Goal: Task Accomplishment & Management: Manage account settings

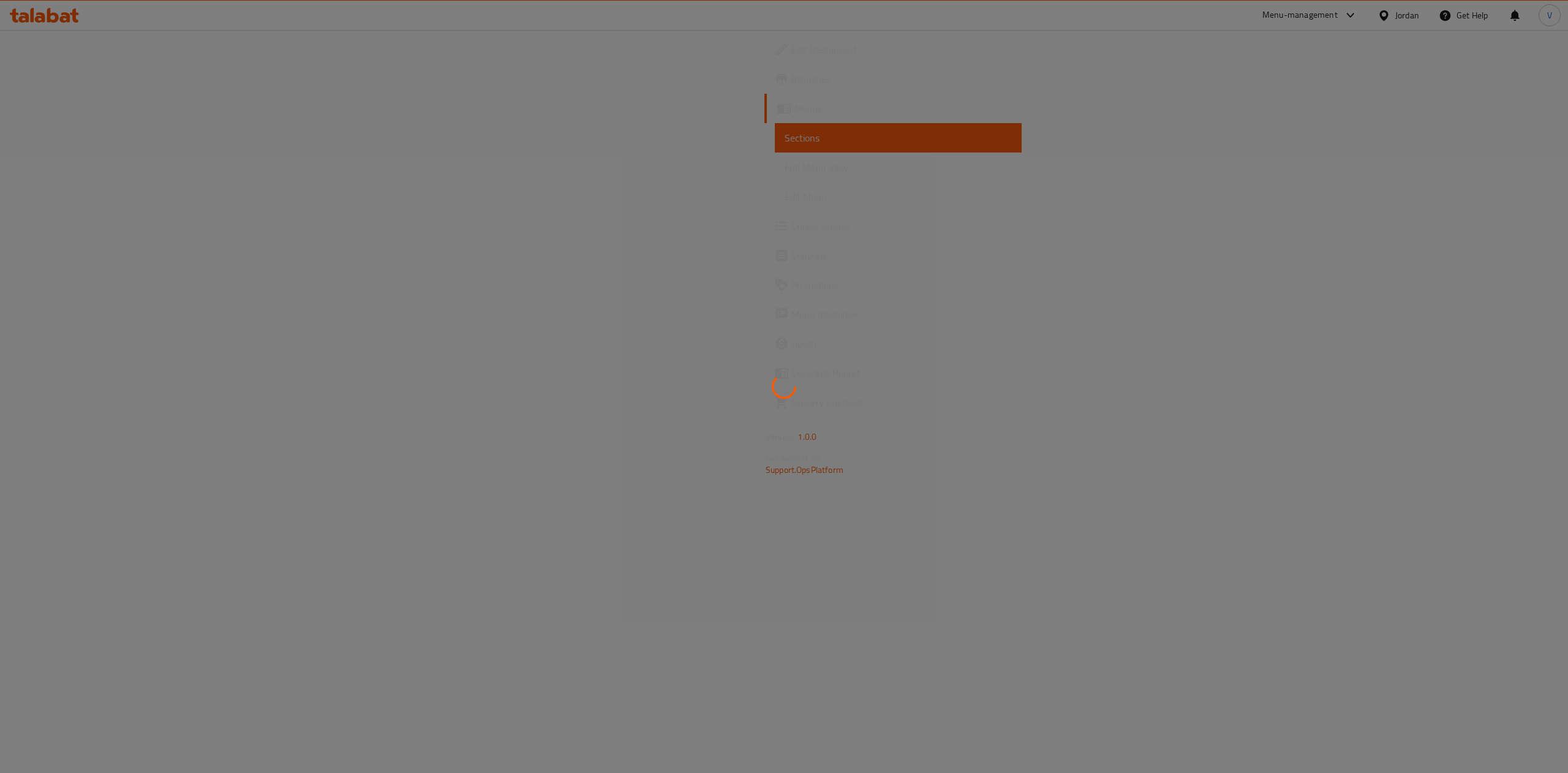
click at [387, 73] on div at bounding box center [784, 386] width 1568 height 773
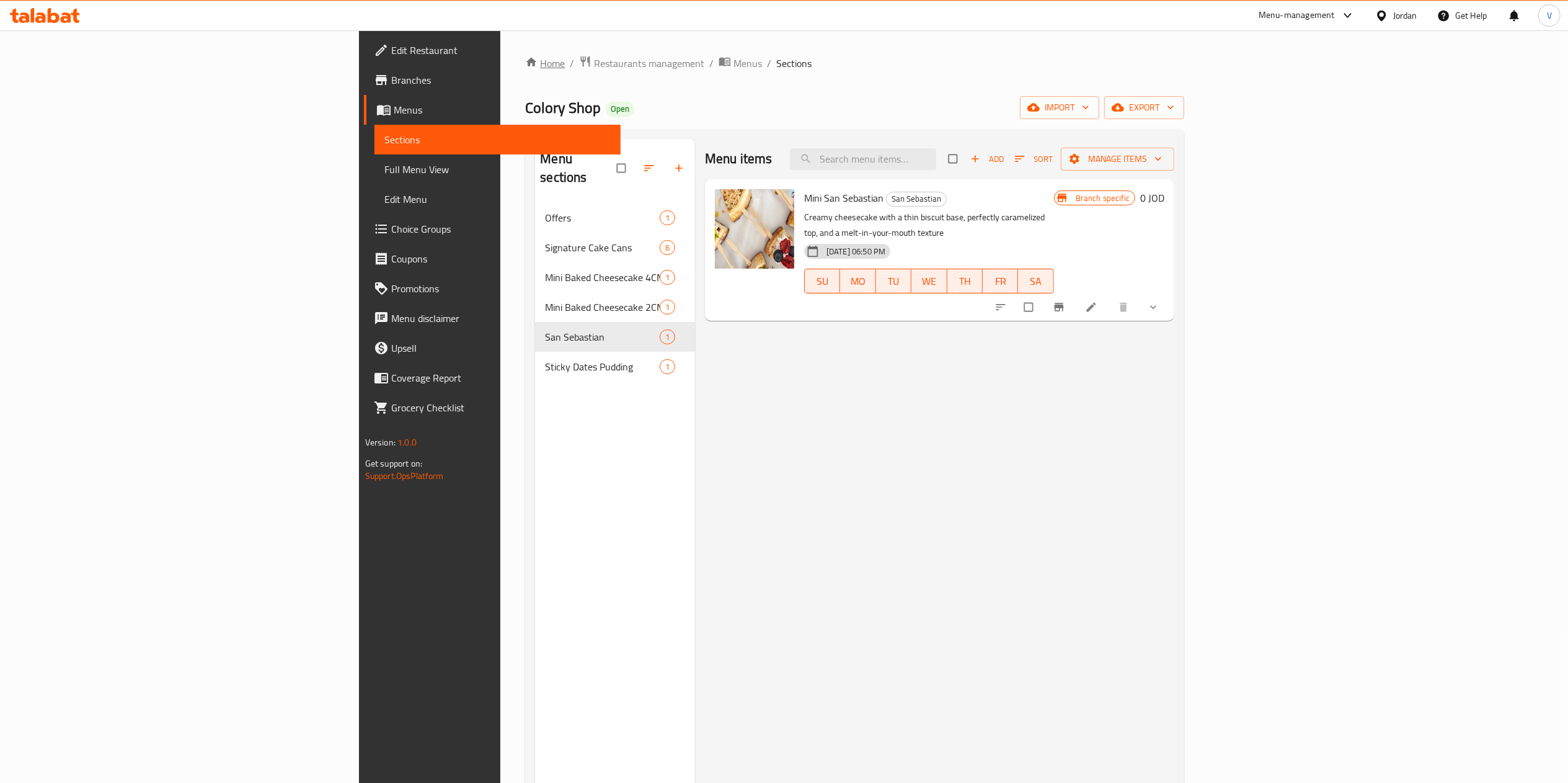
drag, startPoint x: 284, startPoint y: 64, endPoint x: 291, endPoint y: 62, distance: 7.3
click at [501, 62] on div "Home / Restaurants management / Menus / Sections Colory Shop Open import export…" at bounding box center [854, 493] width 708 height 926
click at [525, 61] on icon "breadcrumb" at bounding box center [531, 62] width 13 height 13
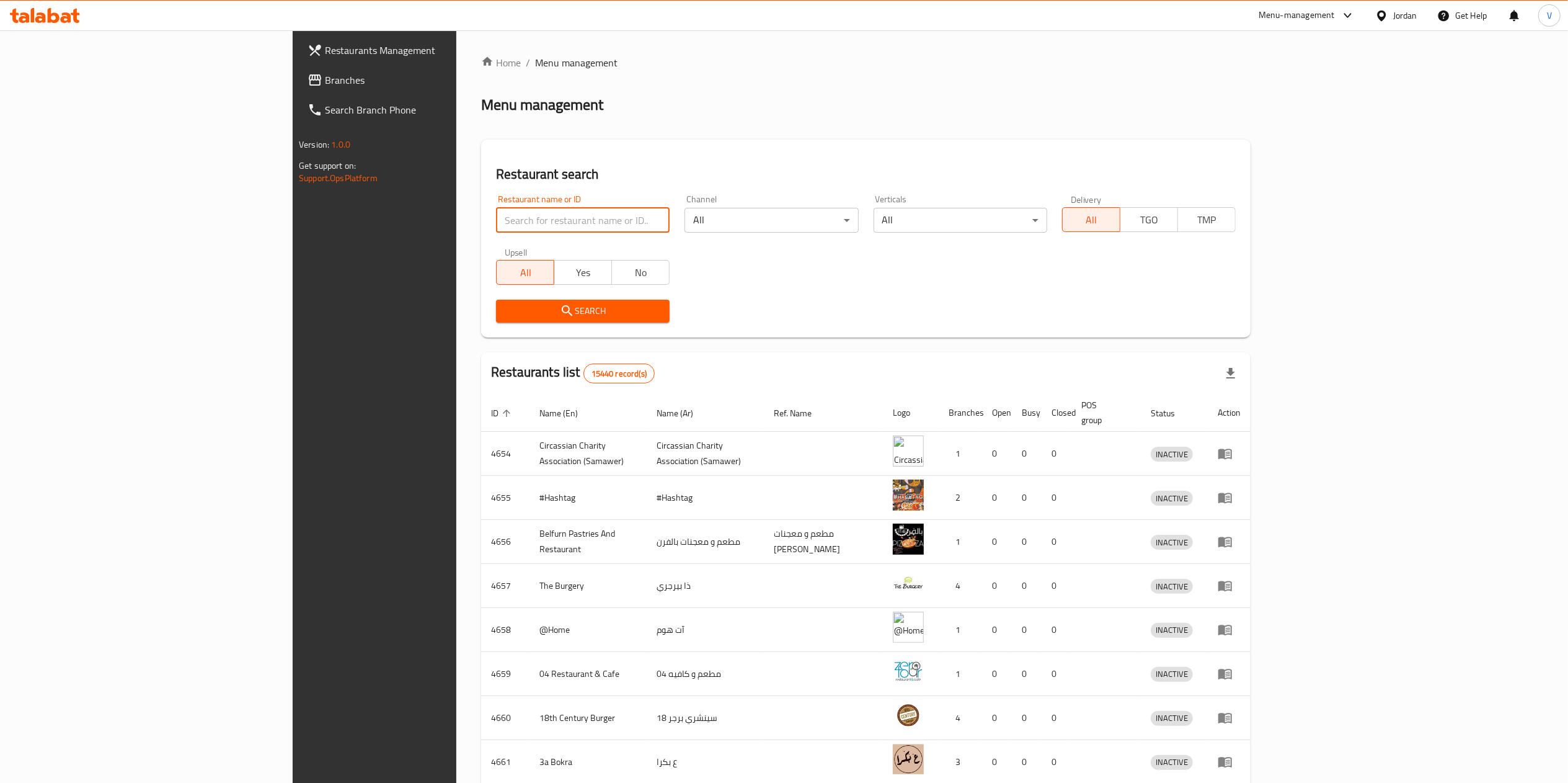
click at [496, 218] on input "search" at bounding box center [582, 220] width 173 height 25
click button "Search" at bounding box center [582, 311] width 173 height 23
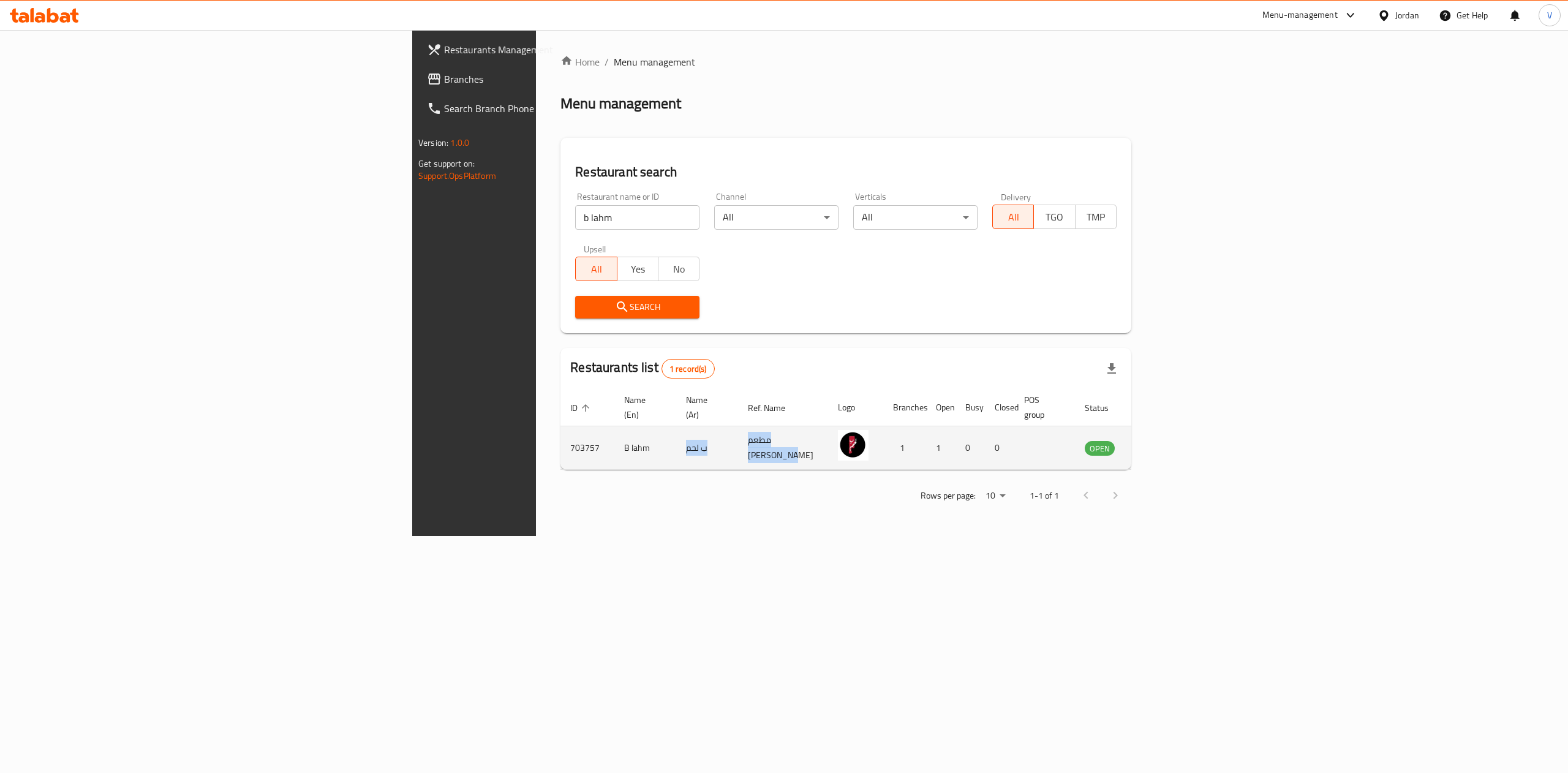
drag, startPoint x: 720, startPoint y: 430, endPoint x: 478, endPoint y: 433, distance: 242.0
click at [560, 433] on tr "703757 B lahm ب لحم مطعم [PERSON_NAME] 1 1 0 0 OPEN" at bounding box center [870, 448] width 621 height 43
click at [614, 443] on td "B lahm" at bounding box center [645, 448] width 62 height 43
drag, startPoint x: 371, startPoint y: 441, endPoint x: 323, endPoint y: 440, distance: 48.0
click at [560, 440] on tr "703757 B lahm ب لحم مطعم علاء غنايم 1 1 0 0 OPEN" at bounding box center [870, 448] width 621 height 43
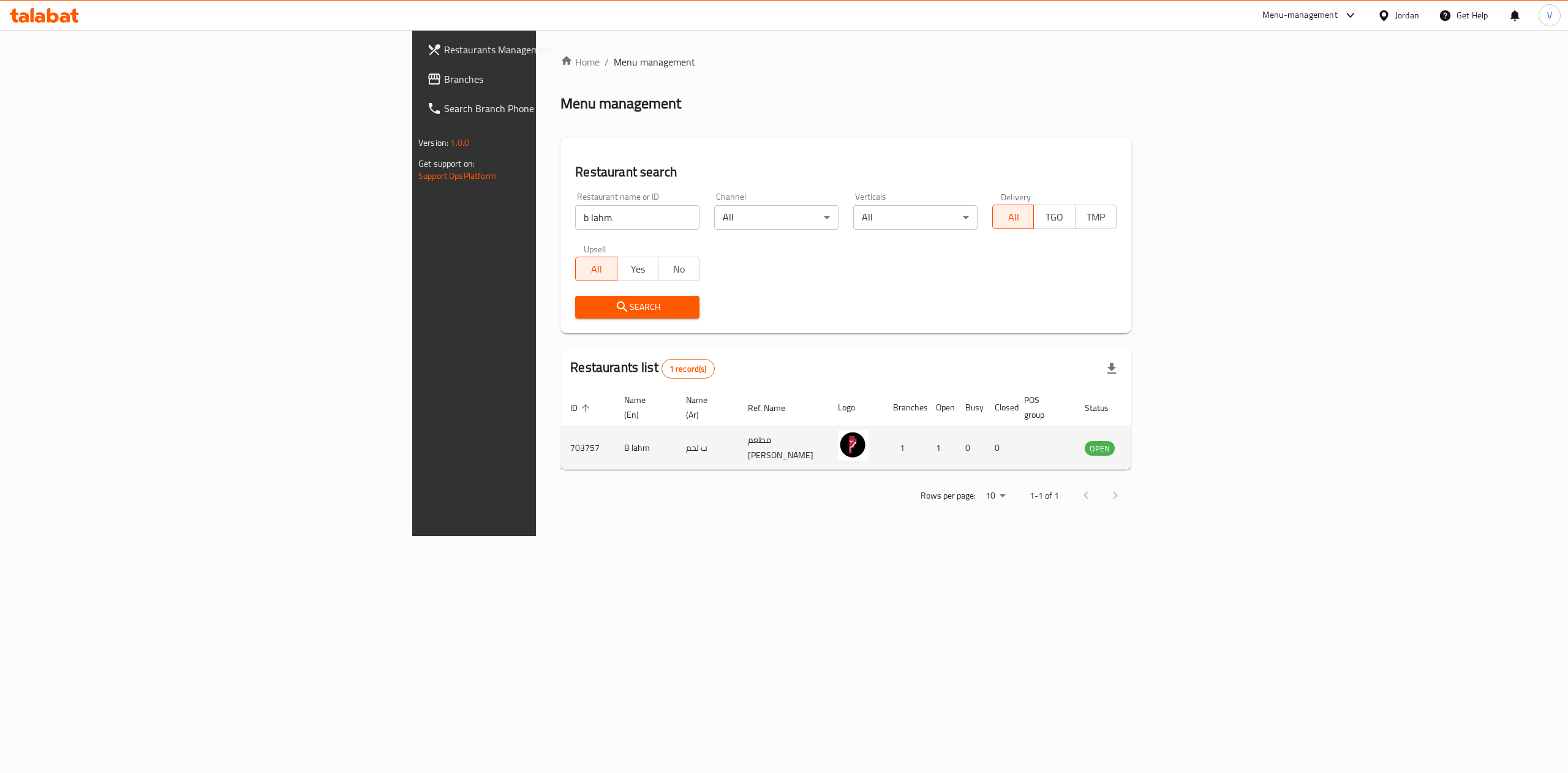
click at [560, 433] on td "703757" at bounding box center [587, 448] width 54 height 43
copy td "703757"
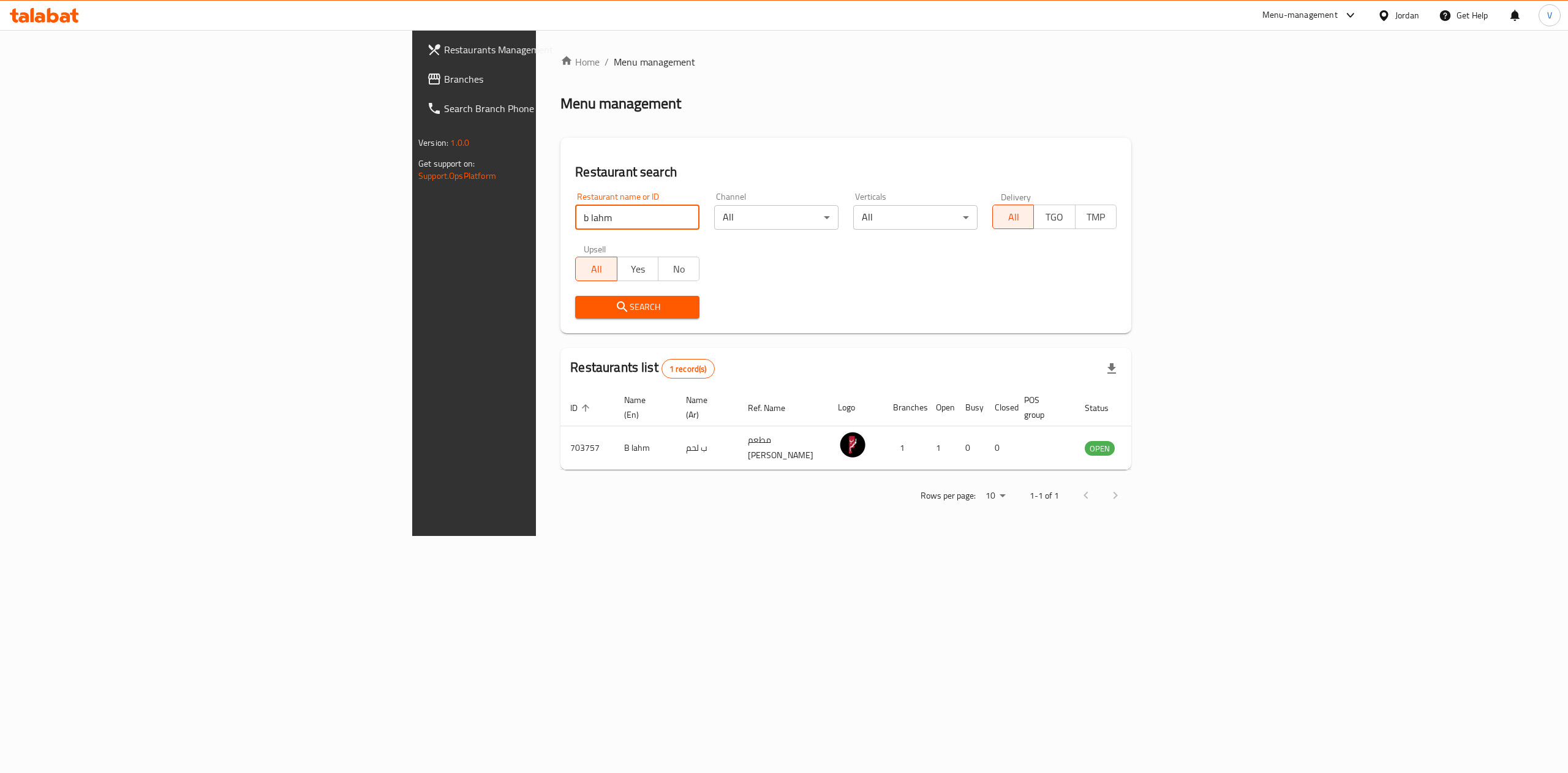
drag, startPoint x: 377, startPoint y: 208, endPoint x: 233, endPoint y: 220, distance: 144.5
click at [412, 220] on div "Restaurants Management Branches Search Branch Phone Version: 1.0.0 Get support …" at bounding box center [784, 283] width 744 height 505
type input "ب لحم"
click button "Search" at bounding box center [637, 307] width 125 height 23
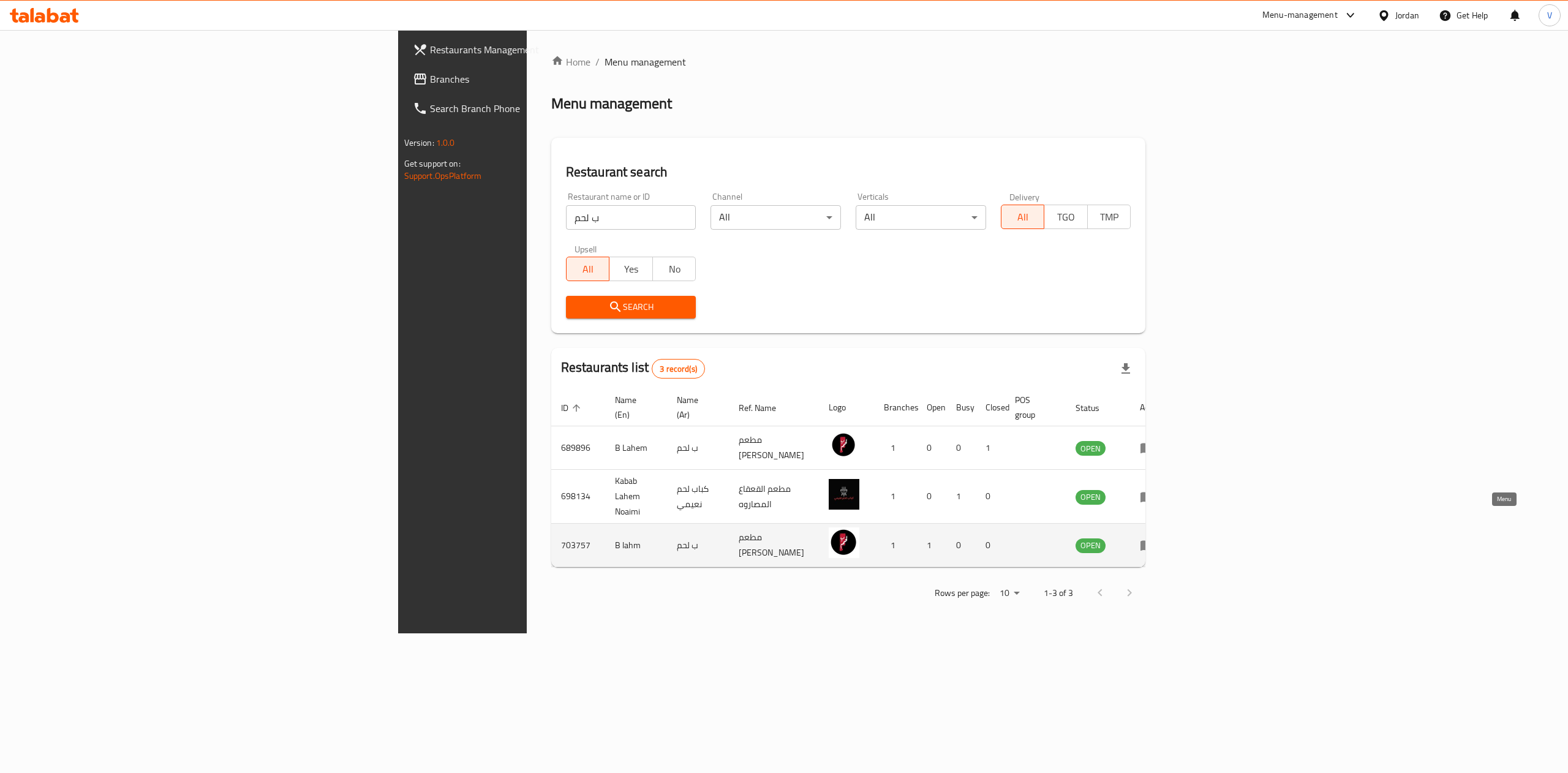
click at [1154, 538] on icon "enhanced table" at bounding box center [1147, 545] width 14 height 14
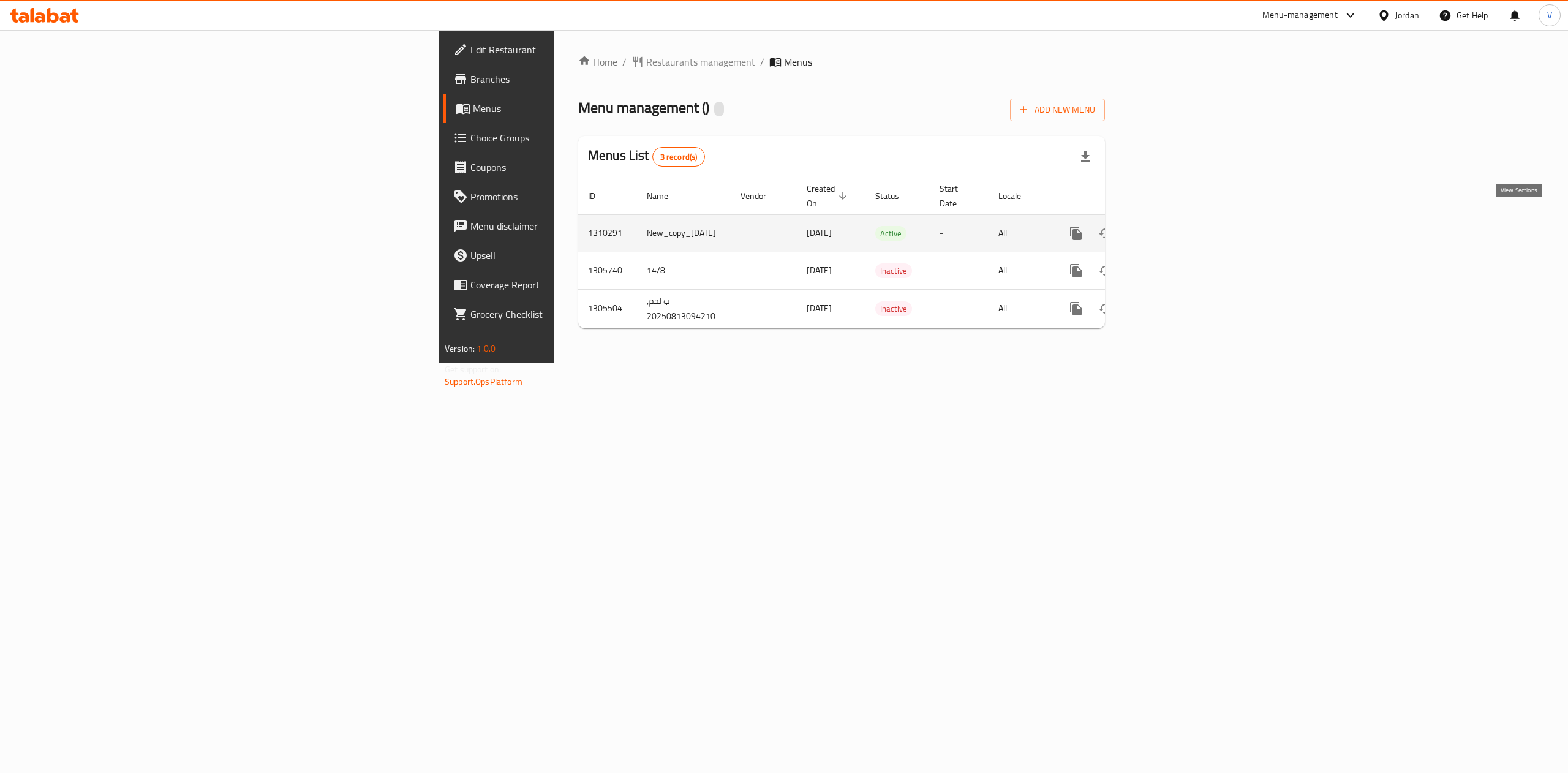
click at [1171, 227] on icon "enhanced table" at bounding box center [1164, 233] width 14 height 14
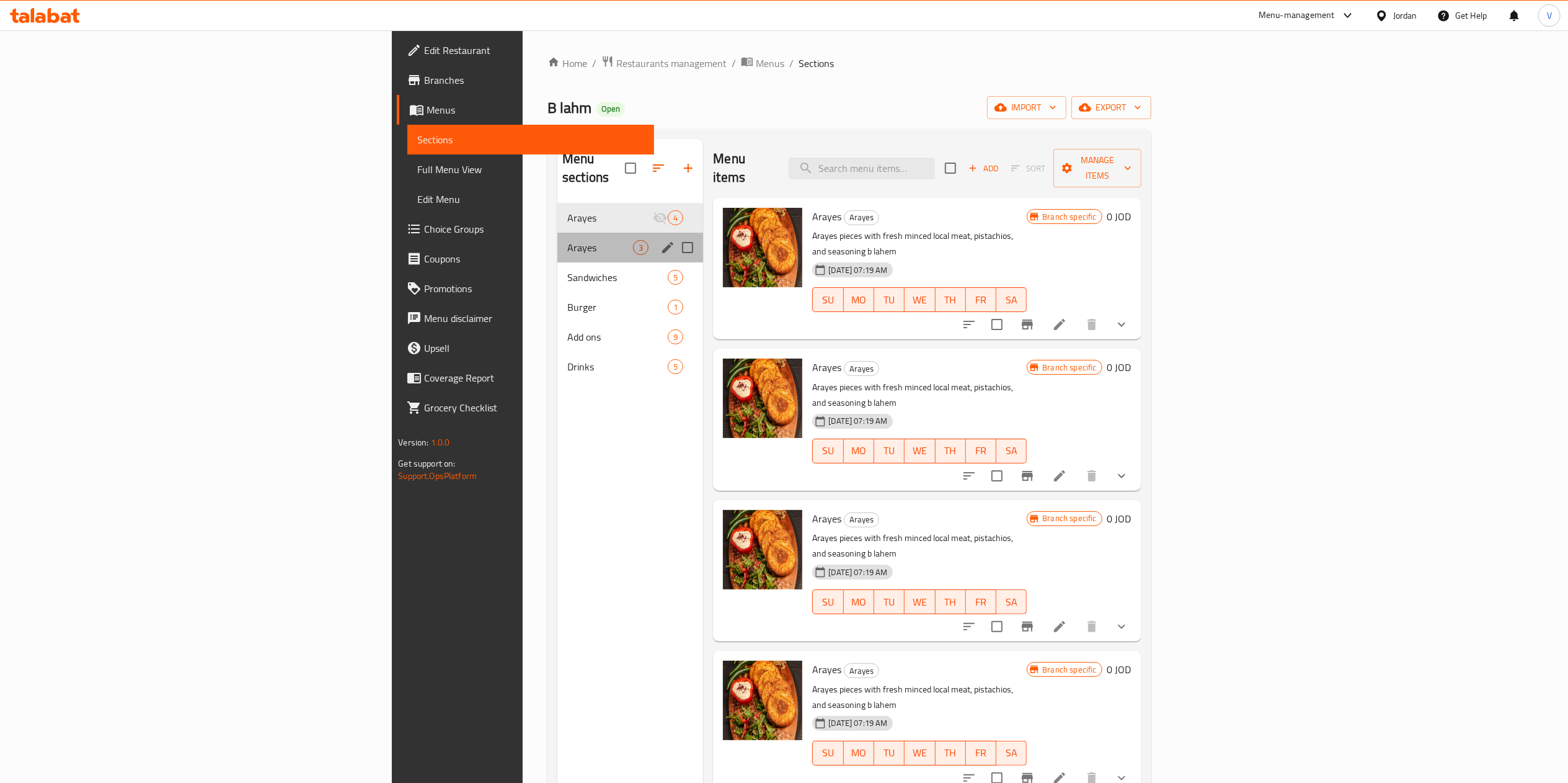
click at [558, 232] on div "Arayes 3" at bounding box center [630, 247] width 145 height 30
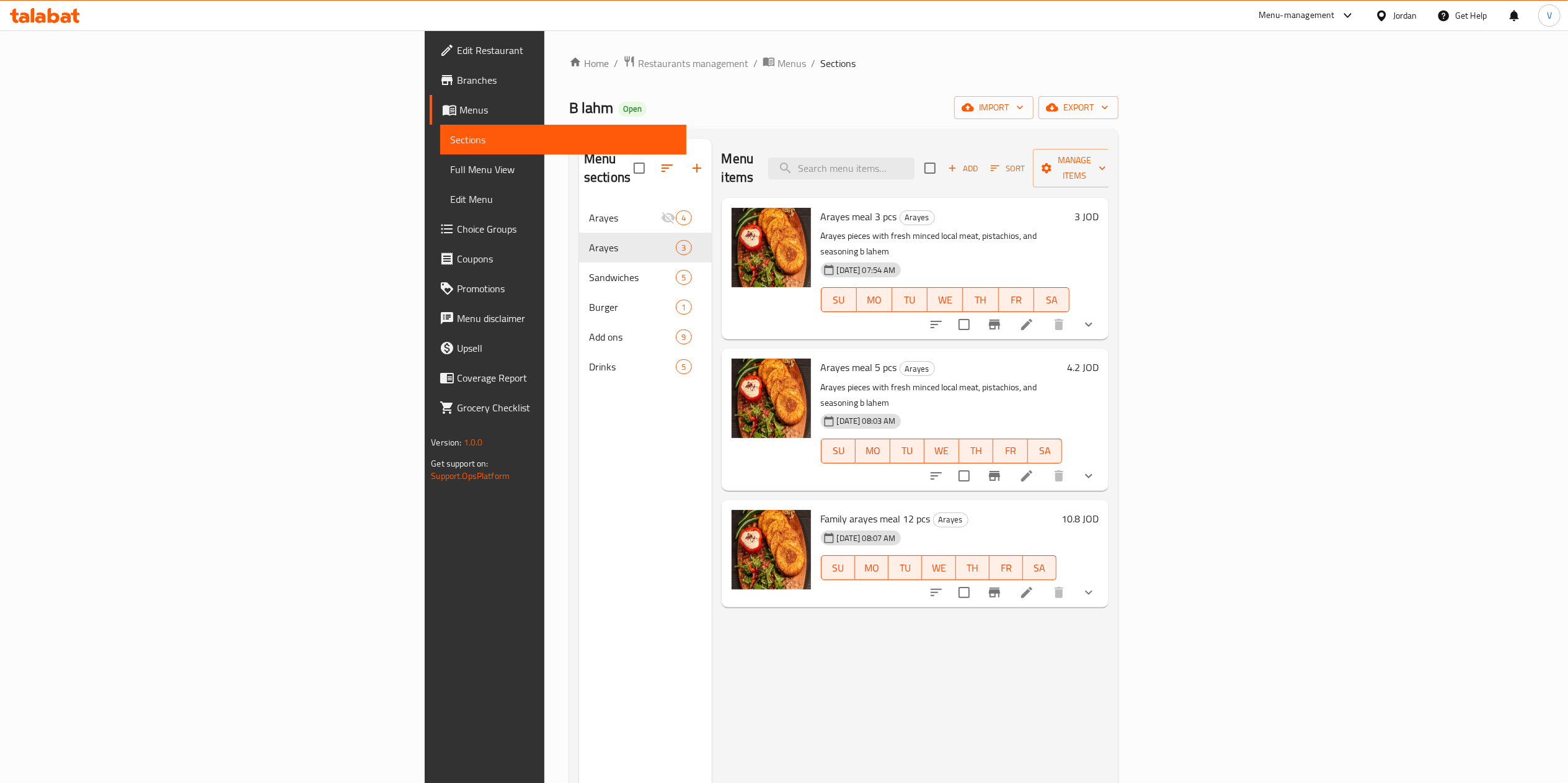
click at [1103, 309] on div at bounding box center [1012, 324] width 183 height 30
click at [1096, 317] on icon "show more" at bounding box center [1089, 324] width 15 height 15
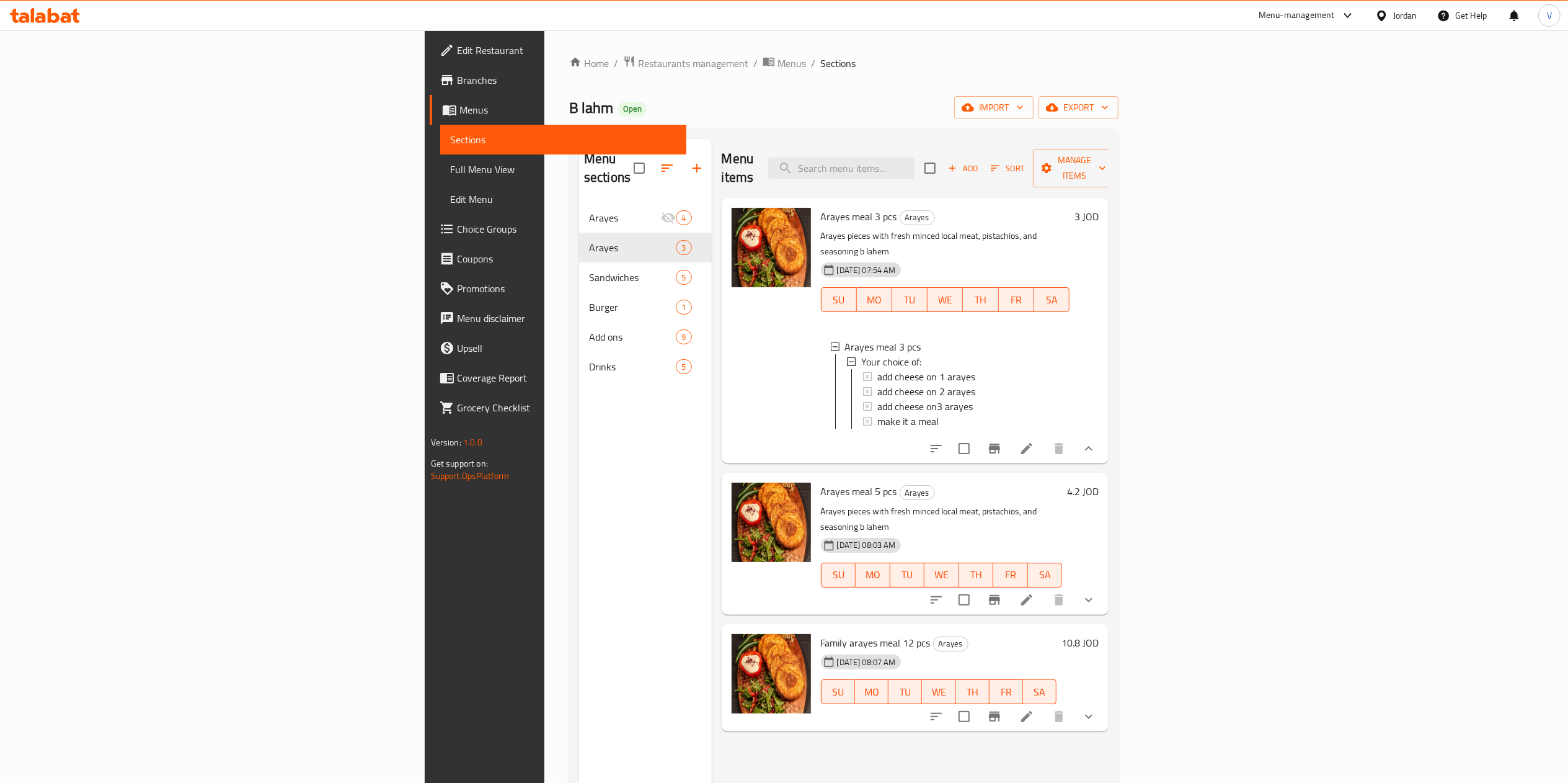
click at [457, 236] on span "Choice Groups" at bounding box center [566, 228] width 220 height 15
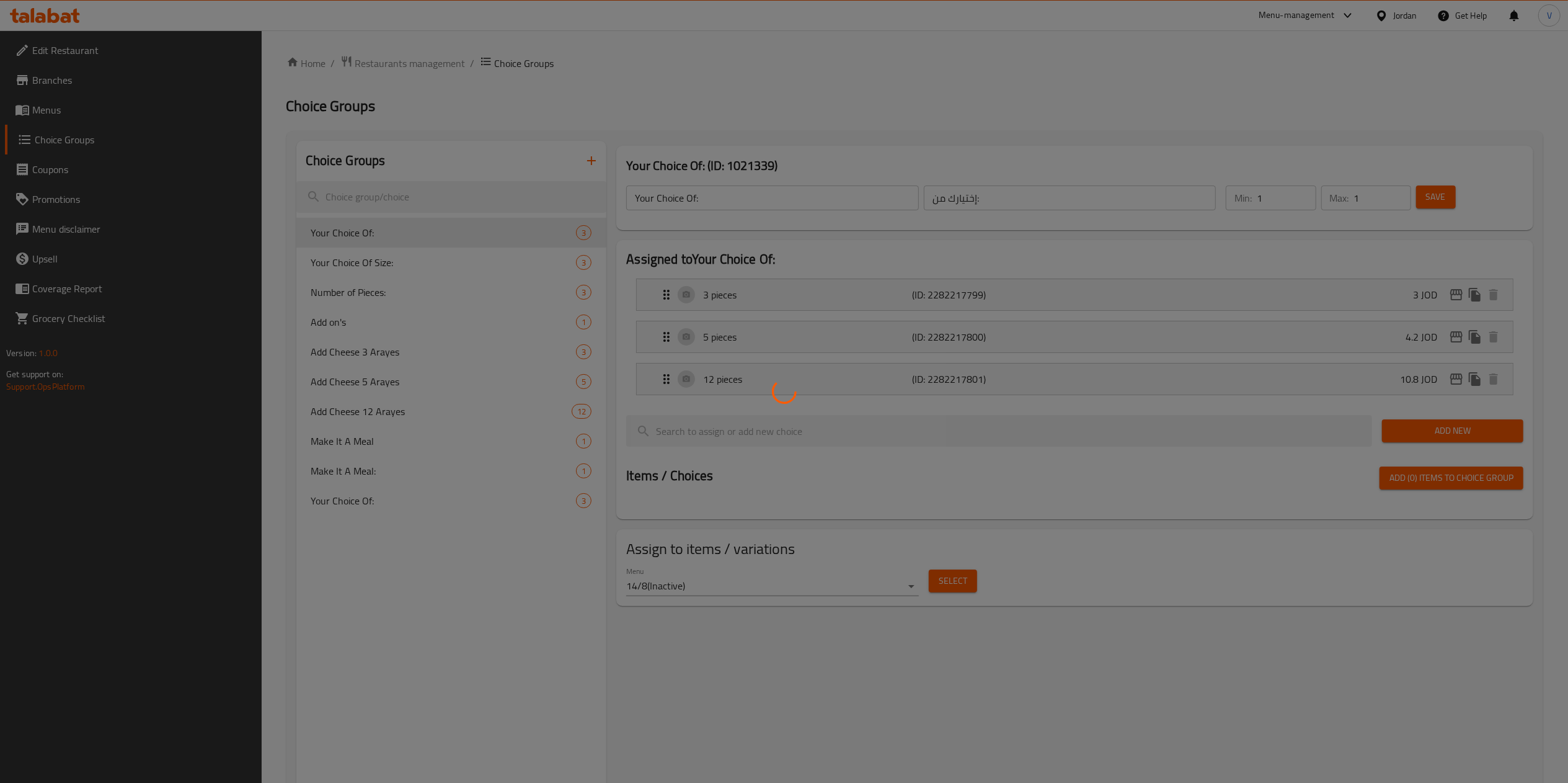
click at [417, 203] on div at bounding box center [784, 391] width 1568 height 783
click at [417, 205] on div at bounding box center [784, 391] width 1568 height 783
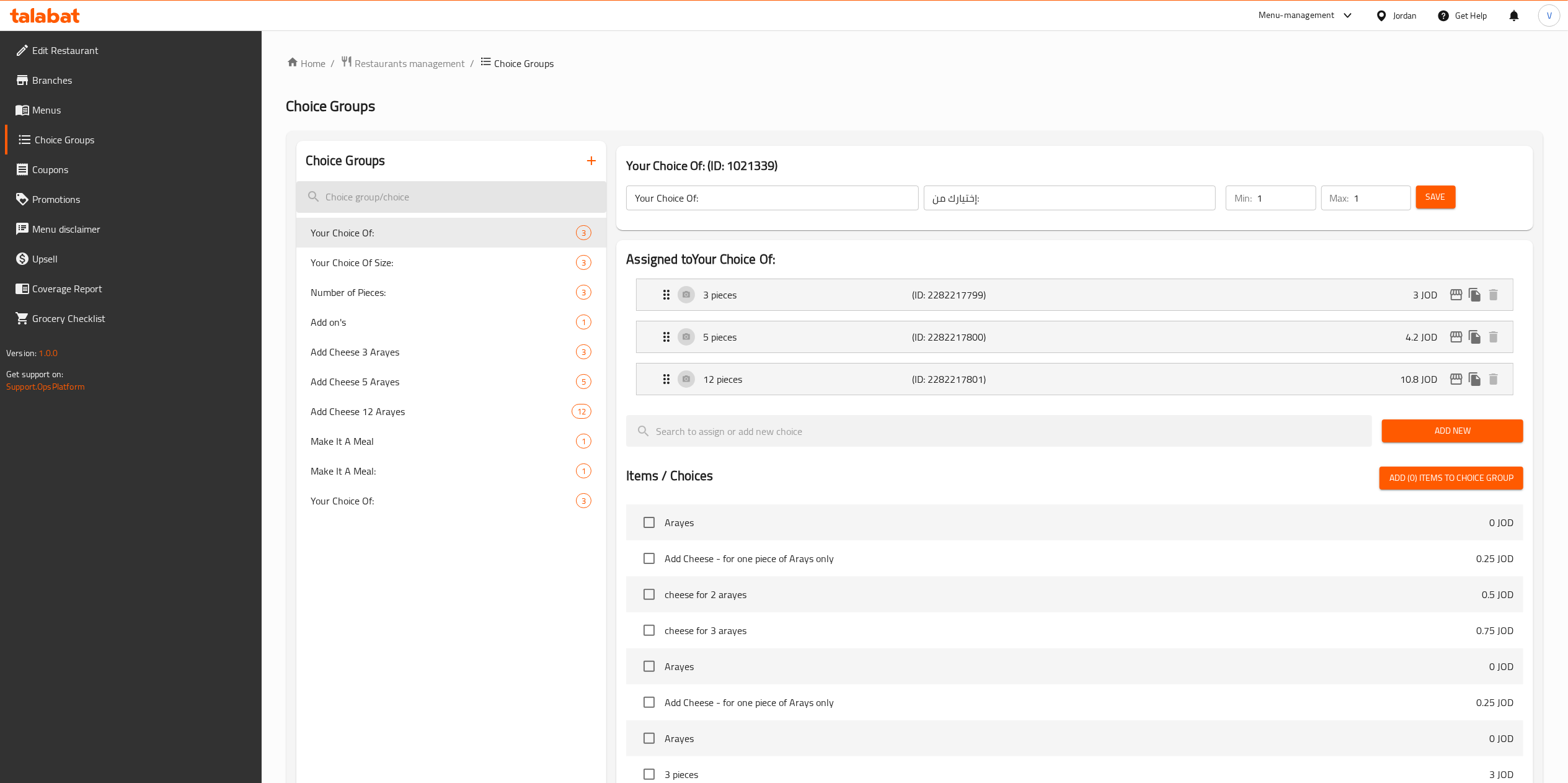
click at [429, 202] on input "search" at bounding box center [451, 197] width 311 height 32
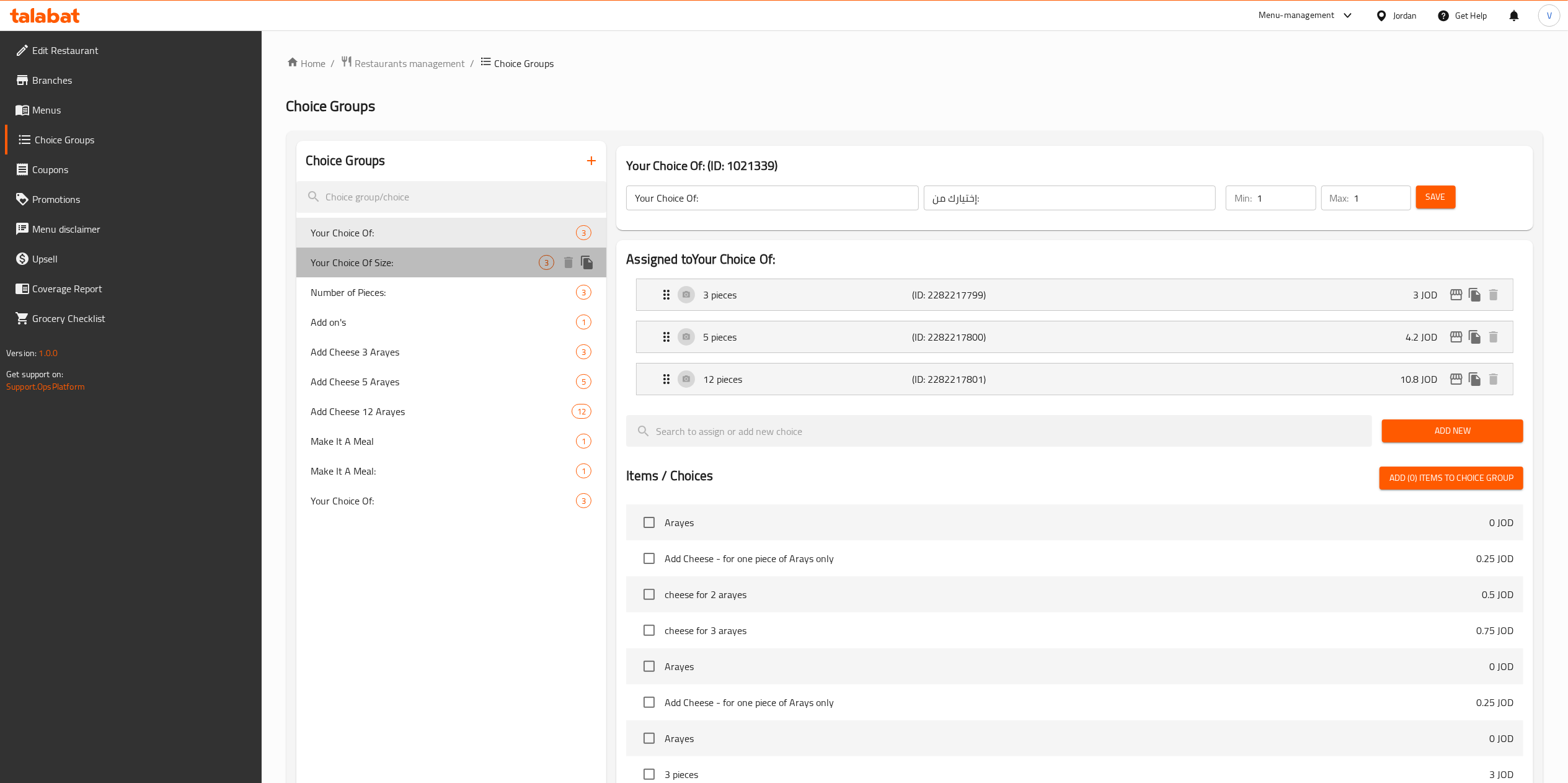
click at [426, 258] on span "Your Choice Of Size:" at bounding box center [426, 262] width 228 height 15
type input "Your Choice Of Size:"
type input "إختيارك من الحجم:"
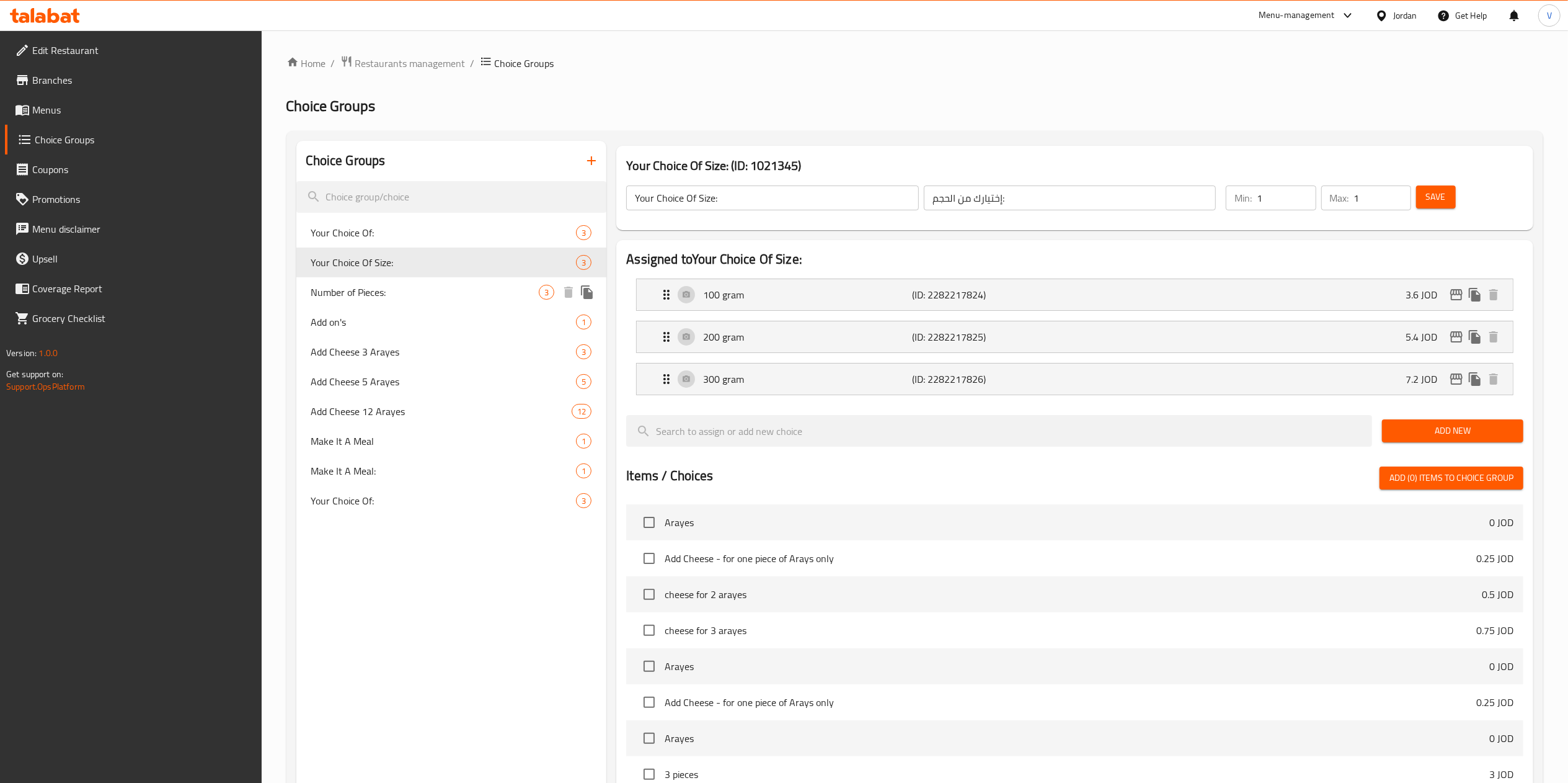
click at [422, 282] on div "Number of Pieces: 3" at bounding box center [451, 292] width 311 height 30
type input "Number of Pieces:"
type input "عدد الحبات:"
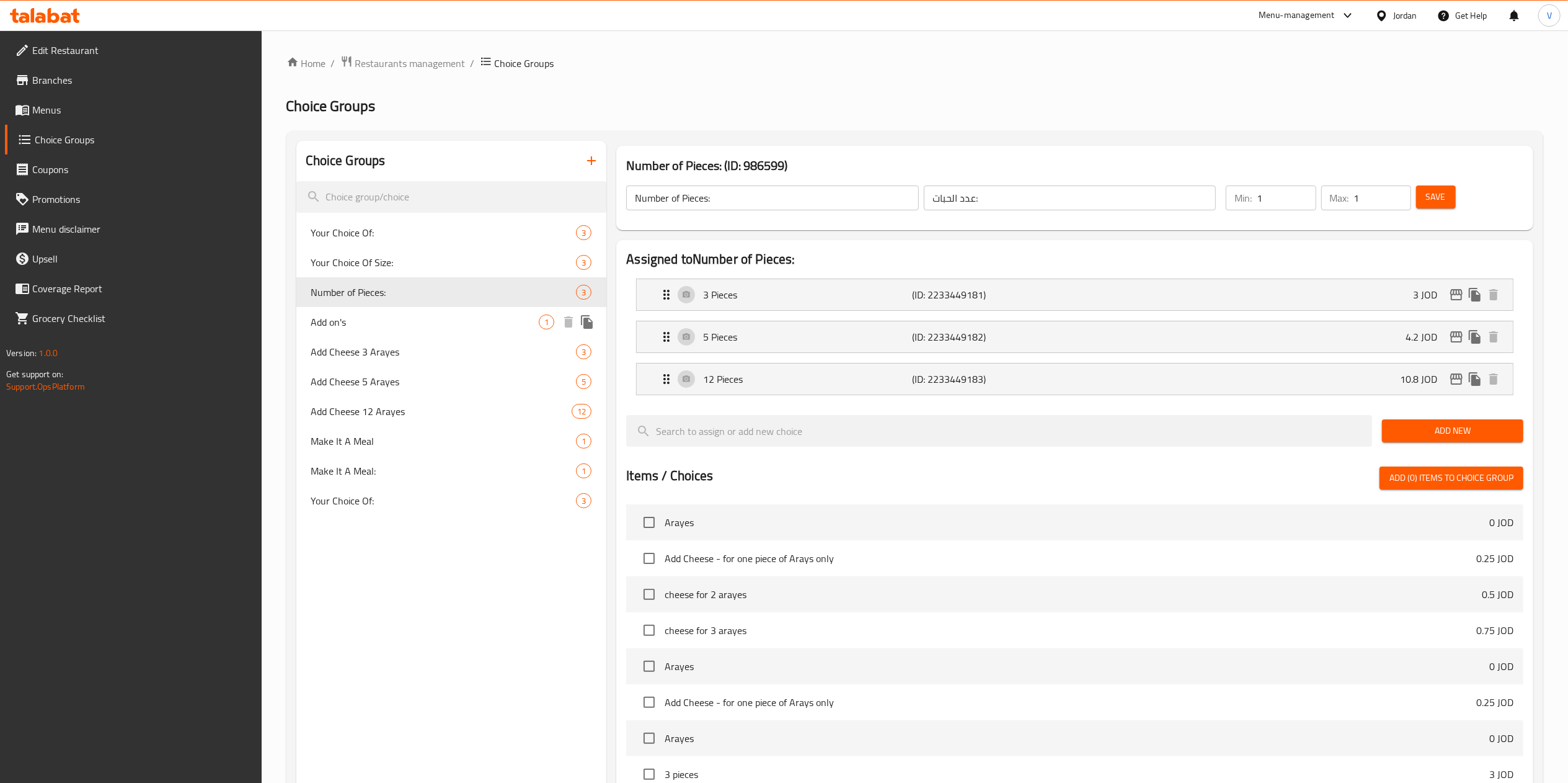
click at [402, 321] on span "Add on's" at bounding box center [426, 321] width 228 height 15
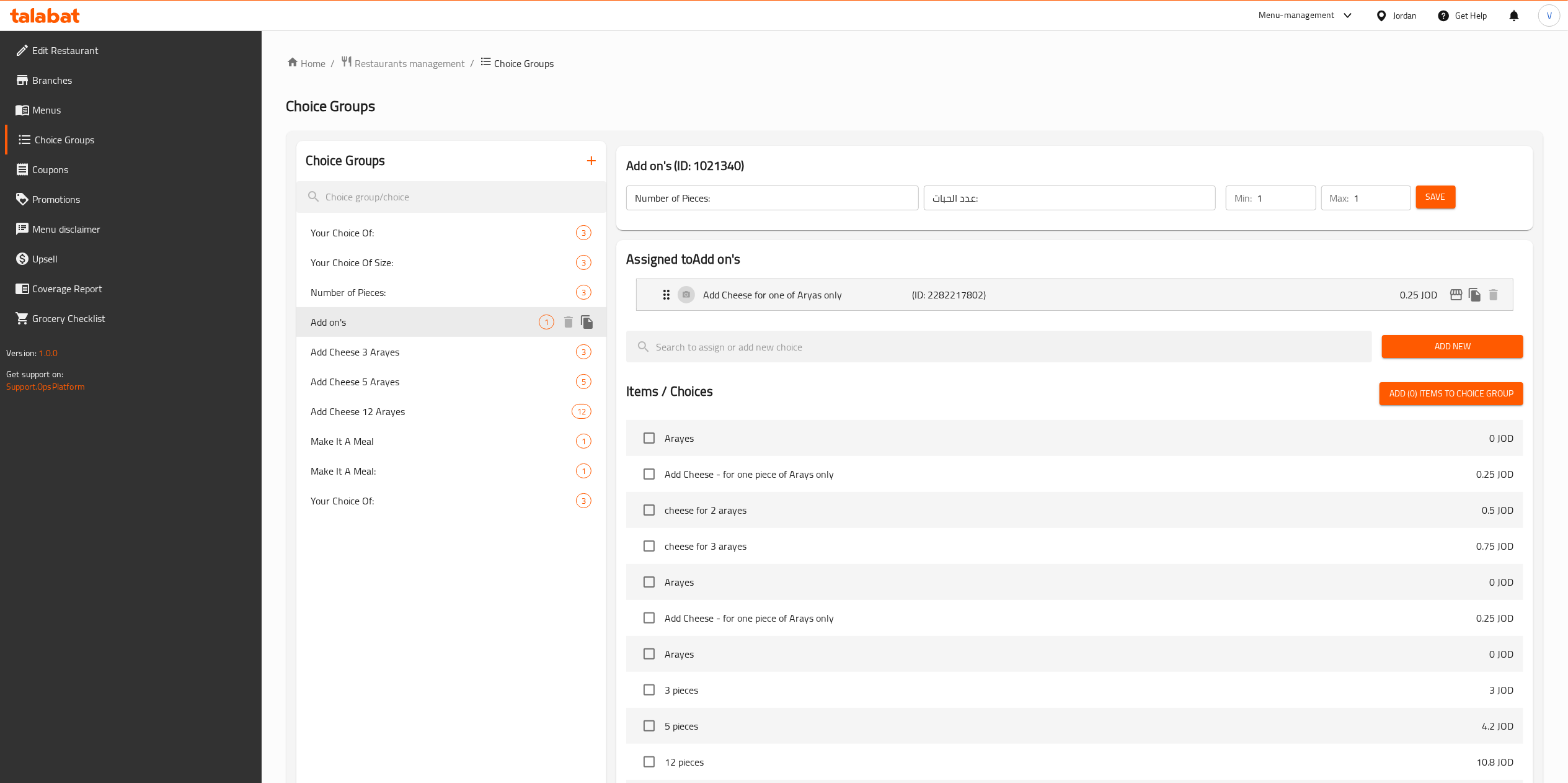
type input "Add on's"
type input "اضافات"
type input "0"
click at [399, 434] on span "Make It A Meal" at bounding box center [426, 441] width 228 height 15
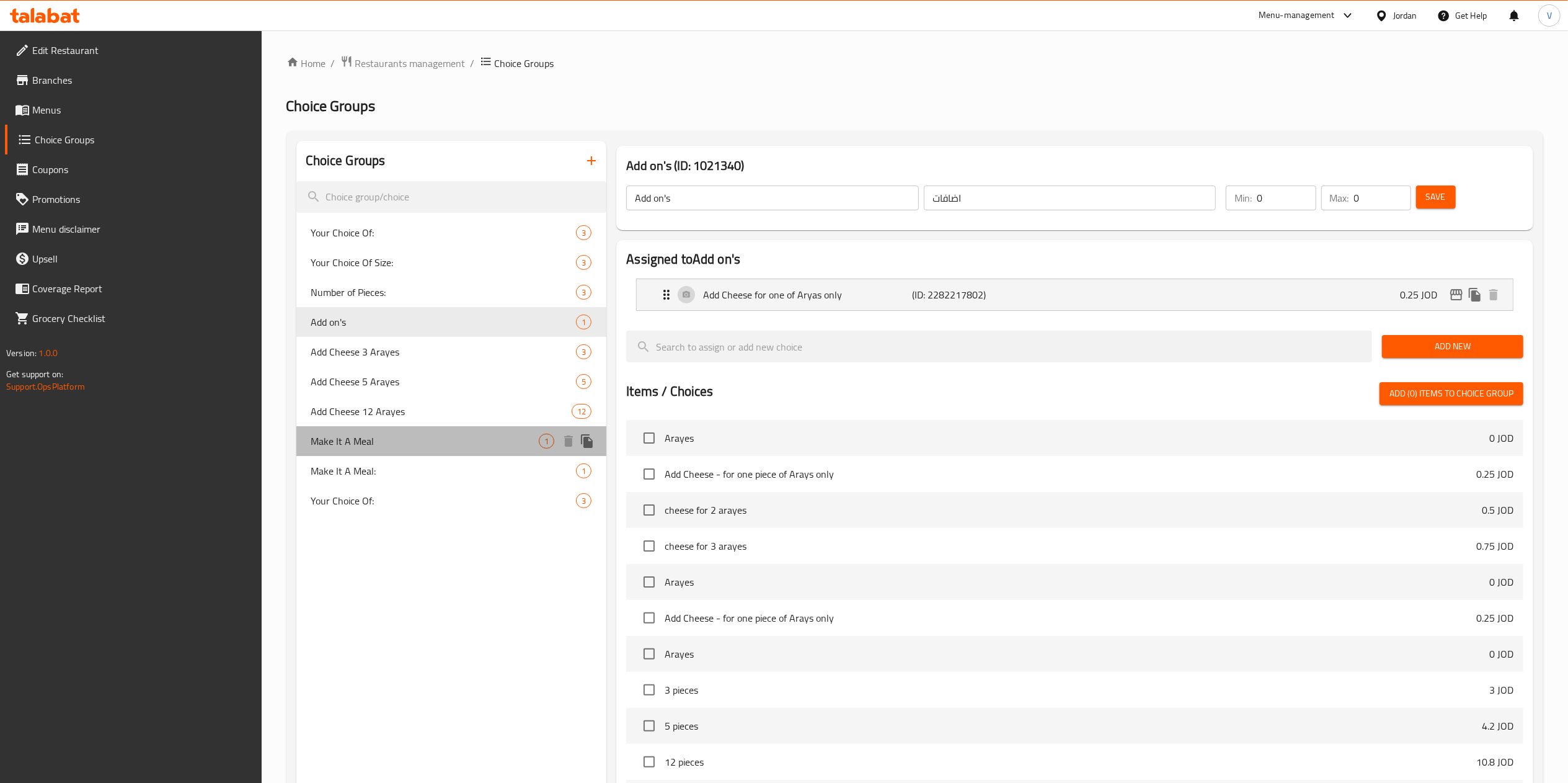
type input "Make It A Meal"
type input "اعملها وجبة"
type input "1"
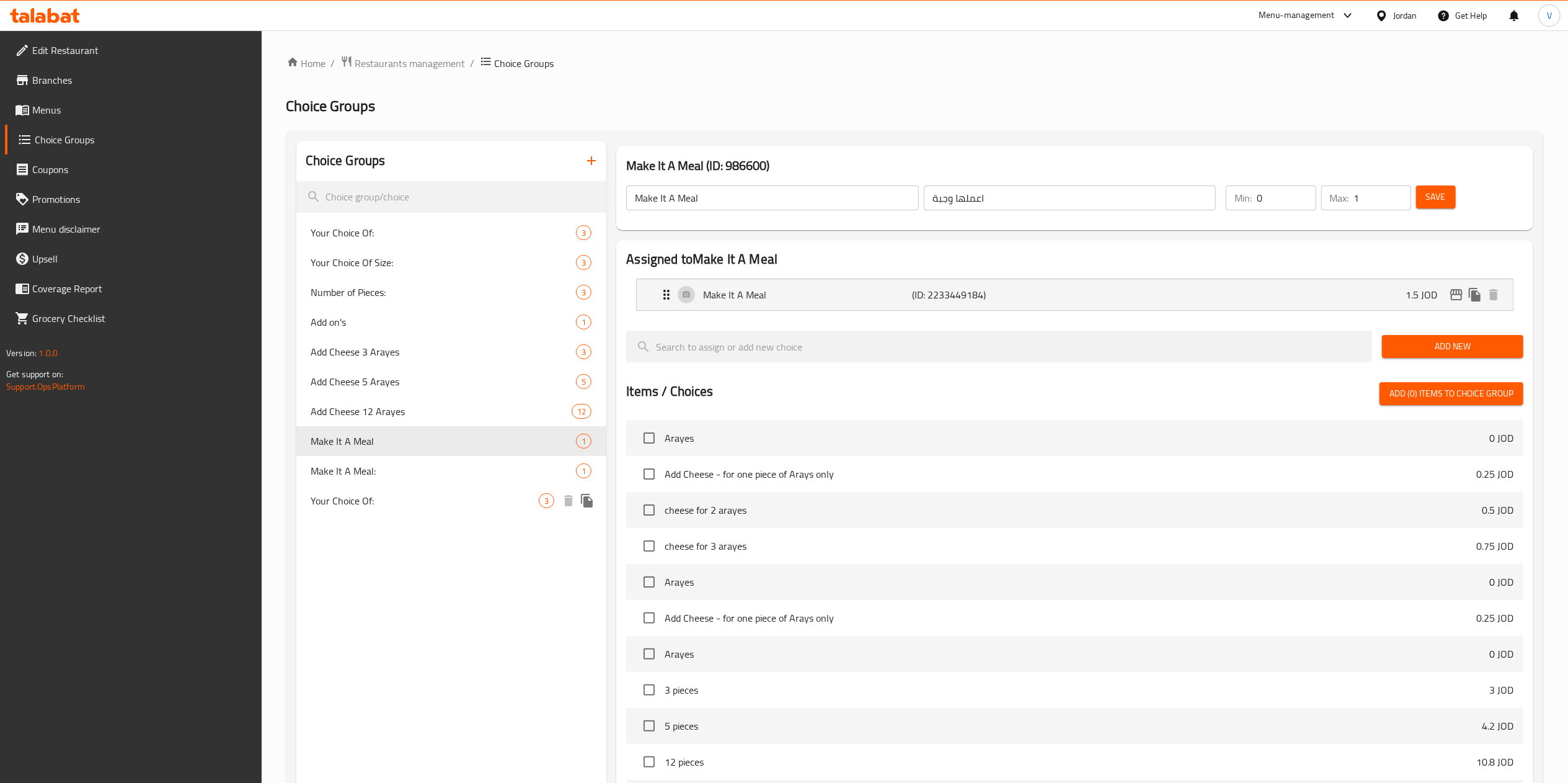
click at [378, 503] on span "Your Choice Of:" at bounding box center [426, 500] width 228 height 15
type input "Your Choice Of:"
type input "إختيارك من:"
type input "1"
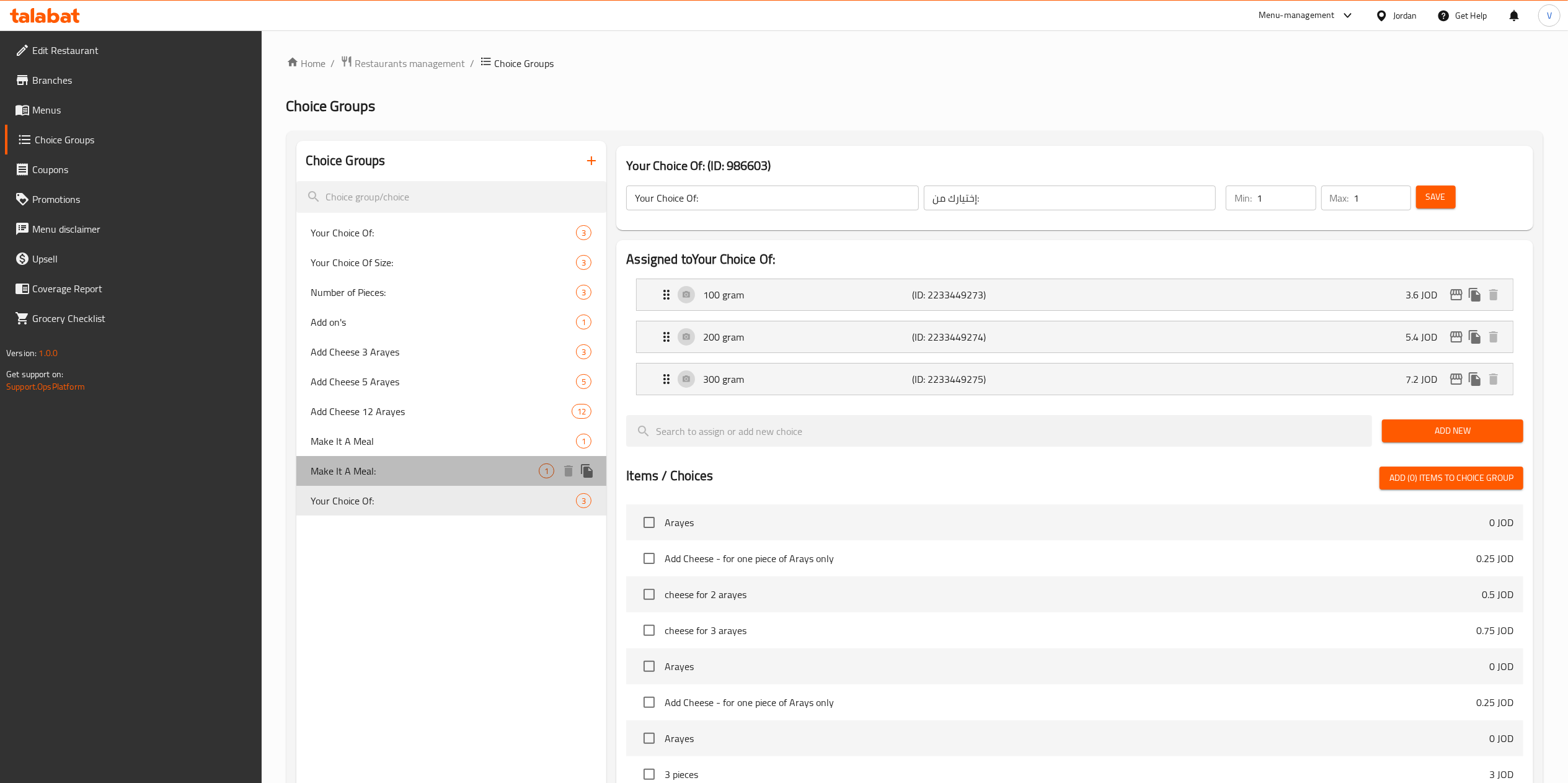
click at [395, 476] on span "Make It A Meal:" at bounding box center [426, 471] width 228 height 15
type input "Make It A Meal:"
type input "إجعله وجبة:"
type input "0"
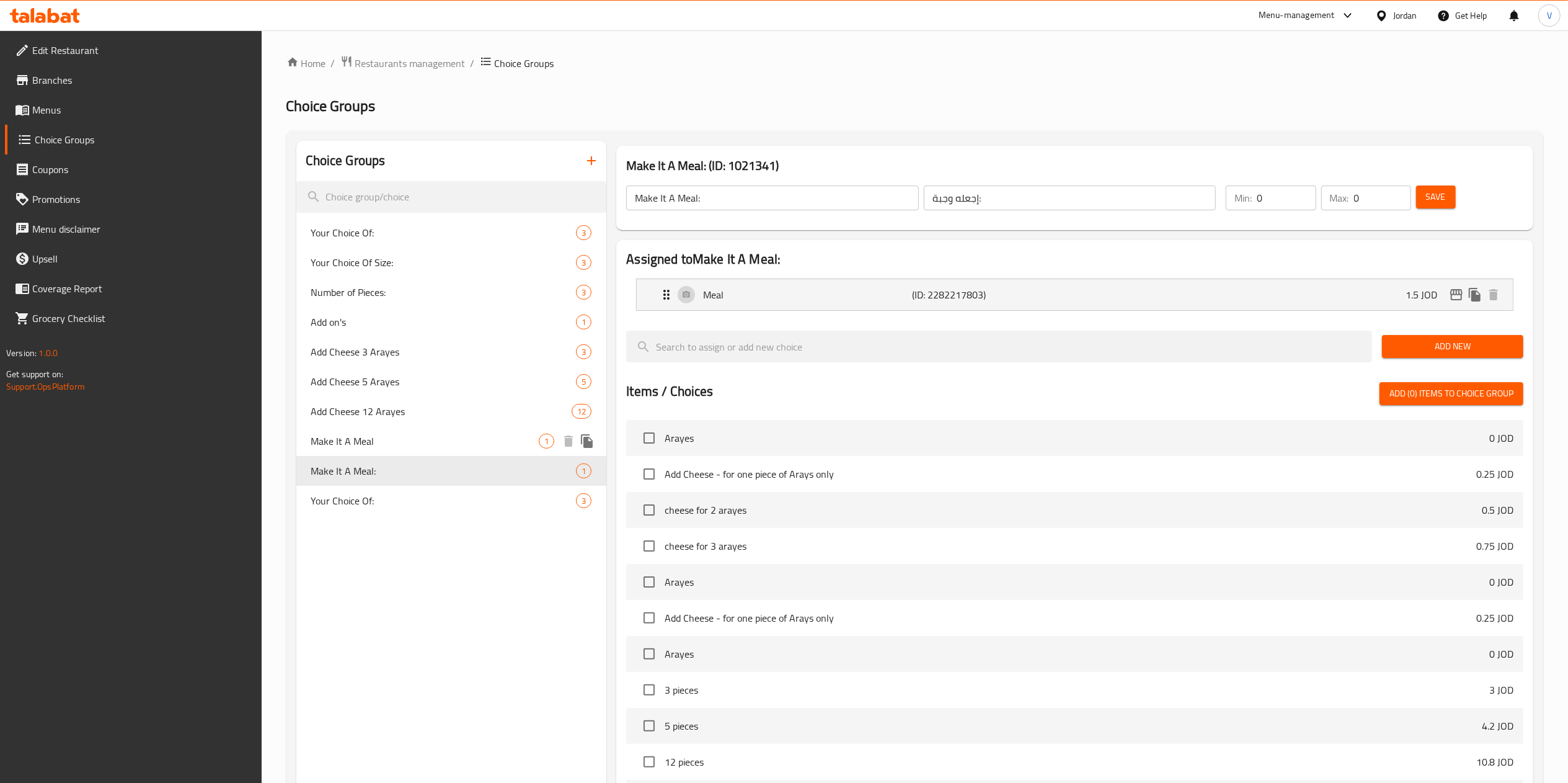
click at [398, 446] on span "Make It A Meal" at bounding box center [426, 441] width 228 height 15
type input "Make It A Meal"
type input "اعملها وجبة"
type input "1"
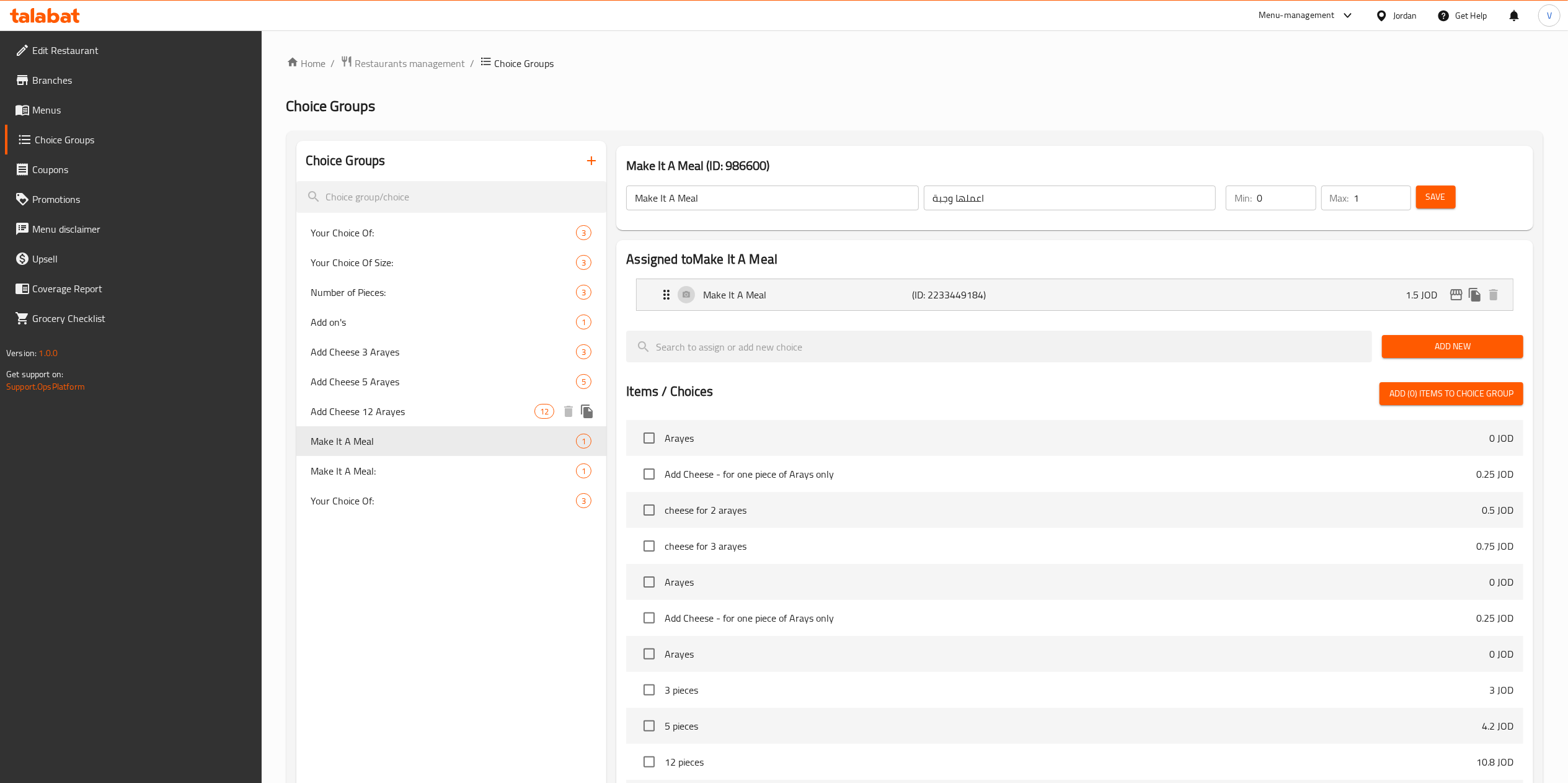
drag, startPoint x: 389, startPoint y: 382, endPoint x: 390, endPoint y: 370, distance: 12.0
click at [390, 380] on span "Add Cheese 5 Arayes" at bounding box center [444, 381] width 266 height 15
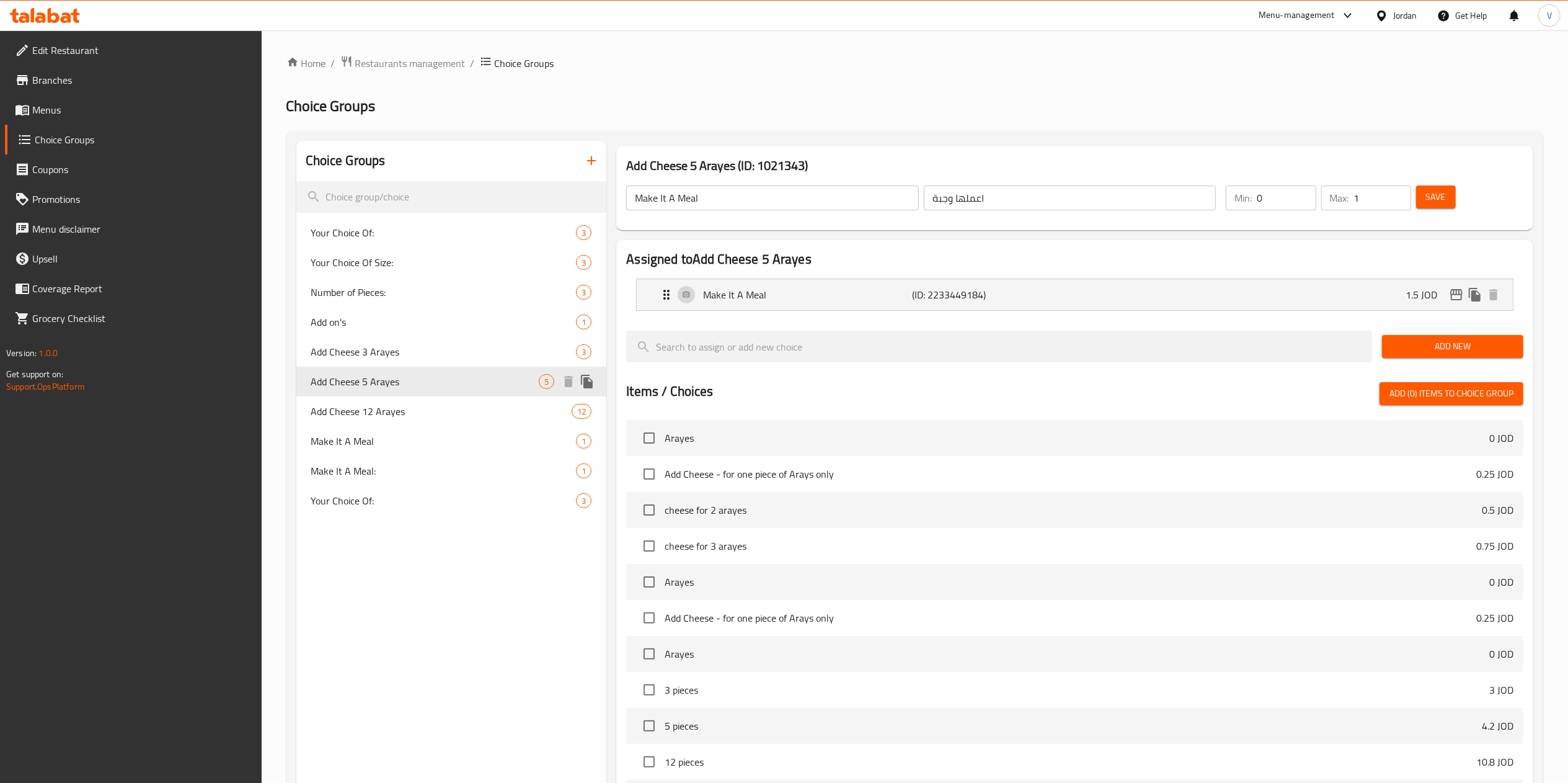
type input "Add Cheese 5 Arayes"
type input "اضافة جبنة 5 عرايس"
type input "5"
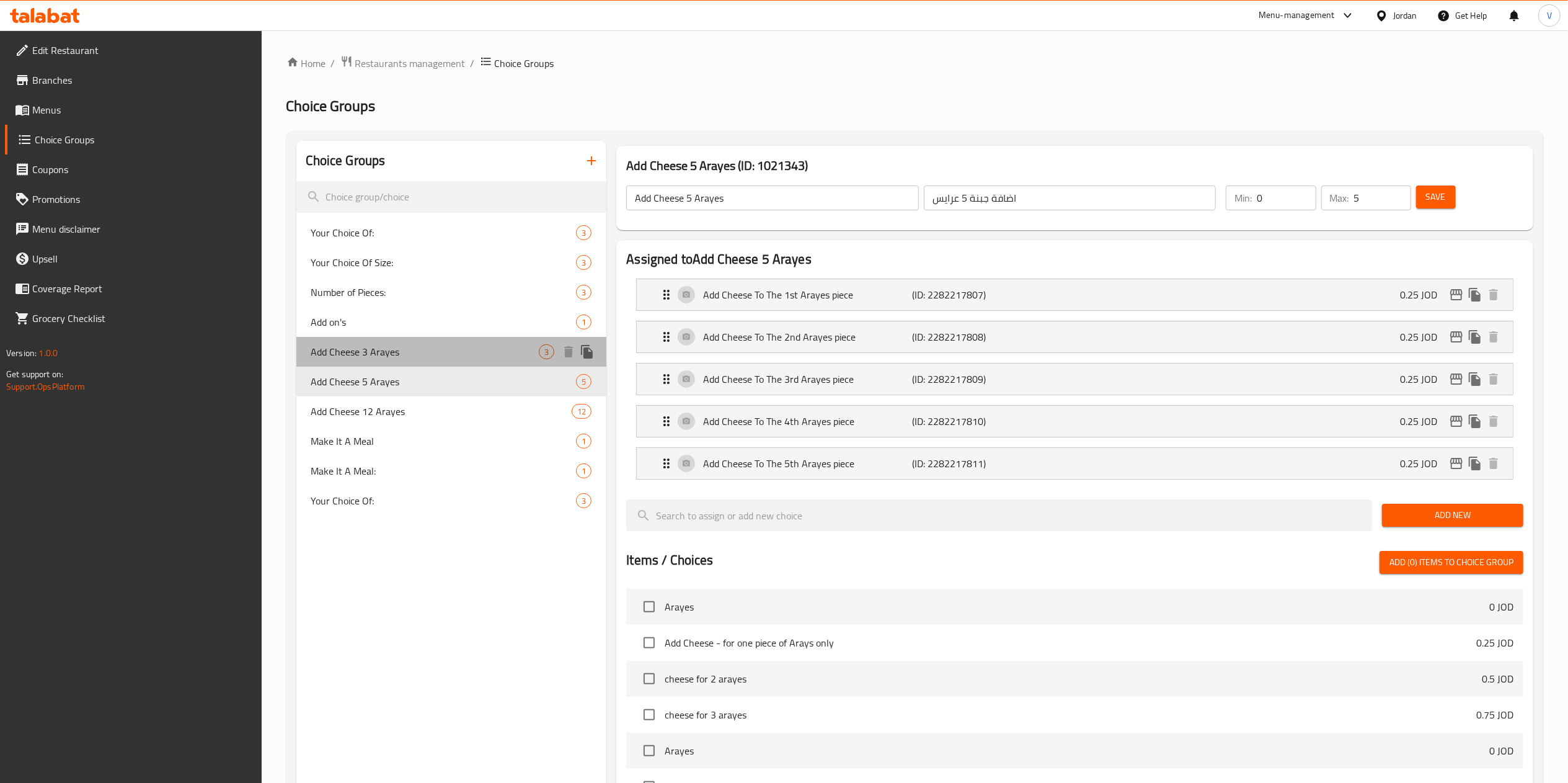
click at [390, 345] on span "Add Cheese 3 Arayes" at bounding box center [426, 351] width 228 height 15
type input "Add Cheese 3 Arayes"
type input "اضافة جبنة 3 عرايس"
type input "3"
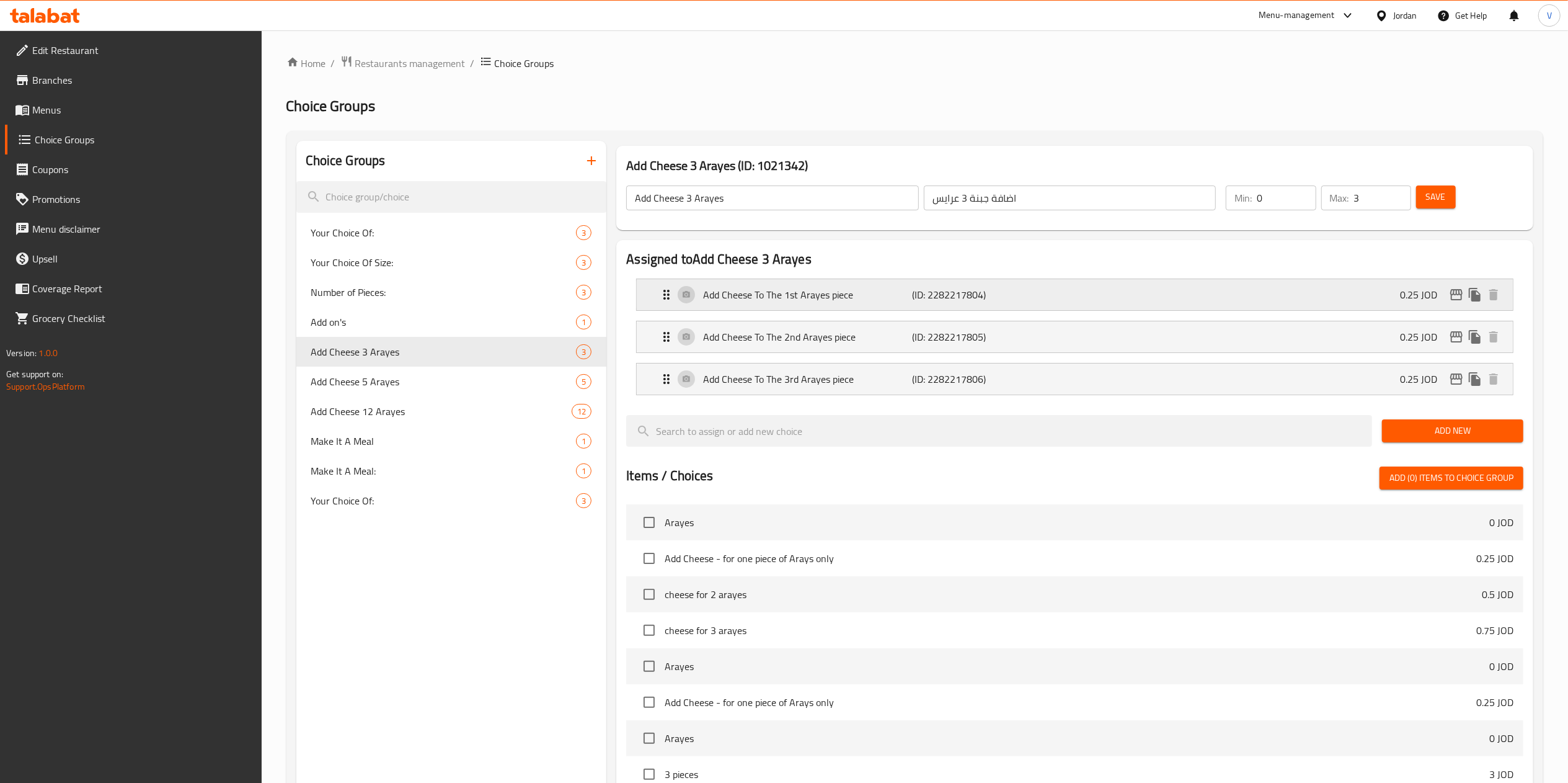
click at [1291, 290] on div "Add Cheese To The 1st Arayes piece (ID: 2282217804) 0.25 JOD" at bounding box center [1078, 294] width 838 height 31
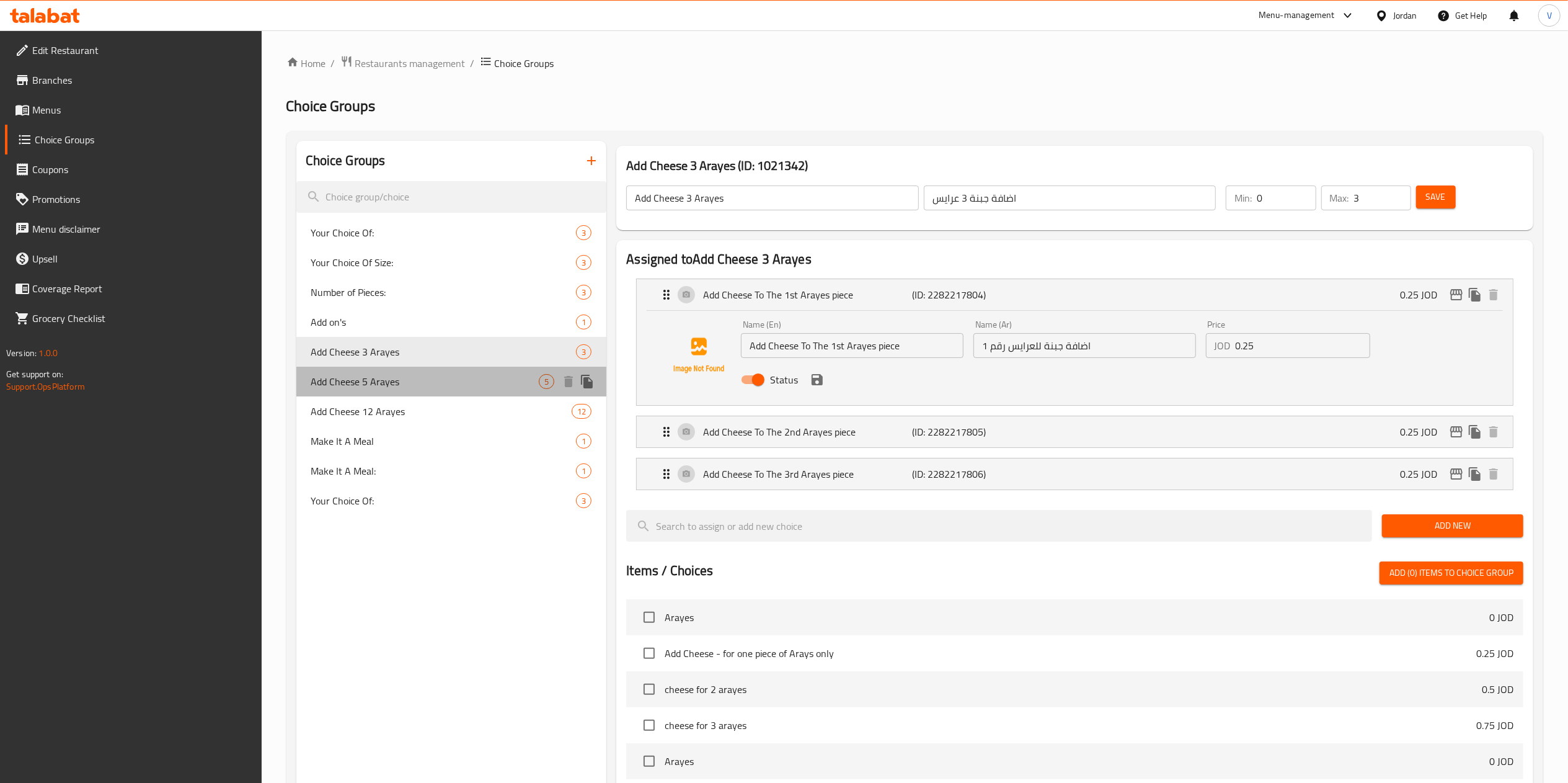
click at [384, 389] on span "Add Cheese 5 Arayes" at bounding box center [426, 381] width 228 height 15
type input "Add Cheese 5 Arayes"
type input "اضافة جبنة 5 عرايس"
type input "5"
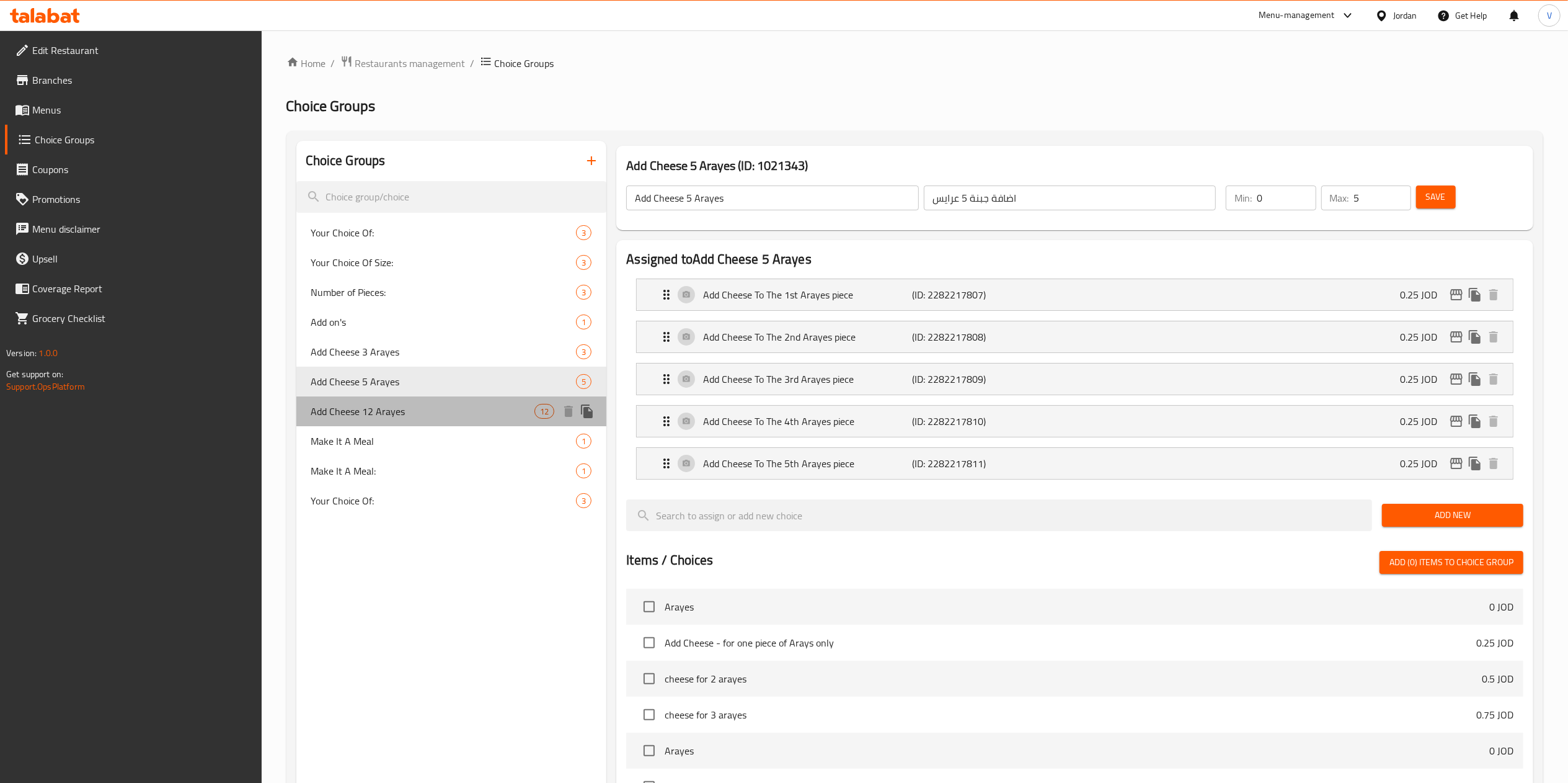
click at [386, 398] on div "Add Cheese 12 Arayes 12" at bounding box center [451, 411] width 311 height 30
type input "Add Cheese 12 Arayes"
type input "اضافة جبنة عرايس 12"
type input "3"
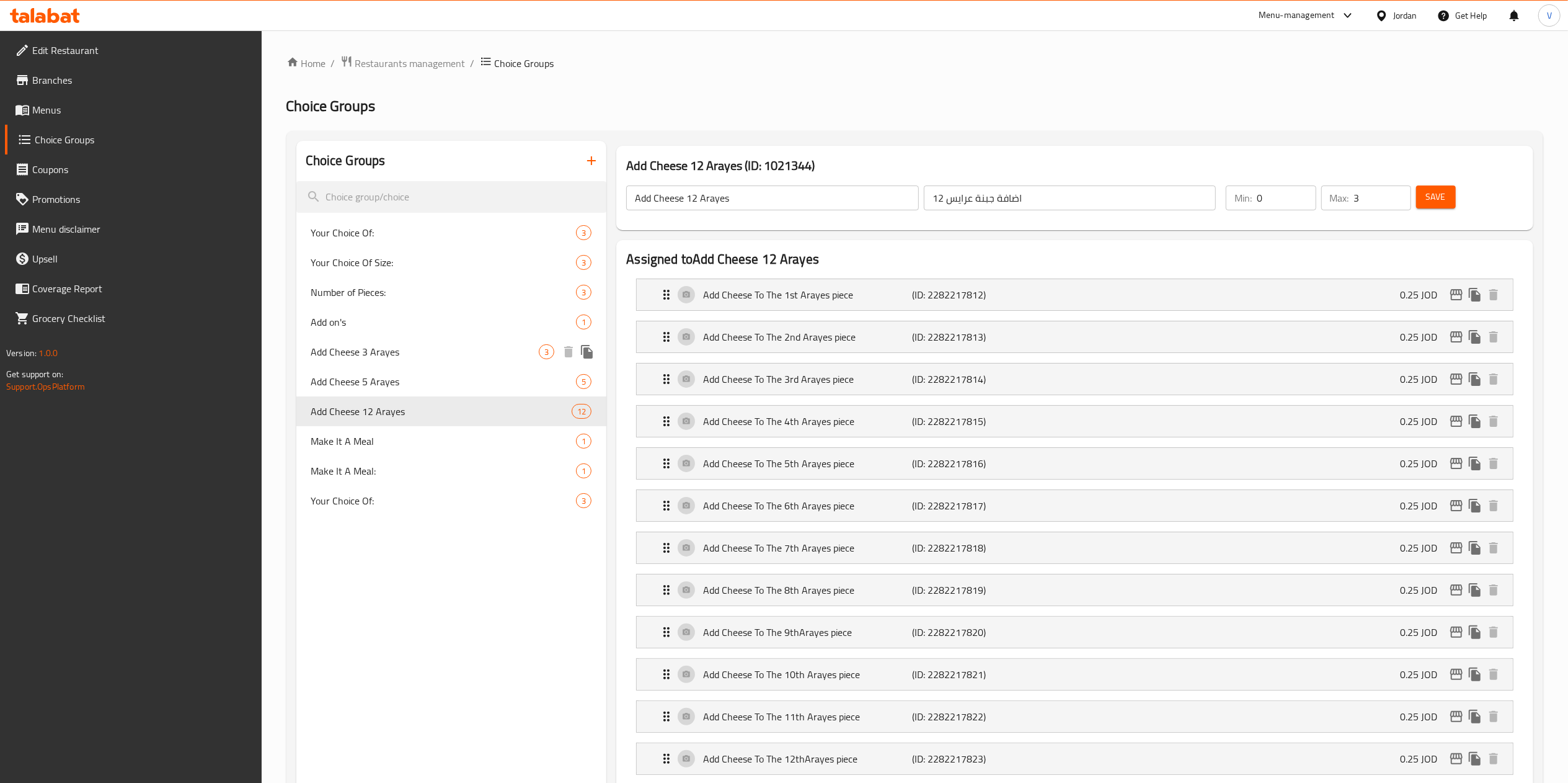
click at [407, 351] on span "Add Cheese 3 Arayes" at bounding box center [426, 351] width 228 height 15
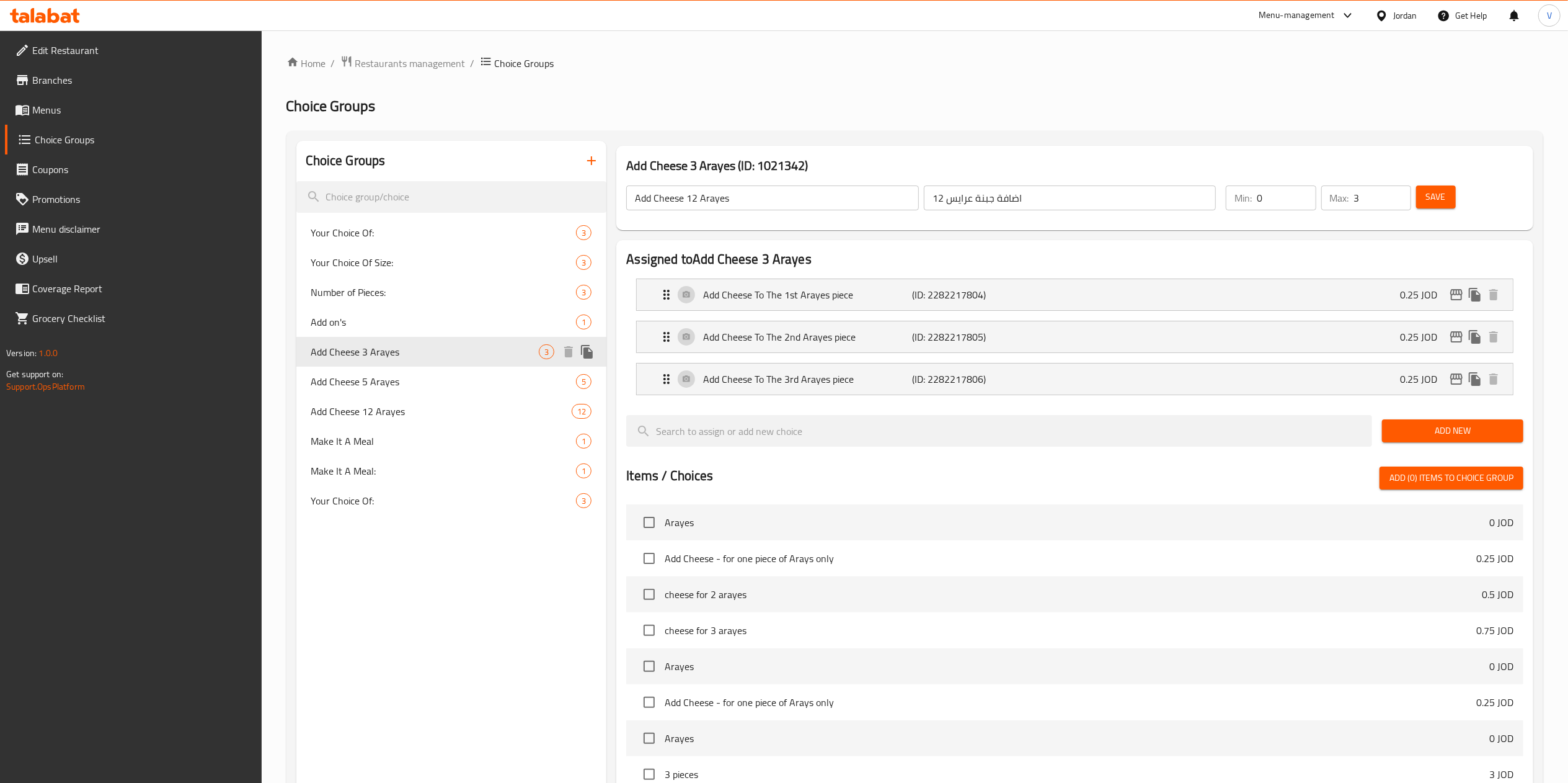
type input "Add Cheese 3 Arayes"
type input "اضافة جبنة 3 عرايس"
click at [75, 117] on span "Menus" at bounding box center [142, 110] width 220 height 15
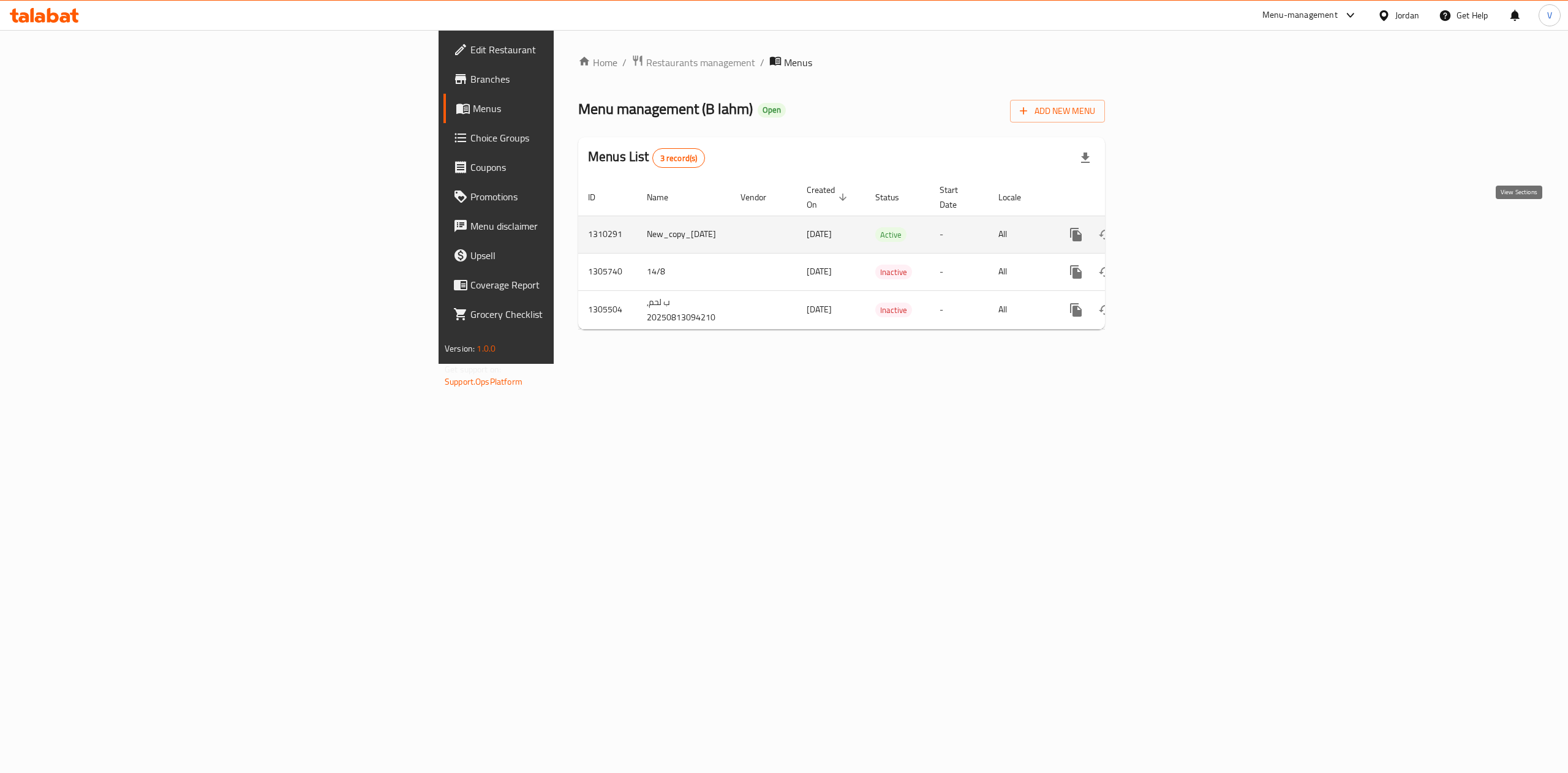
click at [1171, 227] on icon "enhanced table" at bounding box center [1164, 234] width 14 height 14
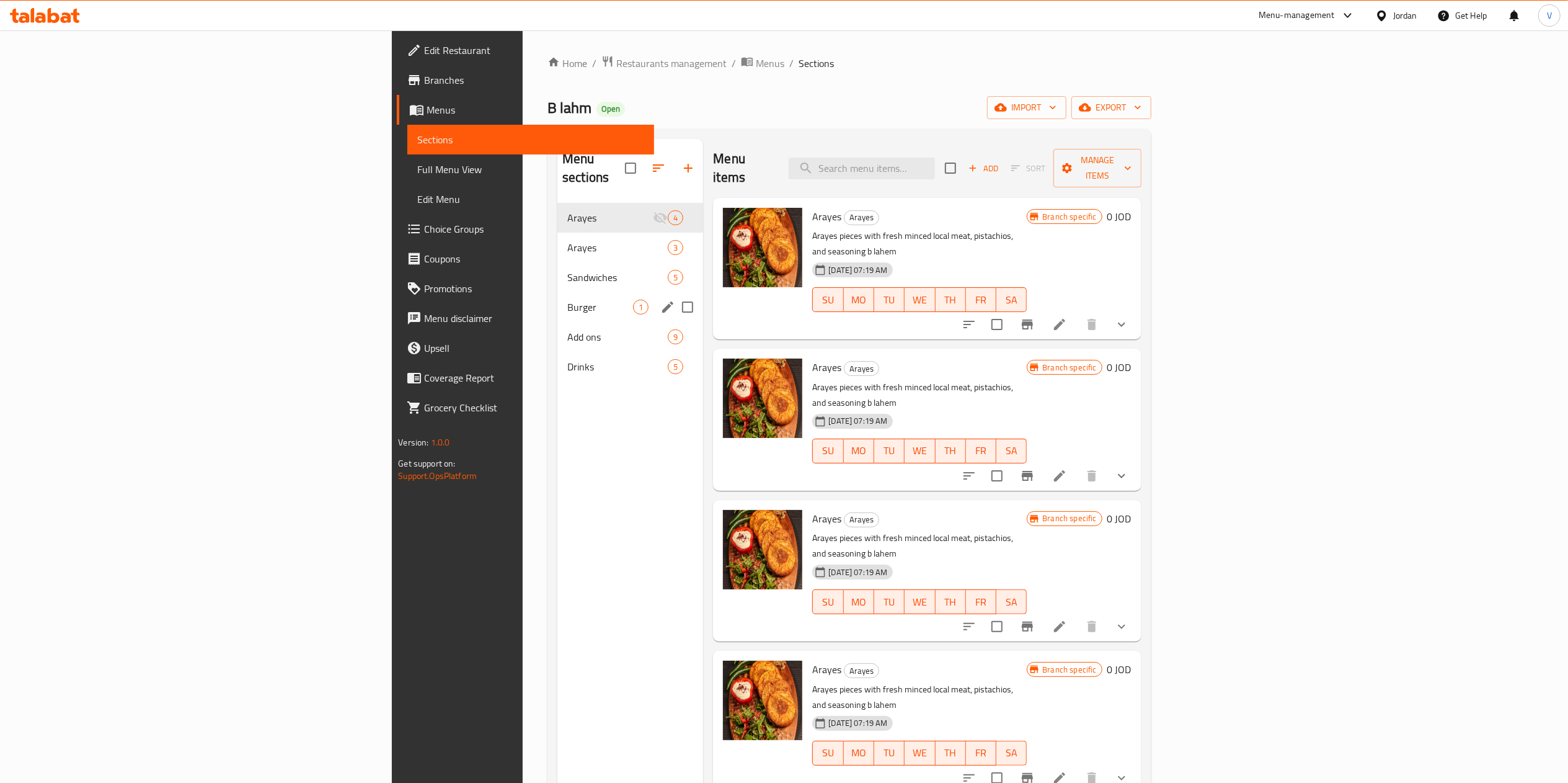
drag, startPoint x: 419, startPoint y: 228, endPoint x: 489, endPoint y: 240, distance: 71.0
click at [567, 240] on span "Arayes" at bounding box center [617, 247] width 100 height 15
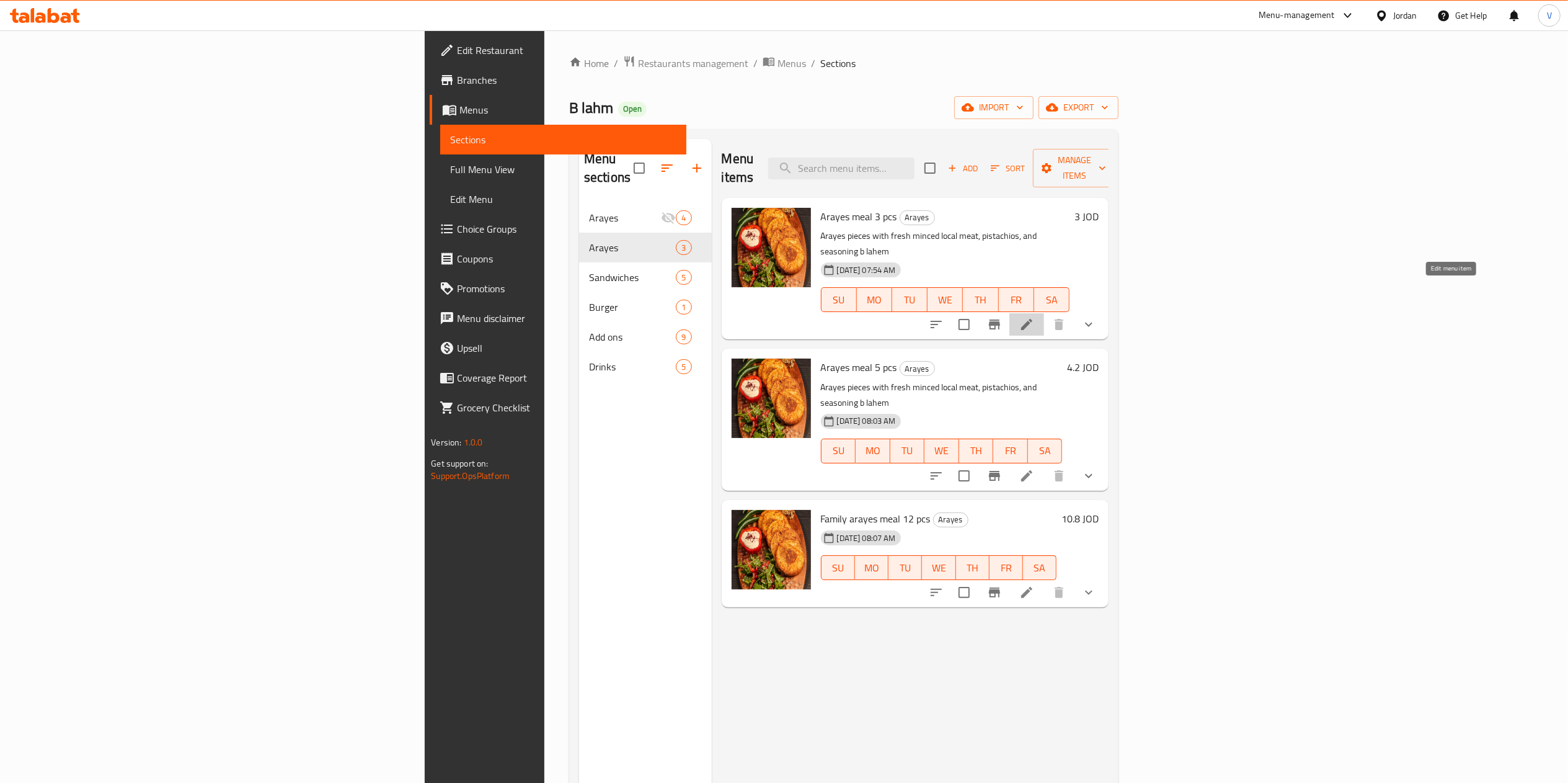
click at [1034, 317] on icon at bounding box center [1026, 324] width 15 height 15
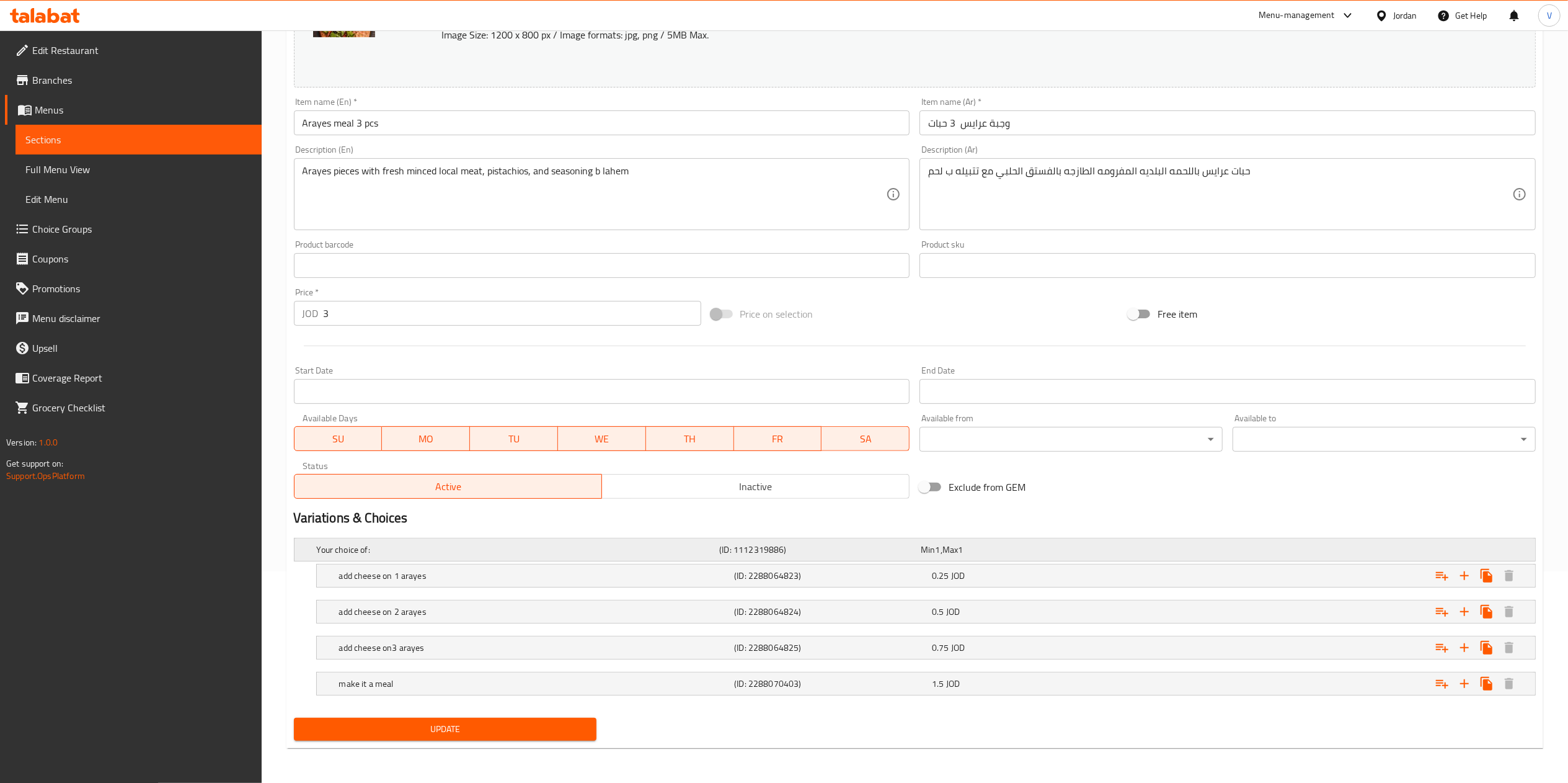
scroll to position [213, 0]
click at [1009, 577] on div "0.25 JOD" at bounding box center [1028, 575] width 193 height 13
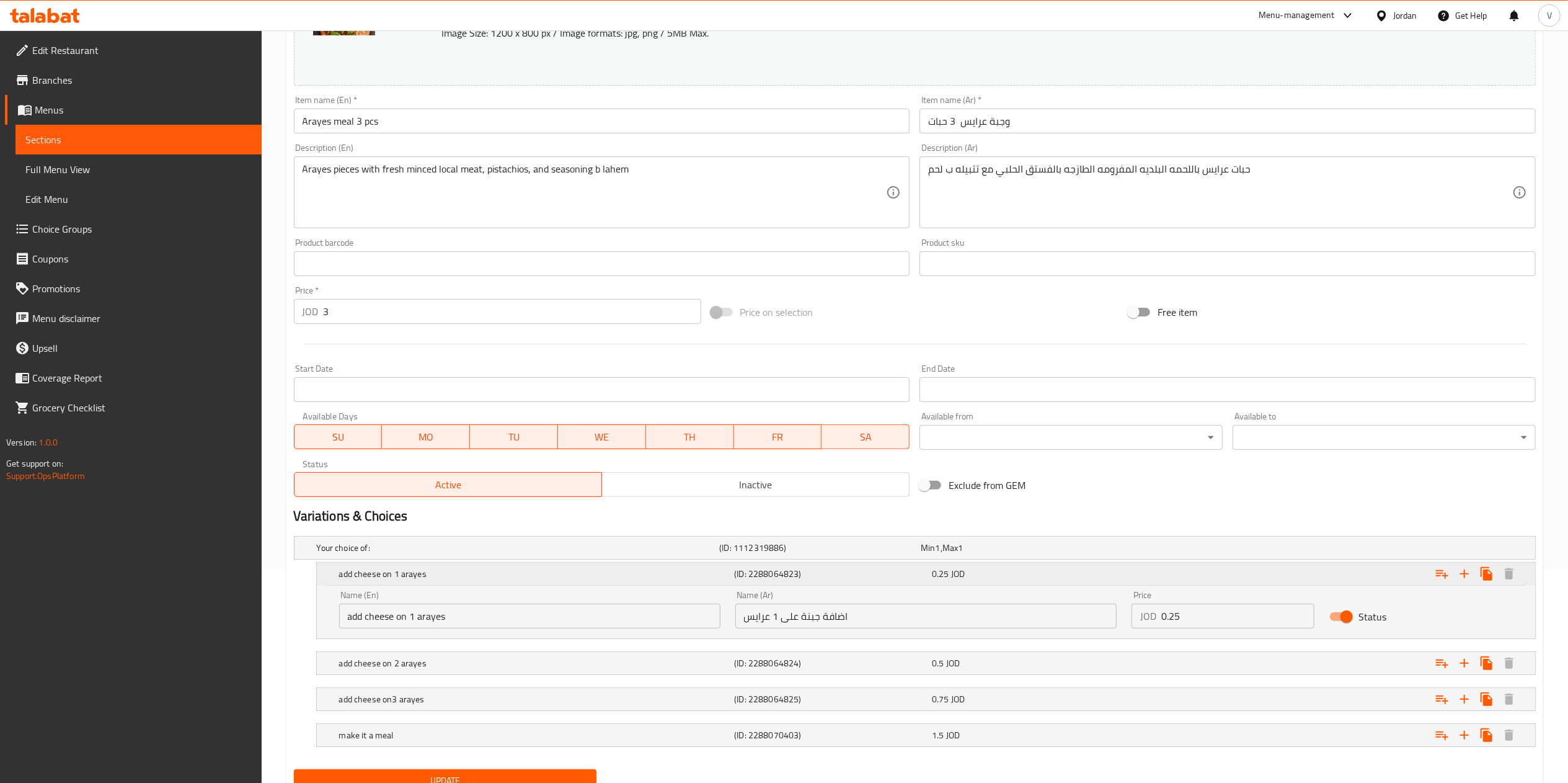
click at [1014, 577] on div "0.25 JOD" at bounding box center [1028, 573] width 193 height 13
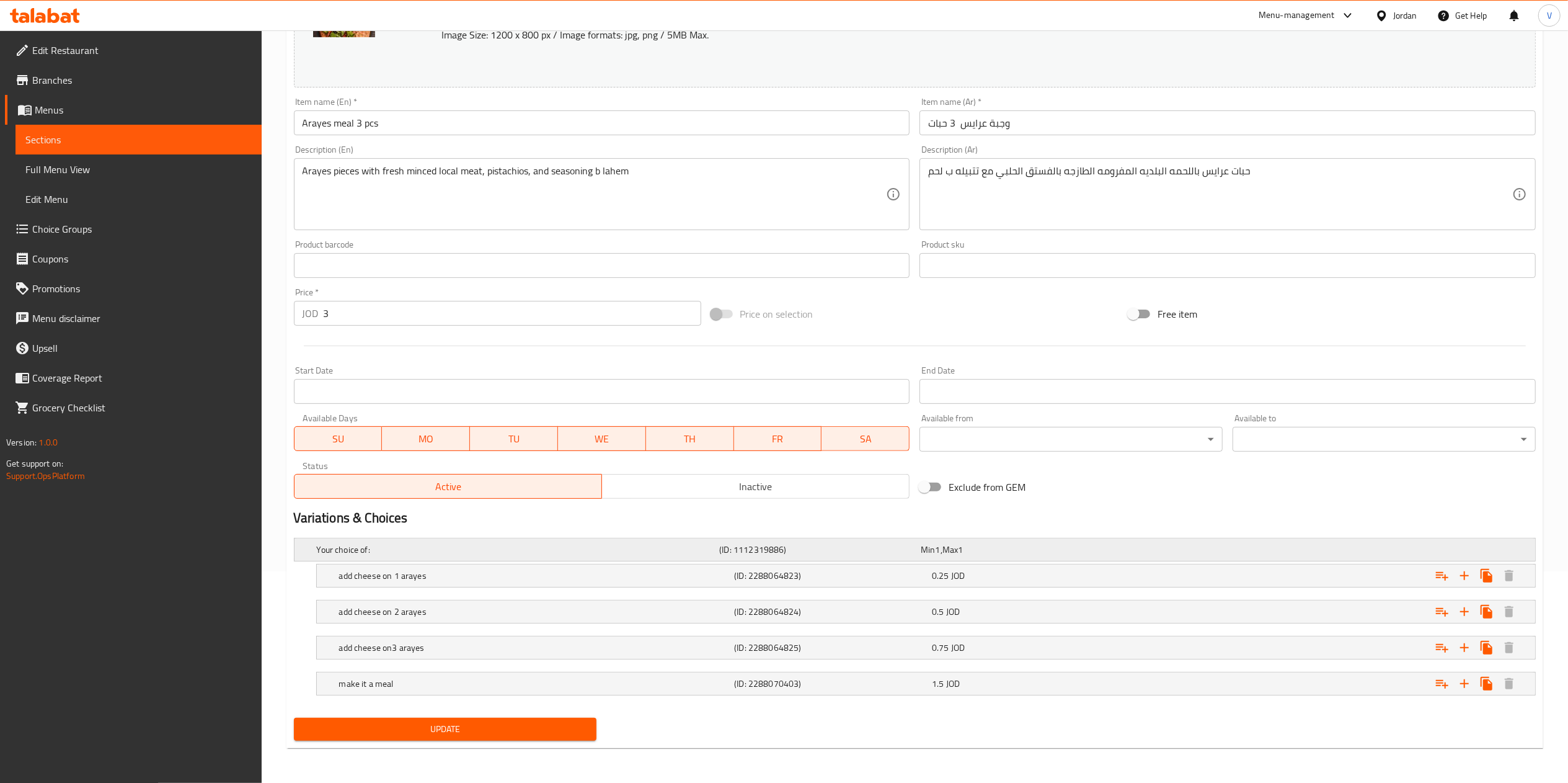
click at [1019, 536] on div "Your choice of: (ID: 1112319886) Min 1 , Max 1" at bounding box center [918, 549] width 1208 height 27
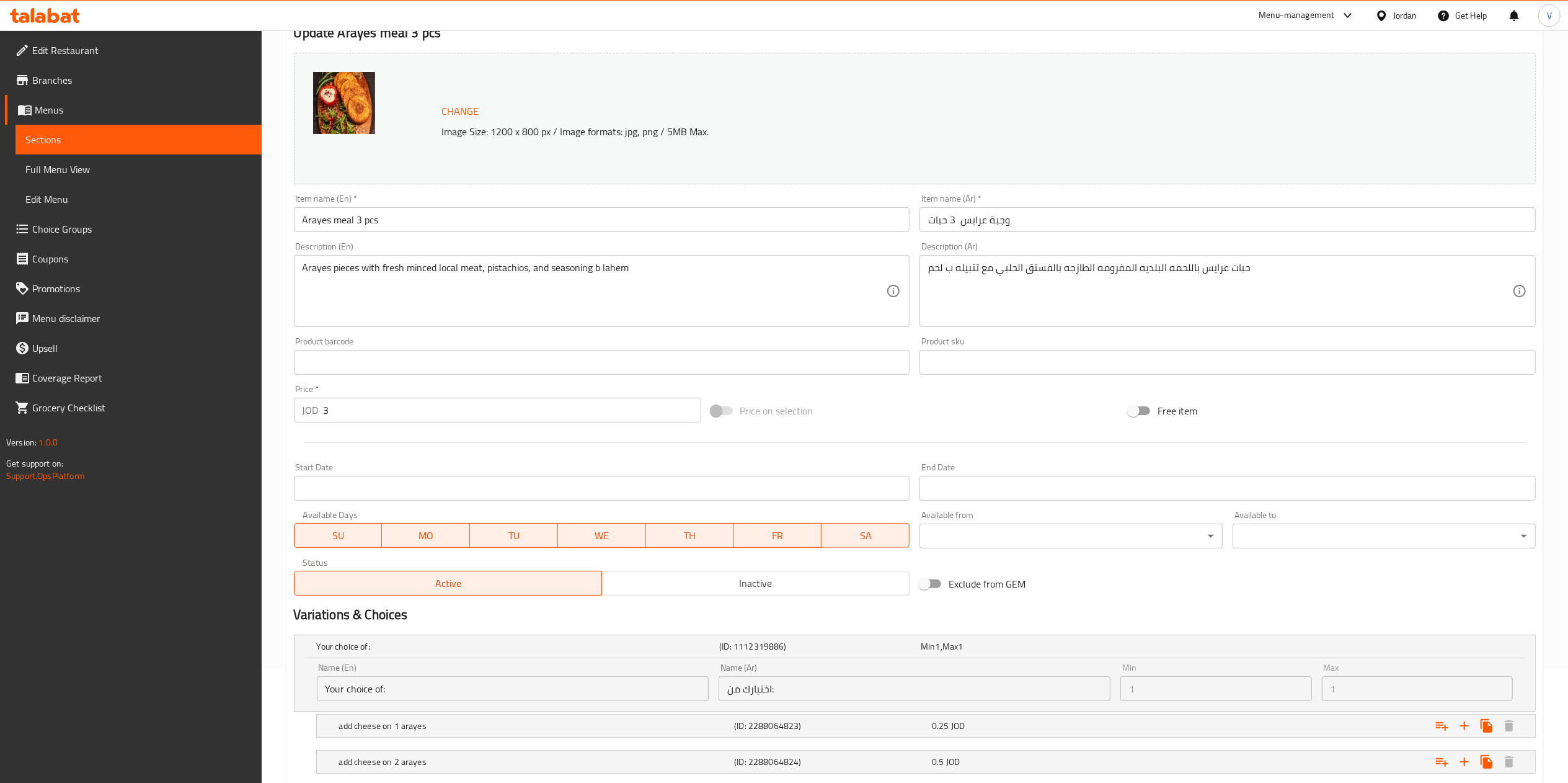
scroll to position [0, 0]
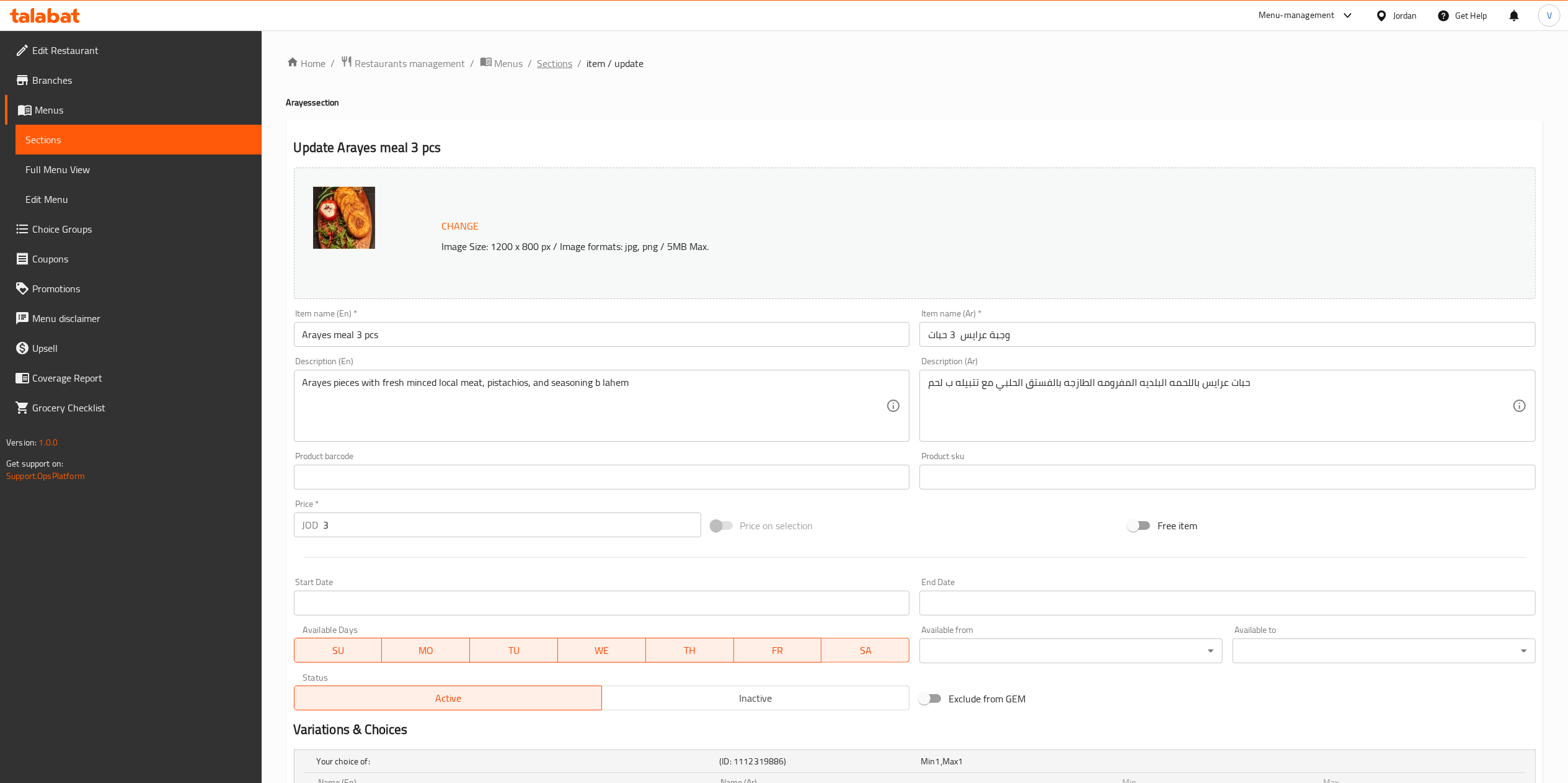
click at [538, 64] on span "Sections" at bounding box center [555, 63] width 35 height 15
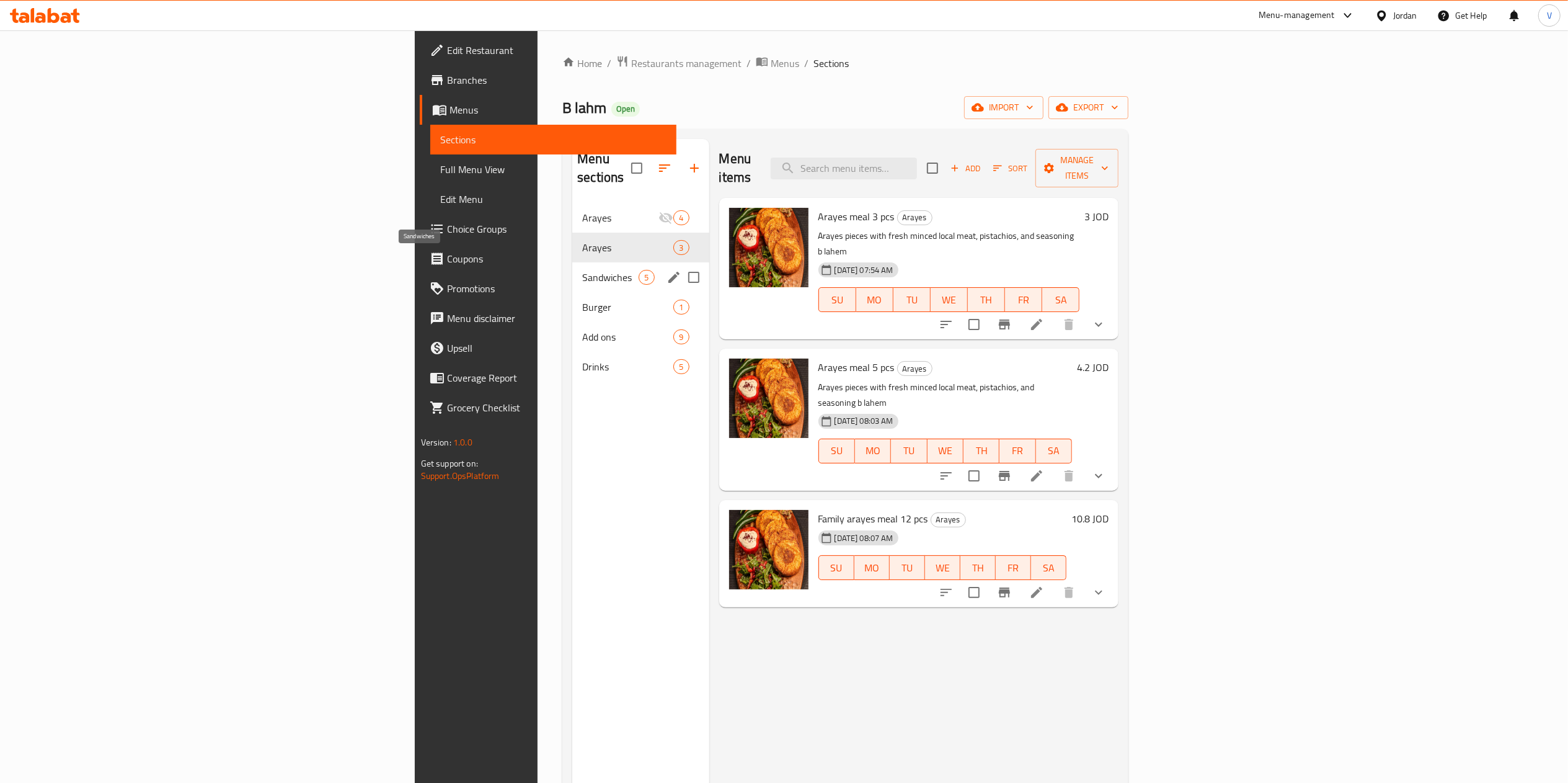
click at [582, 270] on span "Sandwiches" at bounding box center [610, 277] width 56 height 15
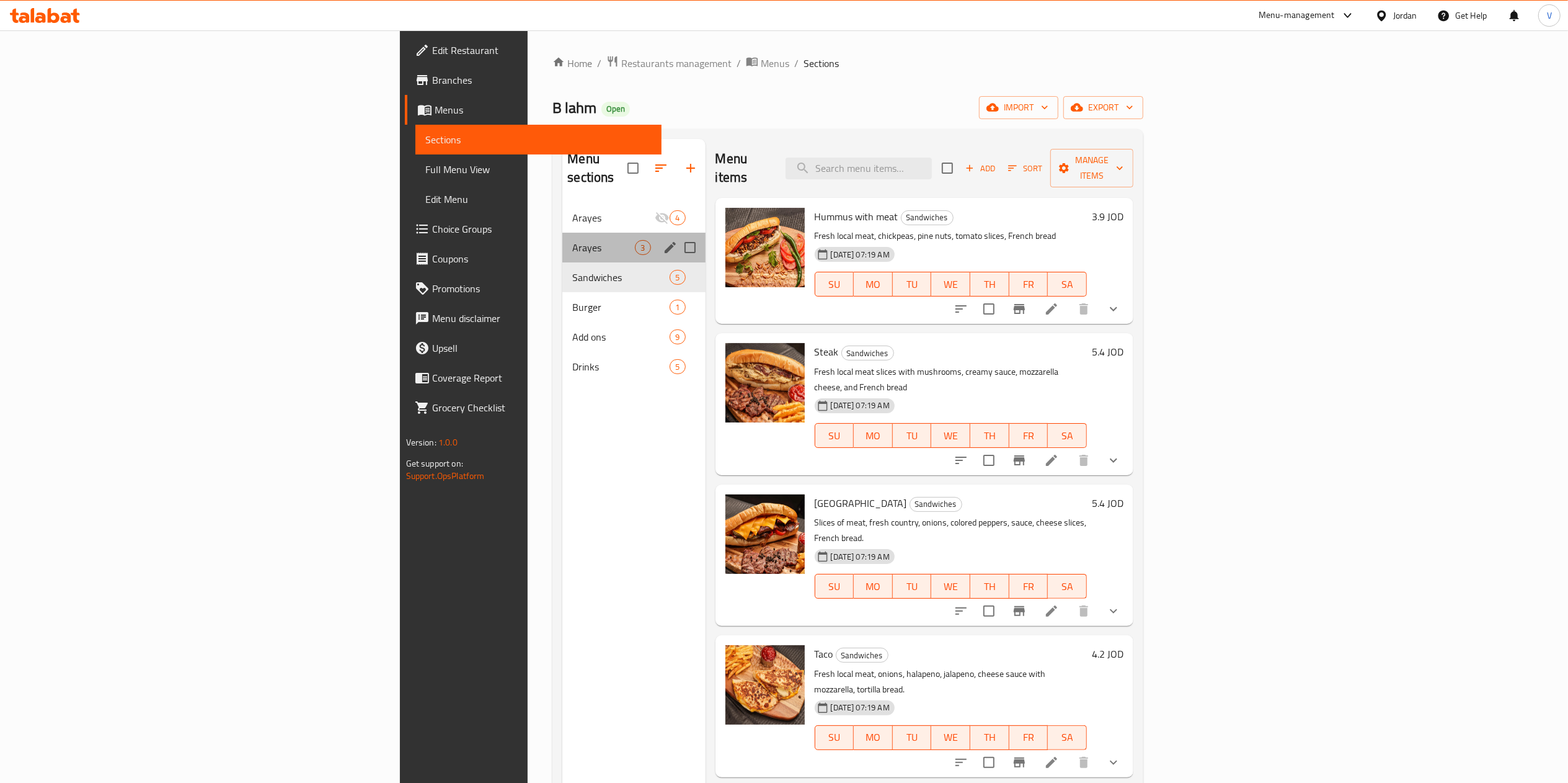
click at [562, 232] on div "Arayes 3" at bounding box center [633, 247] width 143 height 30
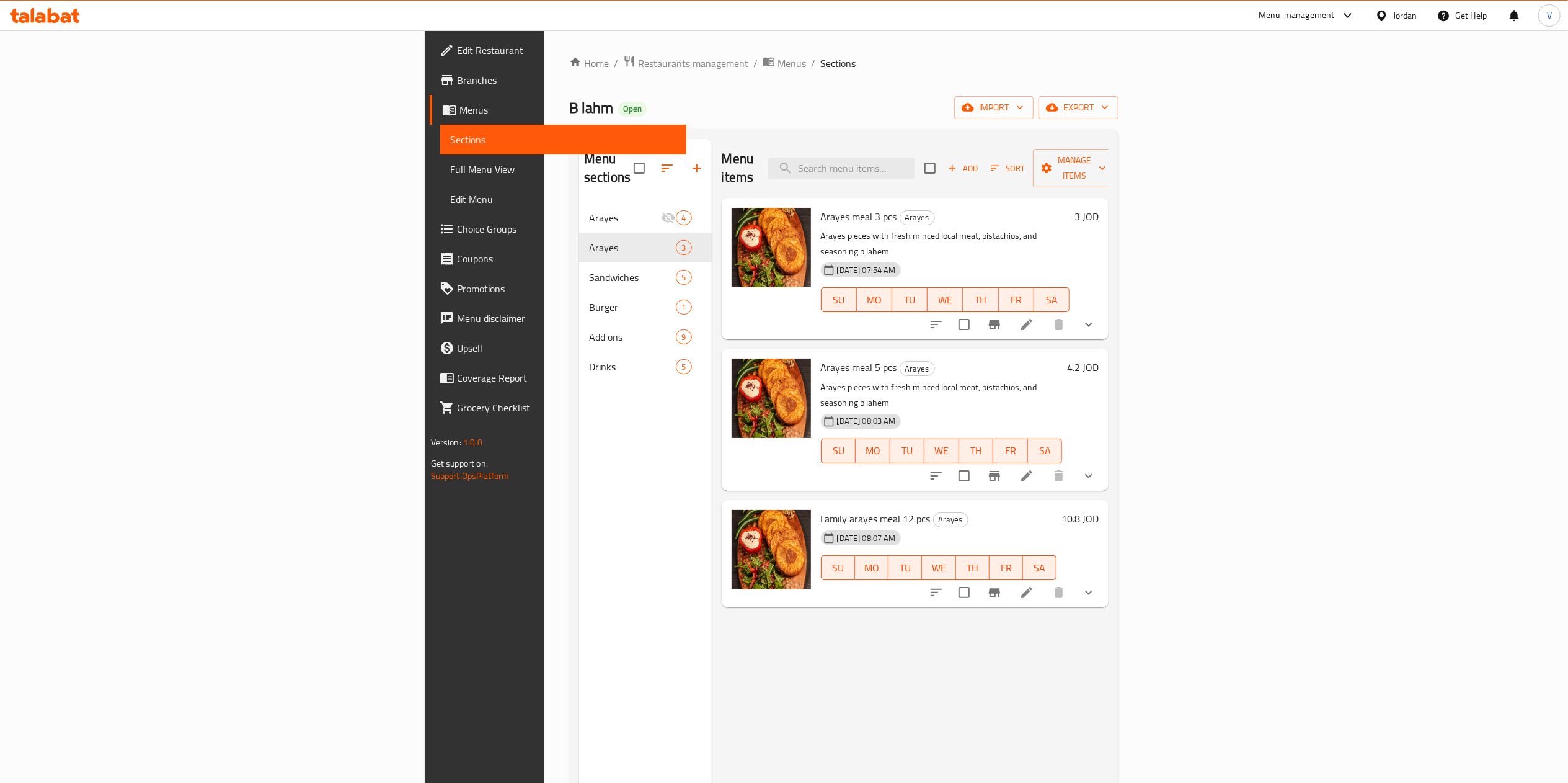
click at [1103, 309] on button "show more" at bounding box center [1088, 324] width 30 height 30
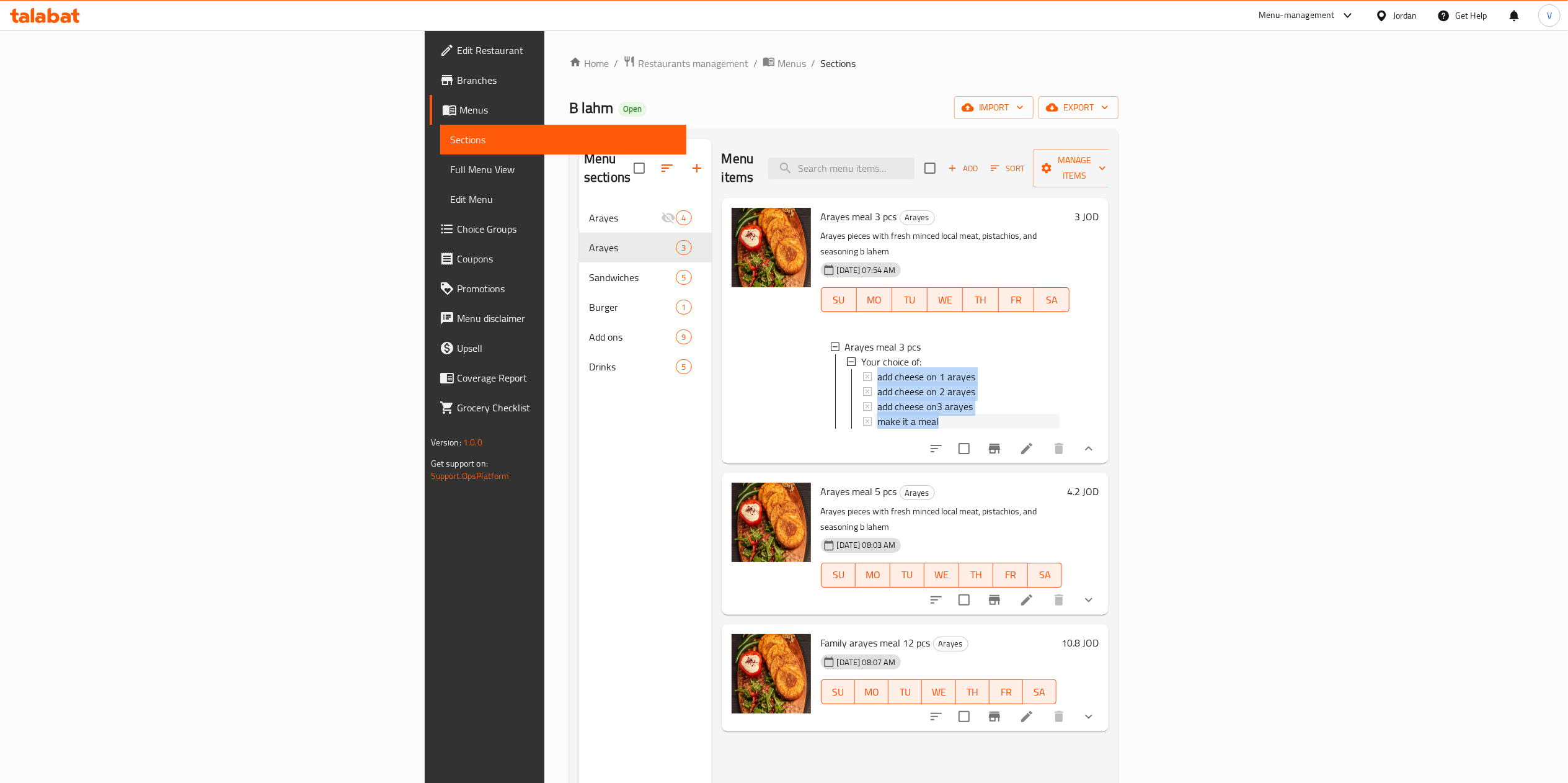
drag, startPoint x: 866, startPoint y: 385, endPoint x: 764, endPoint y: 337, distance: 112.7
click at [863, 369] on div "add cheese on 1 arayes add cheese on 2 arayes add cheese on3 arayes make it a m…" at bounding box center [961, 399] width 197 height 60
click at [1070, 426] on div "Arayes meal 3 pcs Your choice of: add cheese on 1 arayes add cheese on 2 arayes…" at bounding box center [945, 387] width 249 height 114
click at [1034, 441] on icon at bounding box center [1026, 448] width 15 height 15
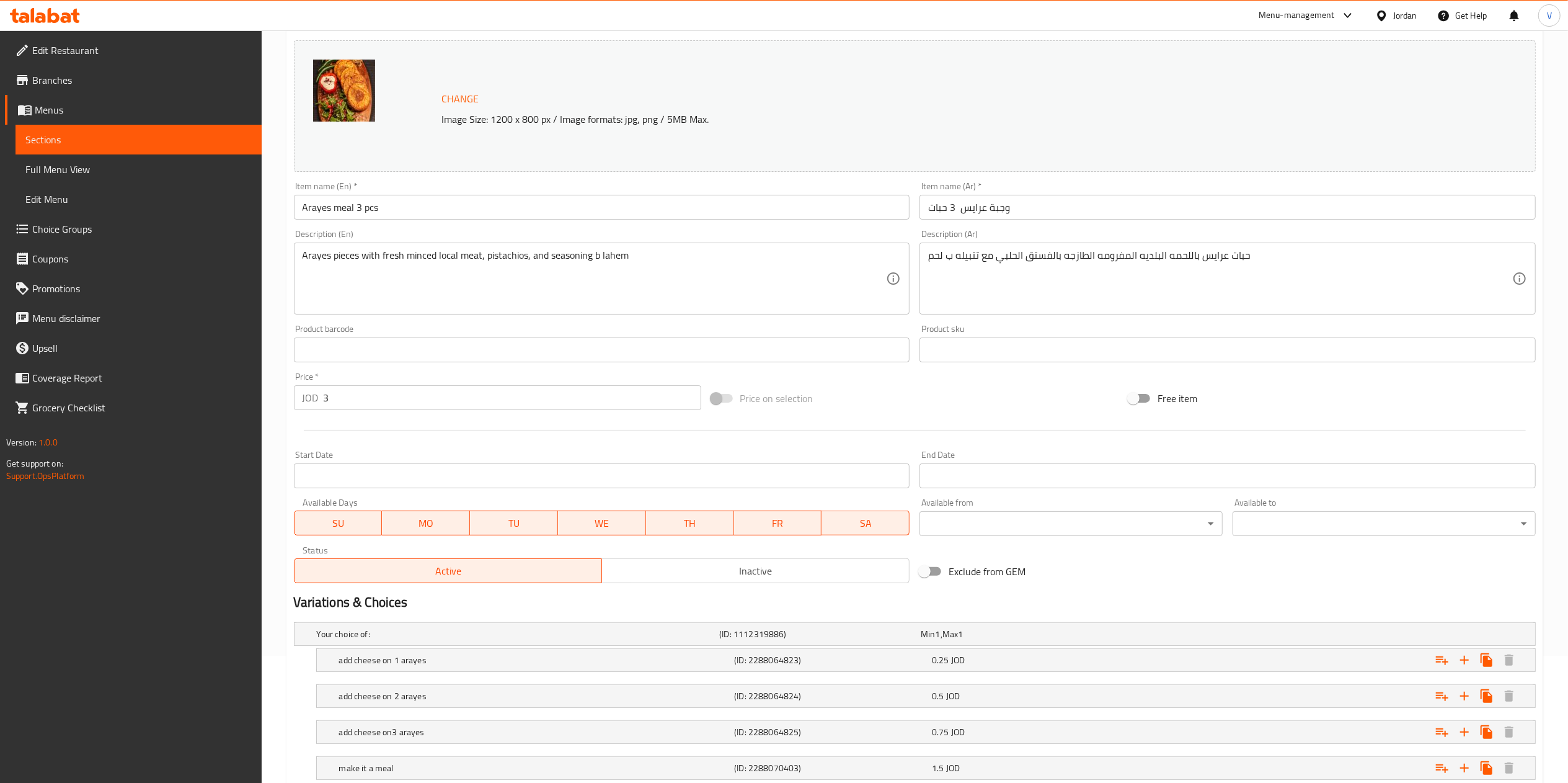
scroll to position [213, 0]
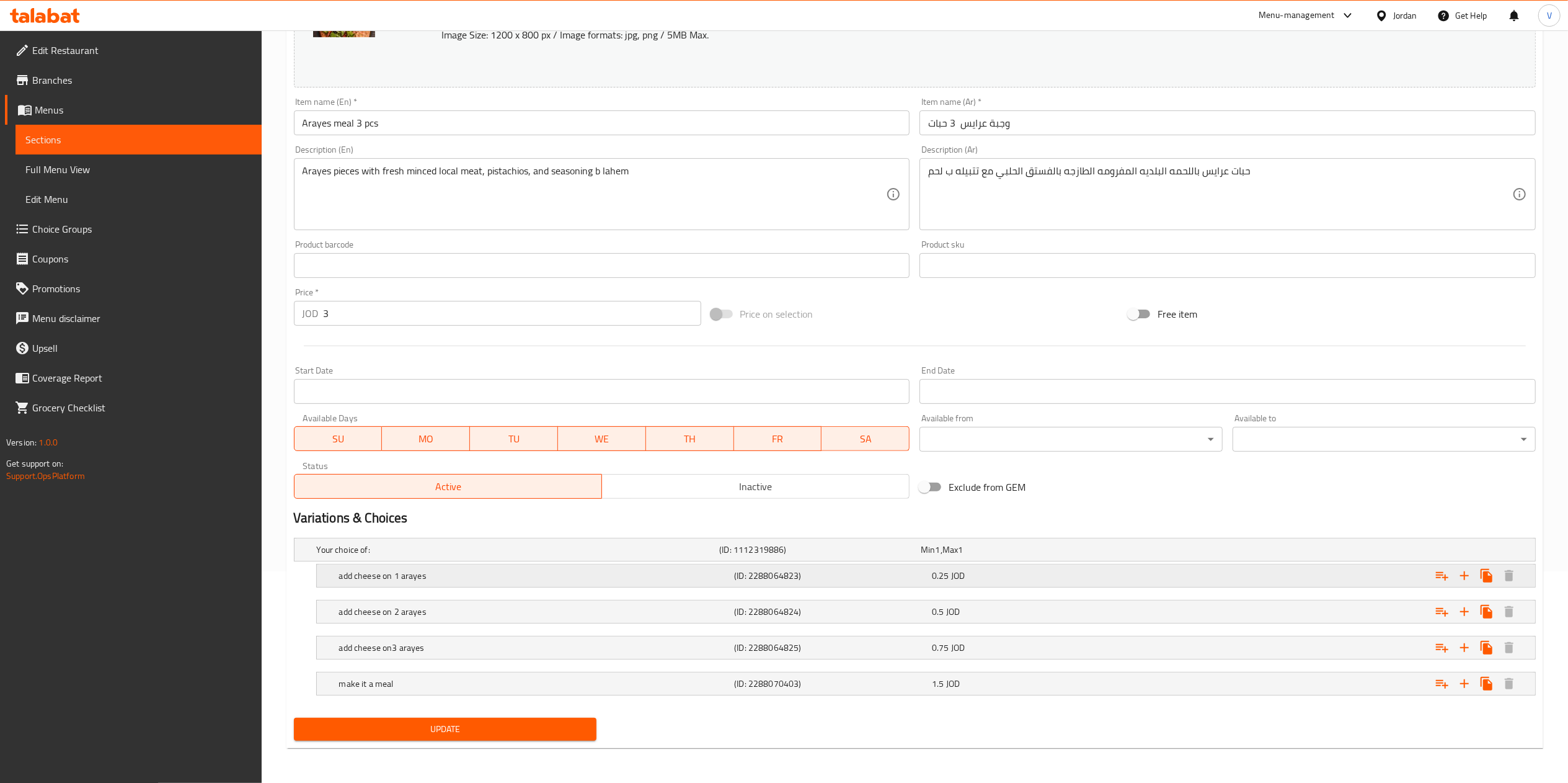
click at [422, 583] on div "add cheese on 1 arayes" at bounding box center [534, 576] width 396 height 17
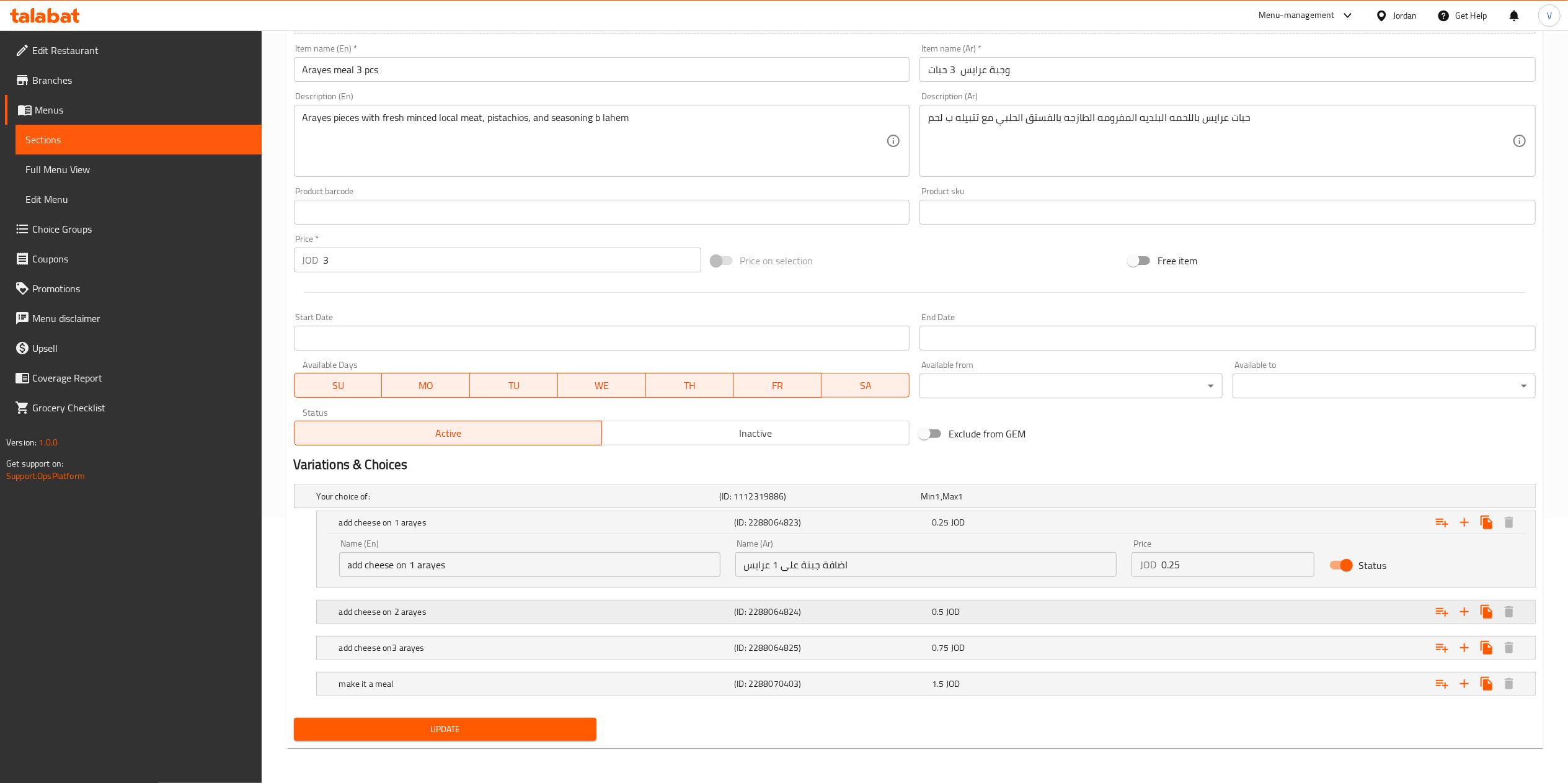
click at [647, 613] on h5 "add cheese on 2 arayes" at bounding box center [534, 611] width 390 height 13
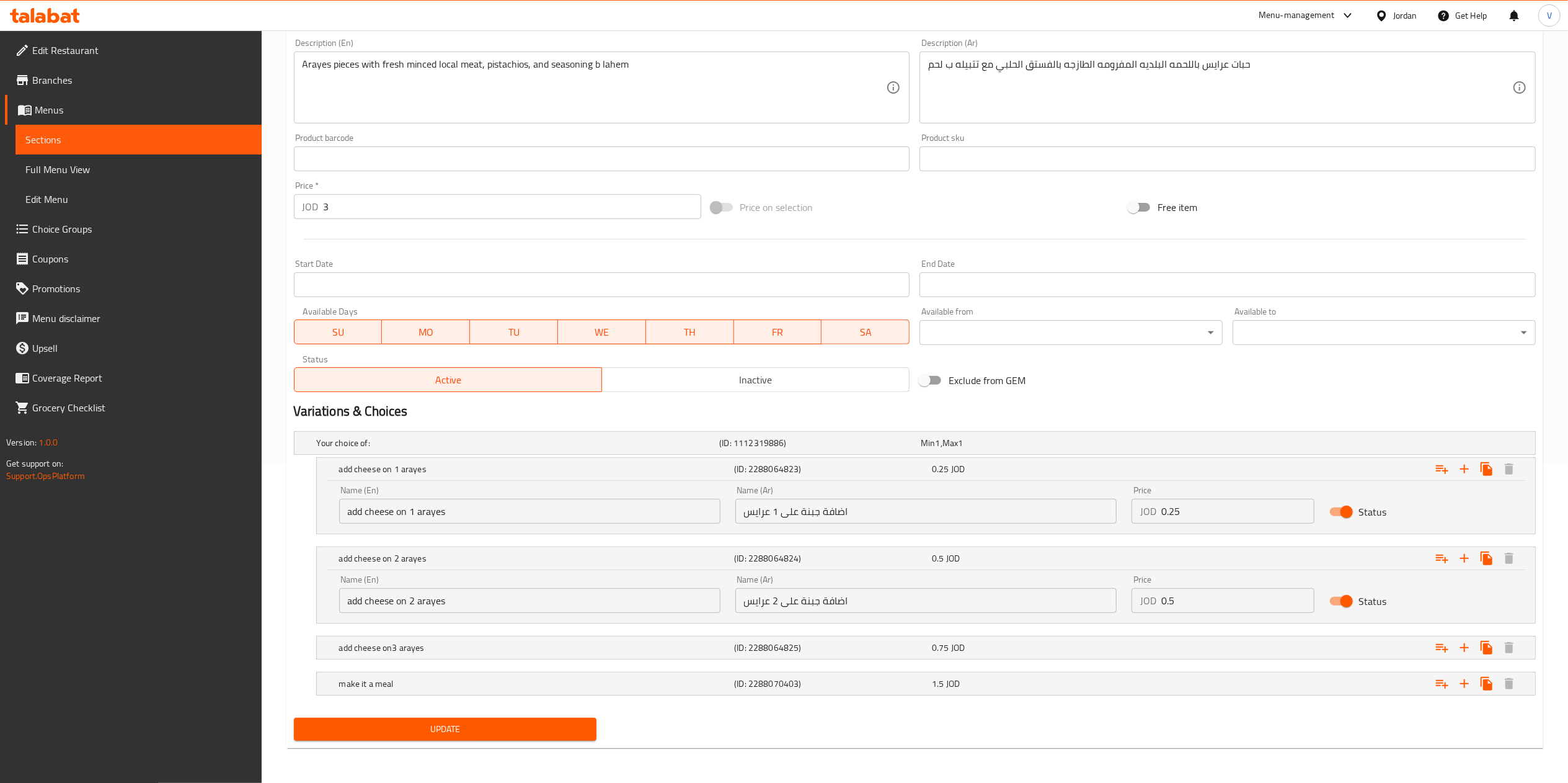
click at [601, 622] on div "Name (En) add cheese on 2 arayes Name (En) Name (Ar) اضافة جبنة على 2 عرايس Nam…" at bounding box center [925, 596] width 1218 height 52
click at [605, 632] on nav at bounding box center [915, 630] width 1241 height 10
click at [623, 640] on div "add cheese on3 arayes" at bounding box center [534, 648] width 396 height 17
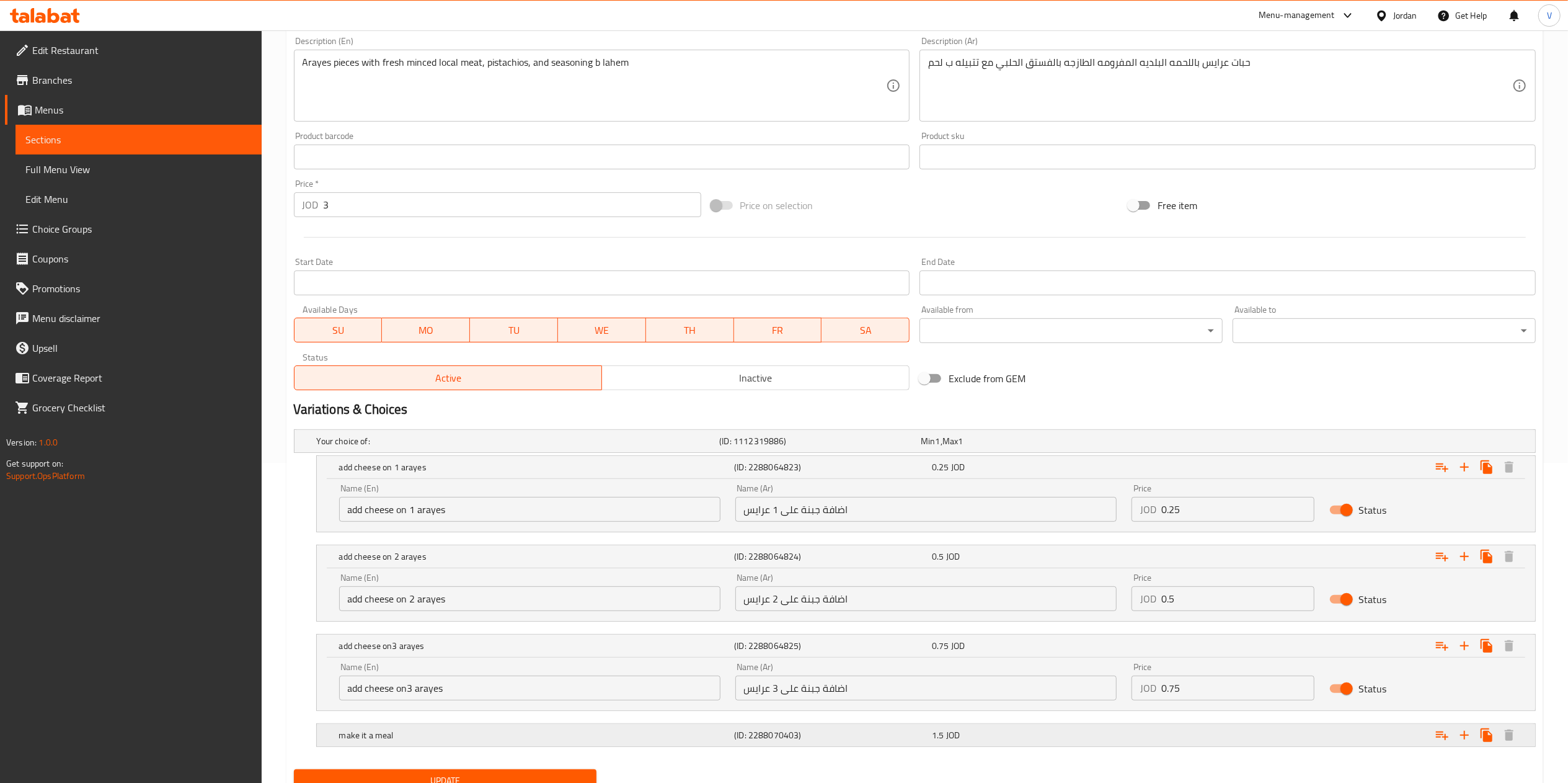
click at [633, 731] on h5 "make it a meal" at bounding box center [534, 735] width 390 height 13
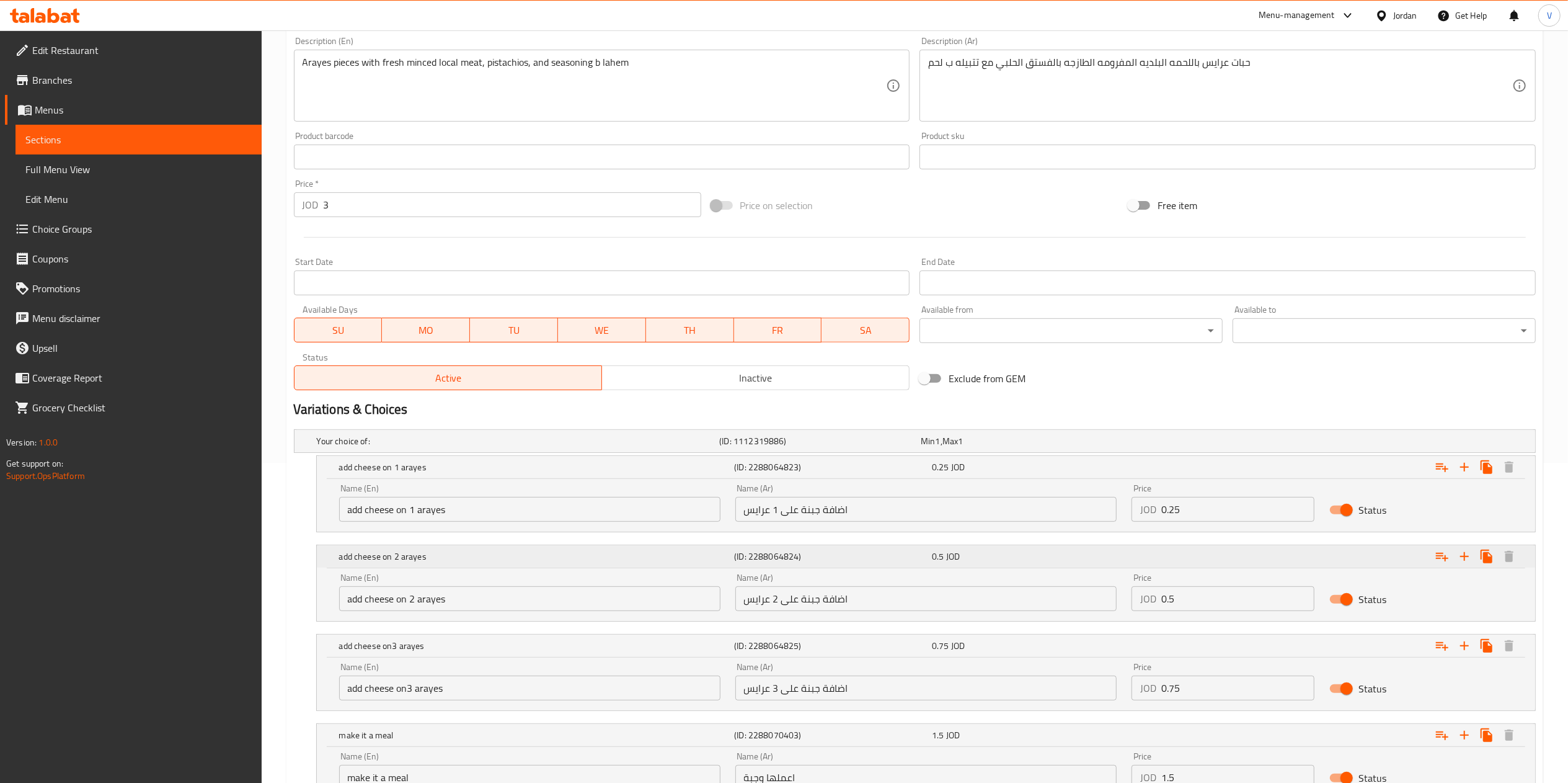
scroll to position [426, 0]
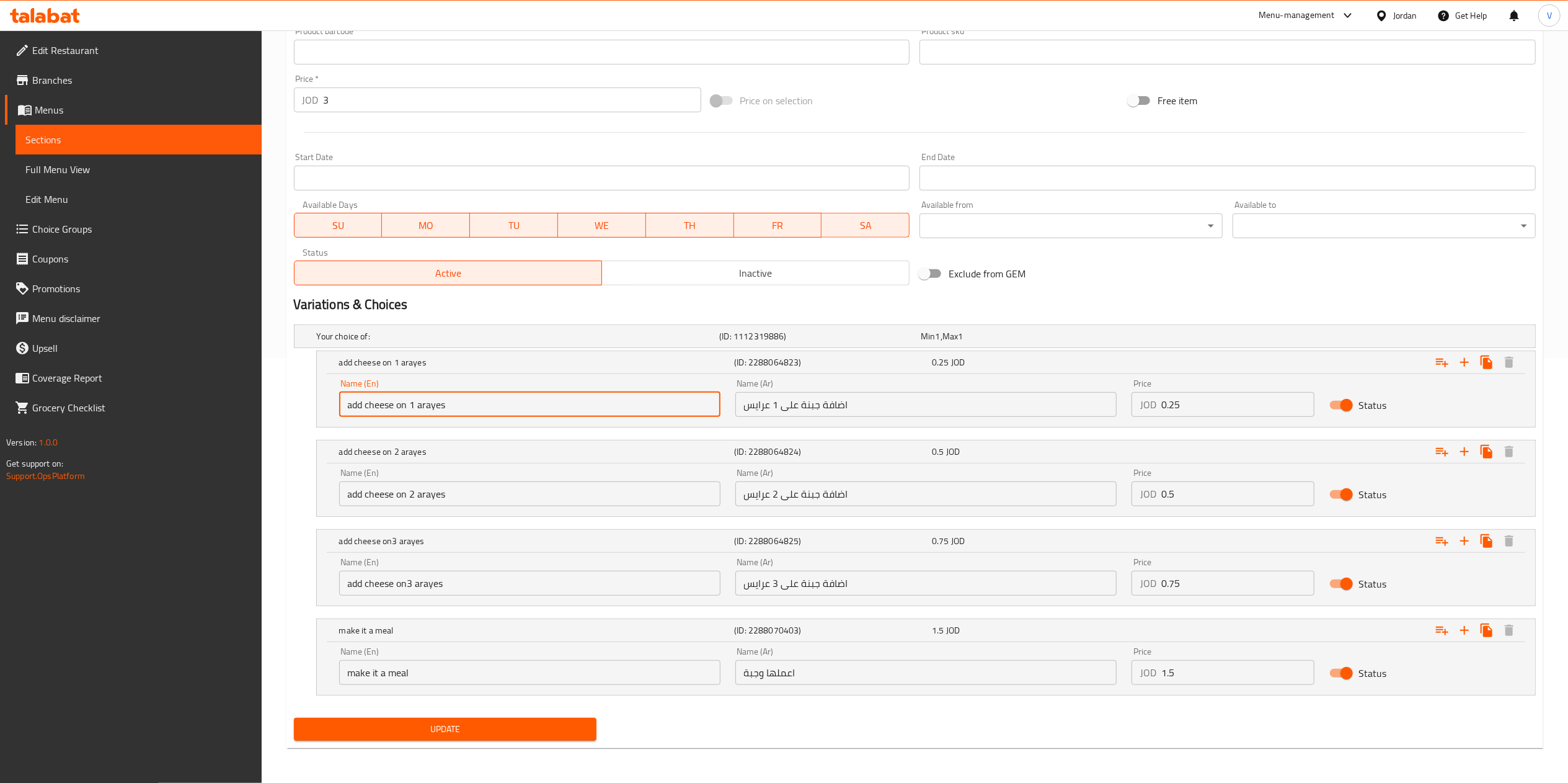
drag, startPoint x: 465, startPoint y: 397, endPoint x: 288, endPoint y: 396, distance: 177.0
click at [289, 396] on div "Your choice of: (ID: 1112319886) Min 1 , Max 1 Name (En) Your choice of: Name (…" at bounding box center [914, 516] width 1251 height 393
paste input "https://portal.talabat.com/jo/p/menu-management#/restaurants/703757/menus/13102…"
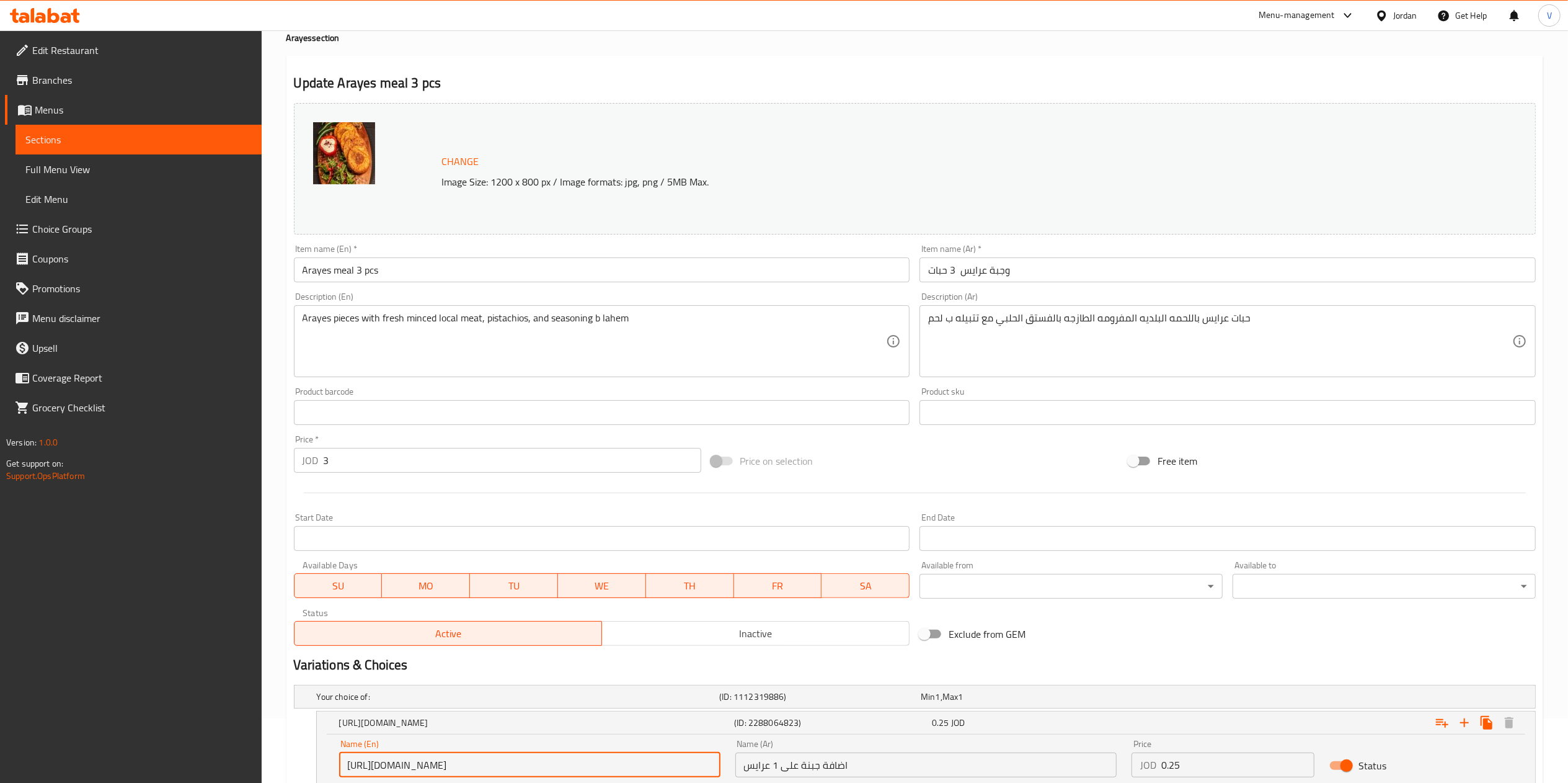
scroll to position [0, 0]
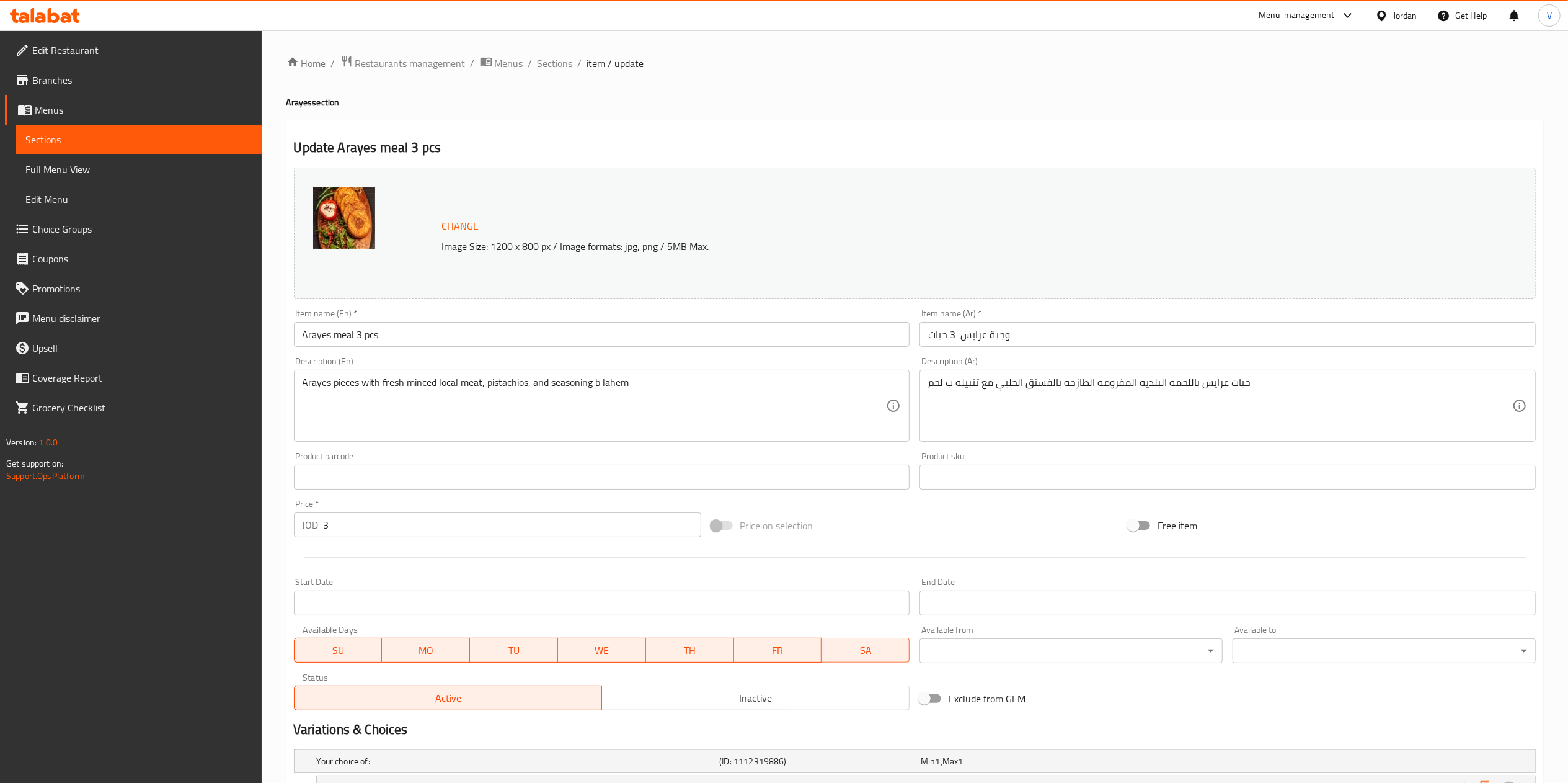
type input "https://portal.talabat.com/jo/p/menu-management#/restaurants/703757/menus/13102…"
click at [557, 61] on span "Sections" at bounding box center [555, 63] width 35 height 15
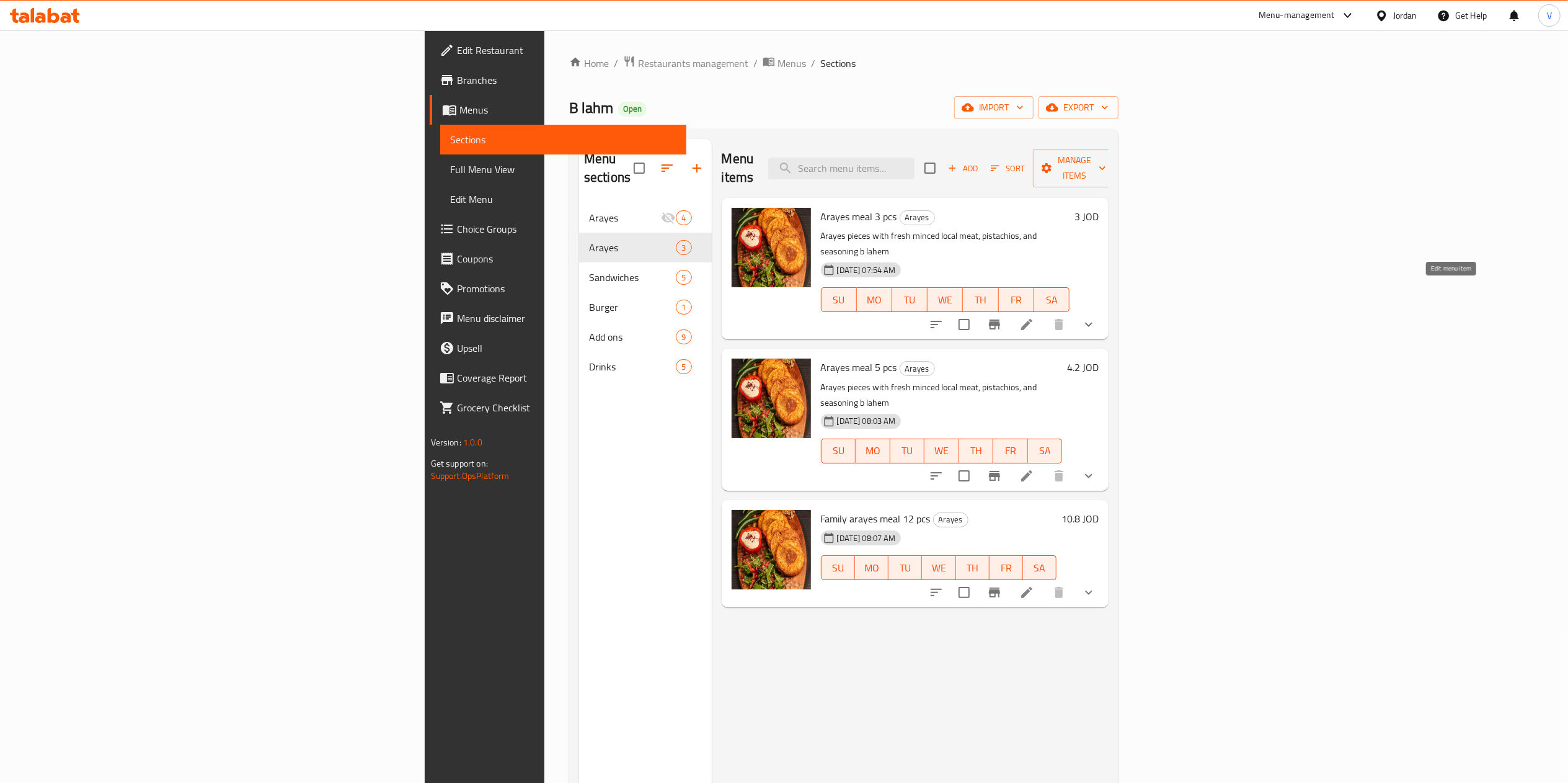
click at [1032, 319] on icon at bounding box center [1026, 324] width 11 height 11
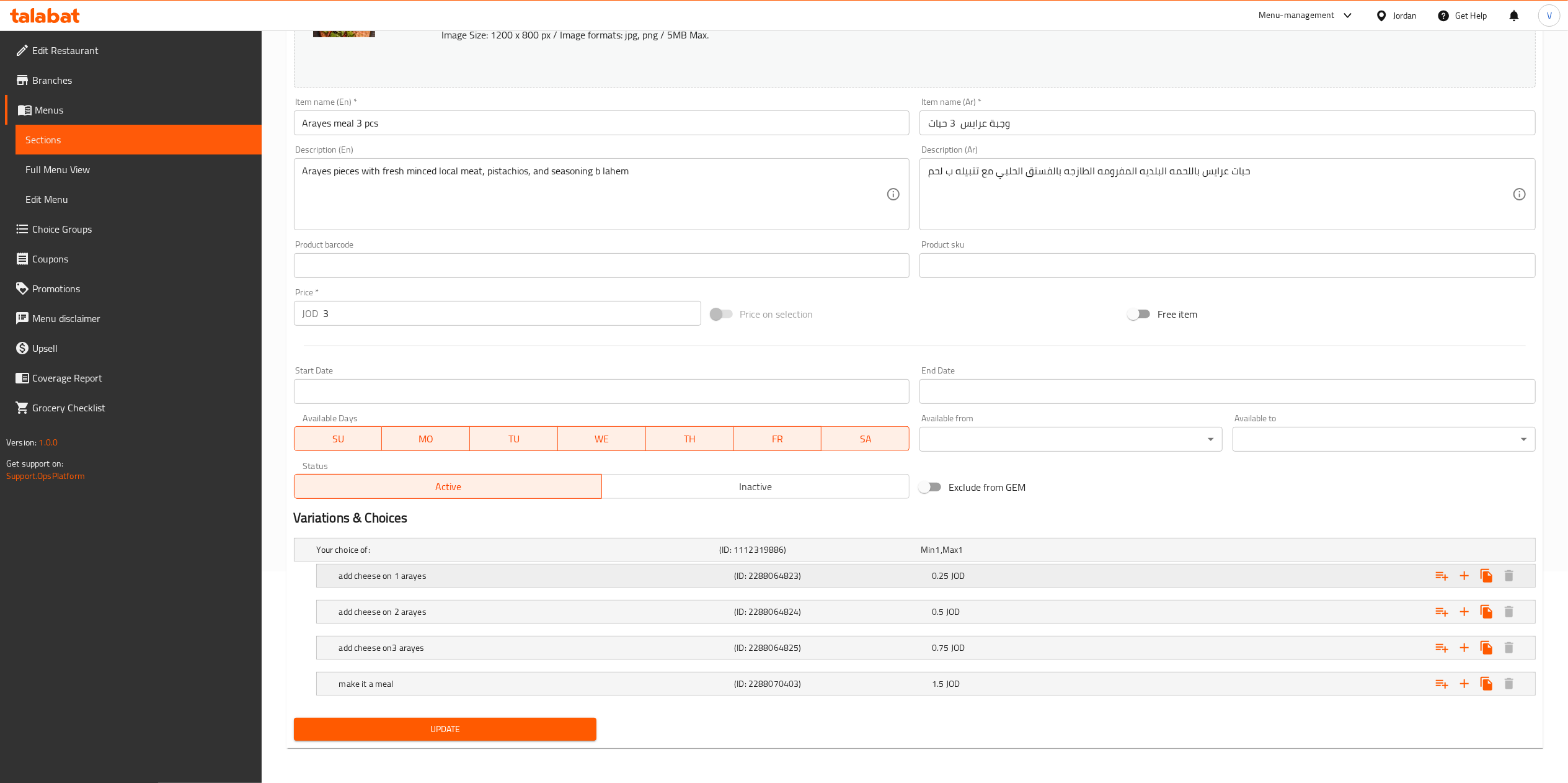
click at [461, 576] on h5 "add cheese on 1 arayes" at bounding box center [534, 575] width 390 height 13
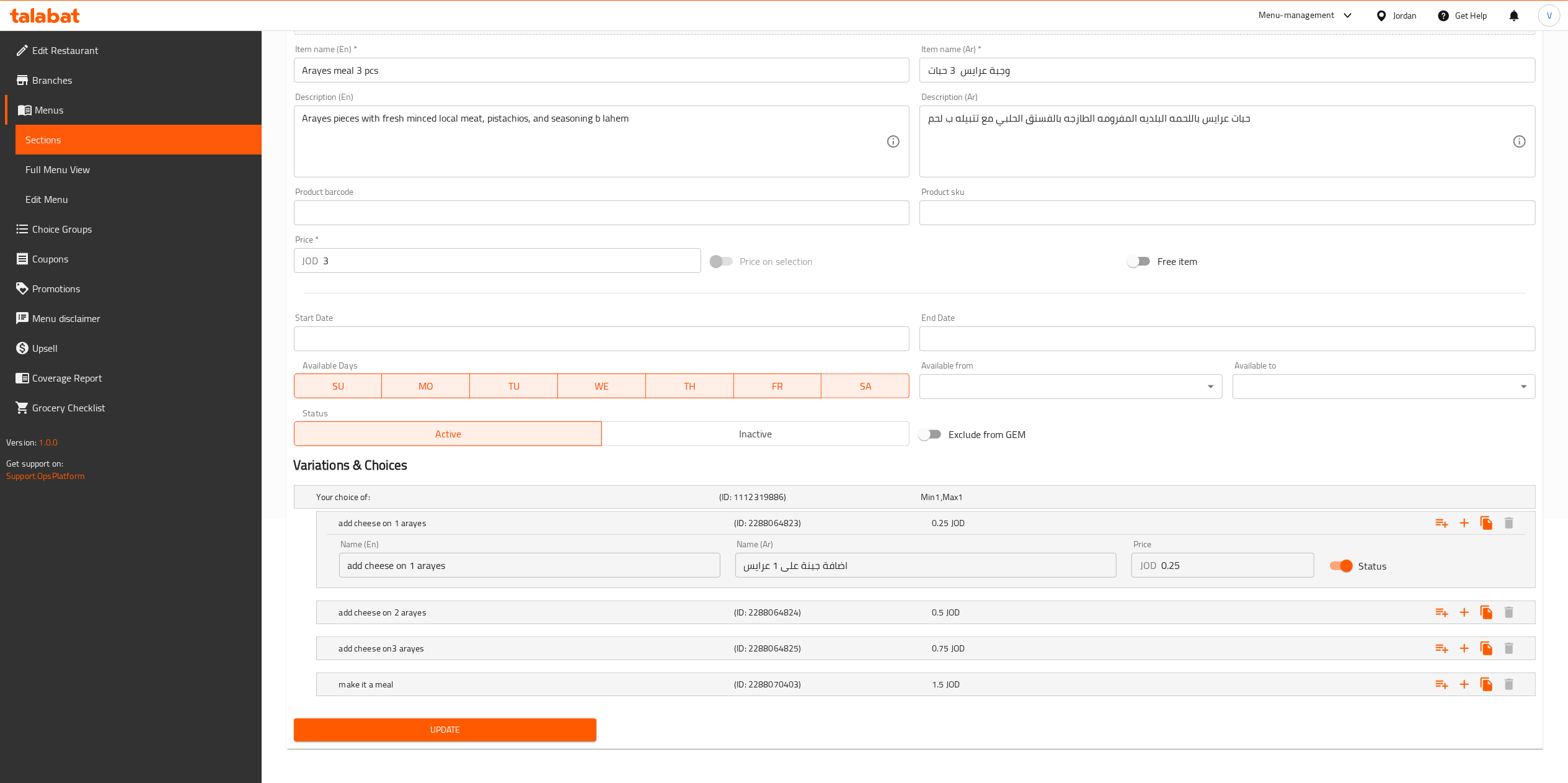
scroll to position [266, 0]
drag, startPoint x: 469, startPoint y: 549, endPoint x: 315, endPoint y: 549, distance: 154.0
click at [315, 549] on div "add cheese on 1 arayes (ID: 2288064823) 0.25 JOD Name (En) add cheese on 1 aray…" at bounding box center [915, 549] width 1241 height 77
click at [464, 565] on input "add cheese on 1 arayes" at bounding box center [530, 564] width 381 height 25
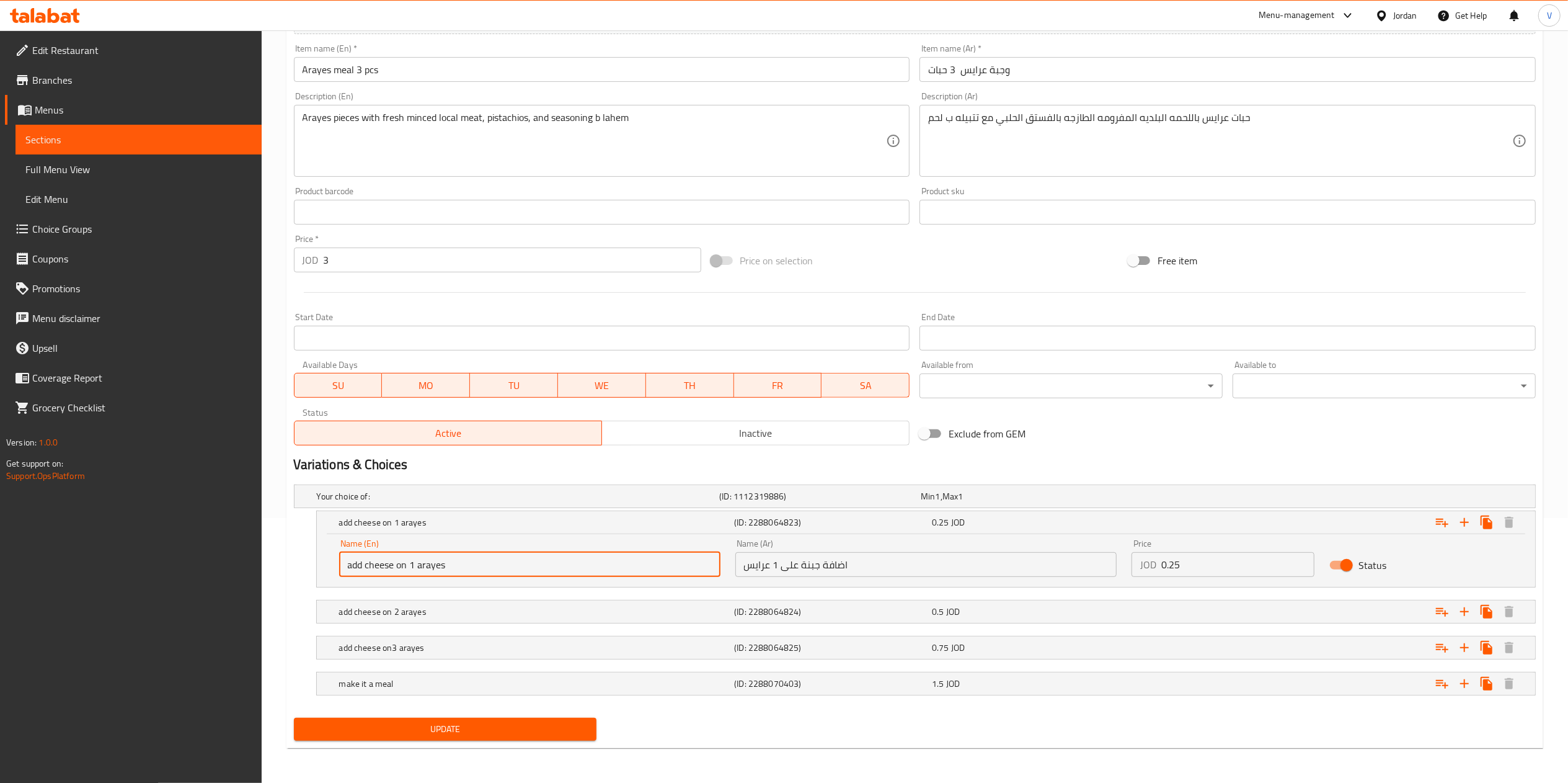
click at [459, 565] on input "add cheese on 1 arayes" at bounding box center [530, 564] width 381 height 25
click at [686, 572] on div "Name (En) add cheese on 1 arayes Name (En) Name (Ar) اضافة جبنة على 1 عرايس Nam…" at bounding box center [926, 557] width 1188 height 52
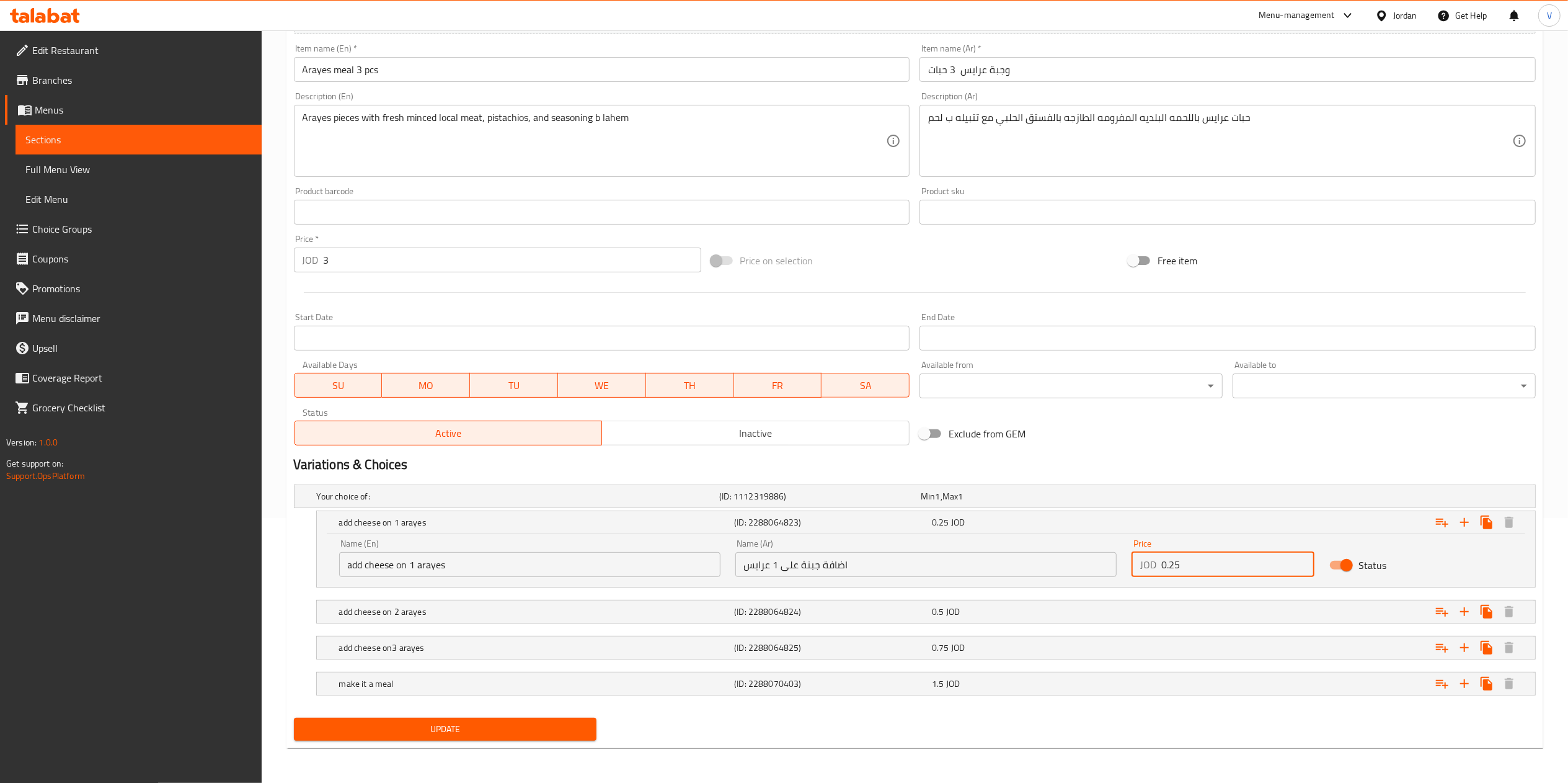
drag, startPoint x: 1225, startPoint y: 572, endPoint x: 1150, endPoint y: 565, distance: 75.3
click at [1134, 566] on div "JOD 0.25 Price" at bounding box center [1223, 564] width 183 height 25
click at [464, 599] on div "add cheese on 2 arayes (ID: 2288064824) 0.5 JOD" at bounding box center [929, 611] width 1186 height 27
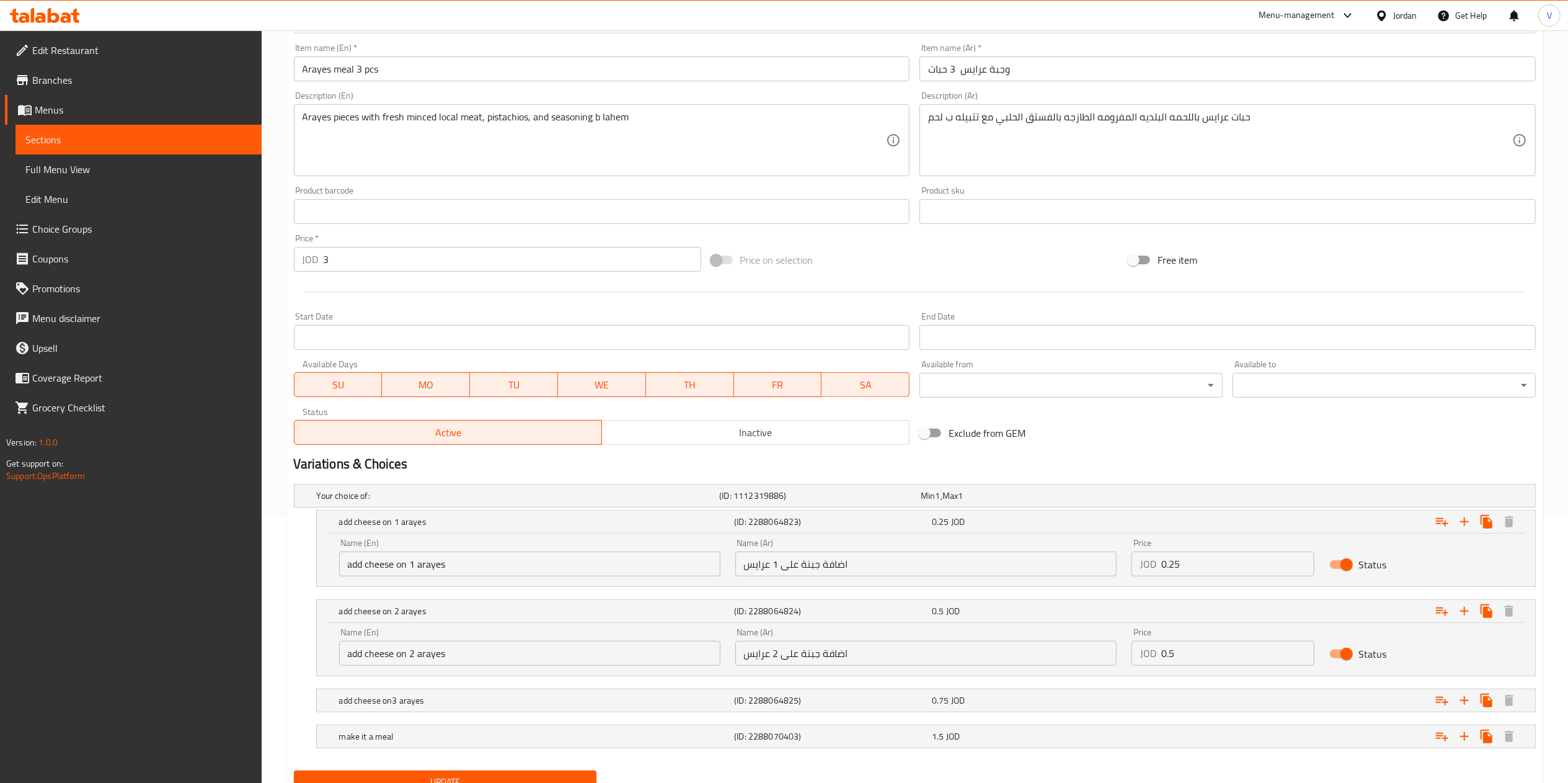
drag, startPoint x: 376, startPoint y: 653, endPoint x: 283, endPoint y: 652, distance: 93.0
click at [279, 653] on div "Home / Restaurants management / Menus / Sections / item / update Arayes section…" at bounding box center [915, 300] width 1306 height 1071
click at [815, 657] on input "اضافة جبنة على 2 عرايس" at bounding box center [926, 653] width 381 height 25
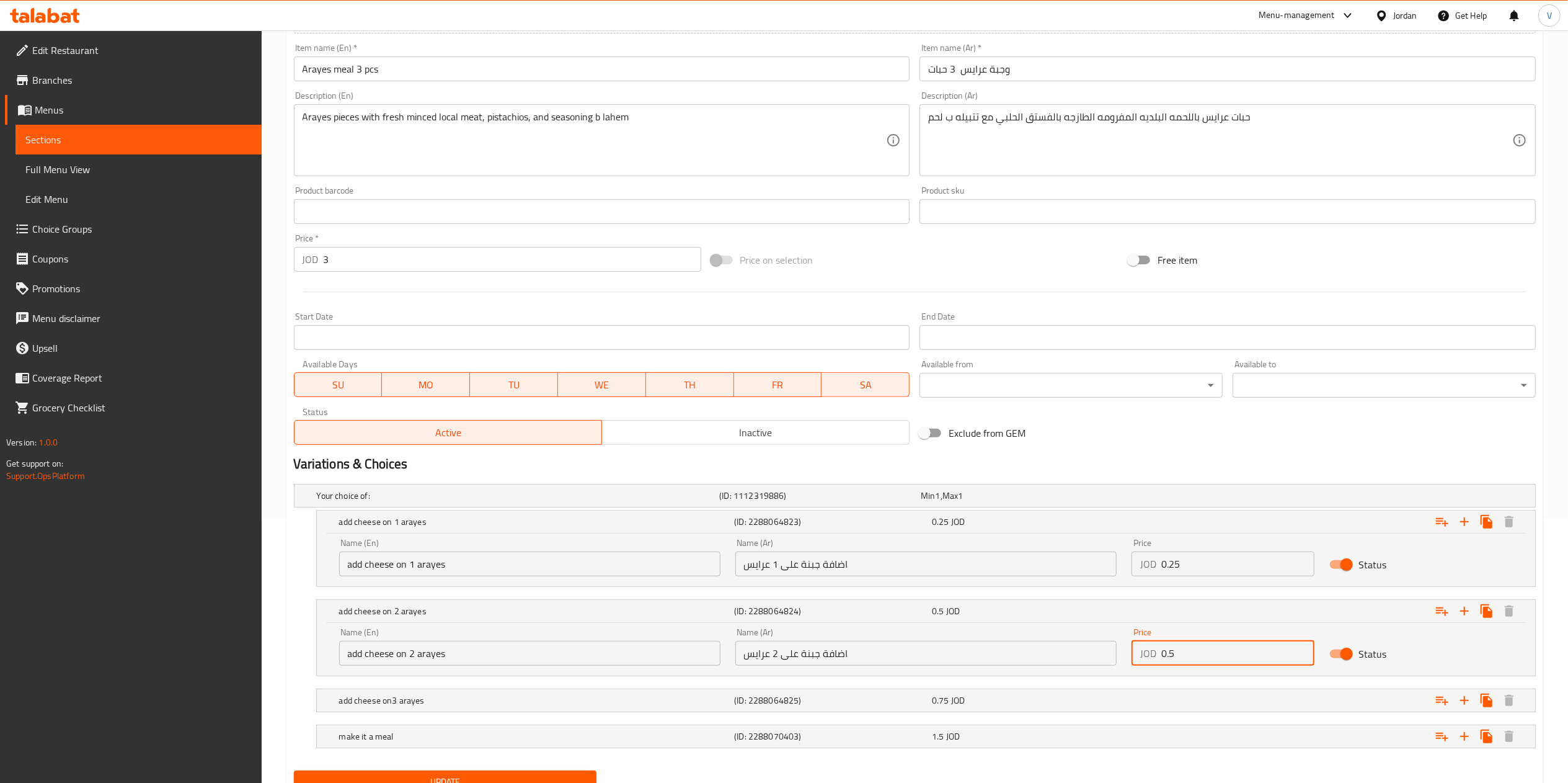
click at [1163, 659] on input "0.5" at bounding box center [1238, 653] width 154 height 25
click at [456, 705] on h5 "add cheese on3 arayes" at bounding box center [534, 700] width 390 height 13
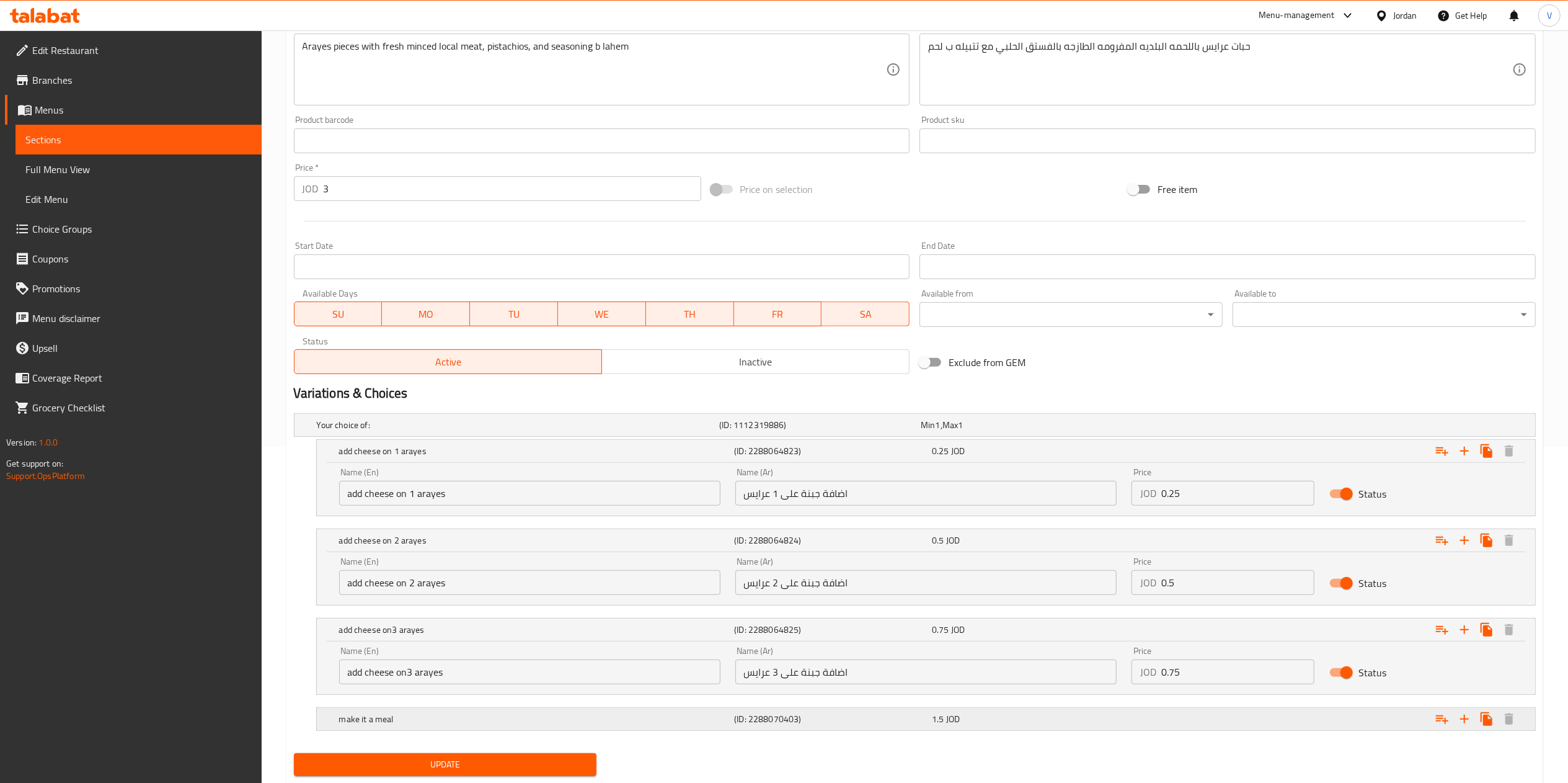
scroll to position [373, 0]
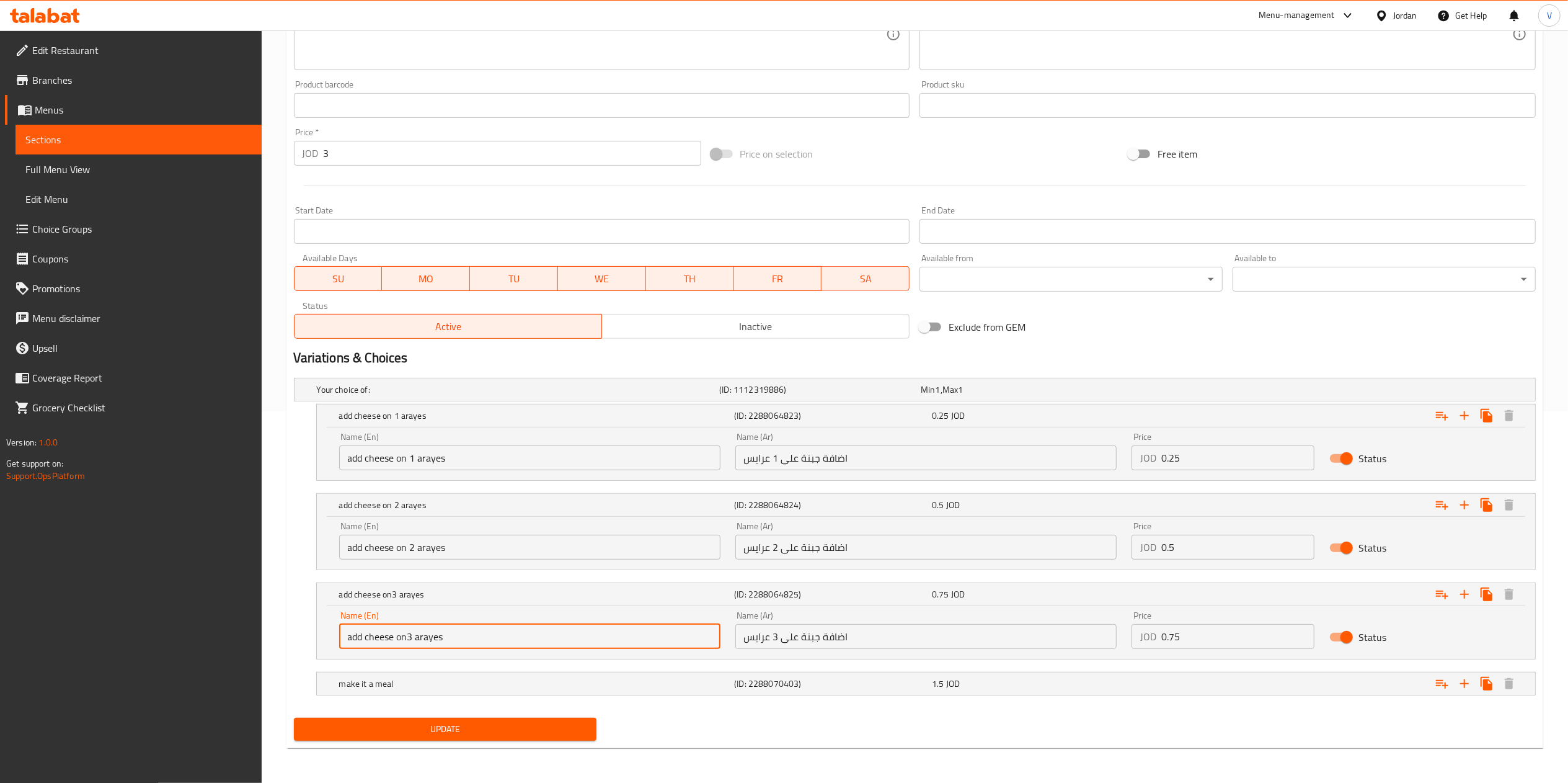
drag, startPoint x: 502, startPoint y: 645, endPoint x: 337, endPoint y: 646, distance: 165.0
click at [253, 645] on div "Edit Restaurant Branches Menus Sections Full Menu View Edit Menu Choice Groups …" at bounding box center [784, 220] width 1568 height 1124
click at [848, 632] on input "اضافة جبنة على 3 عرايس" at bounding box center [926, 636] width 381 height 25
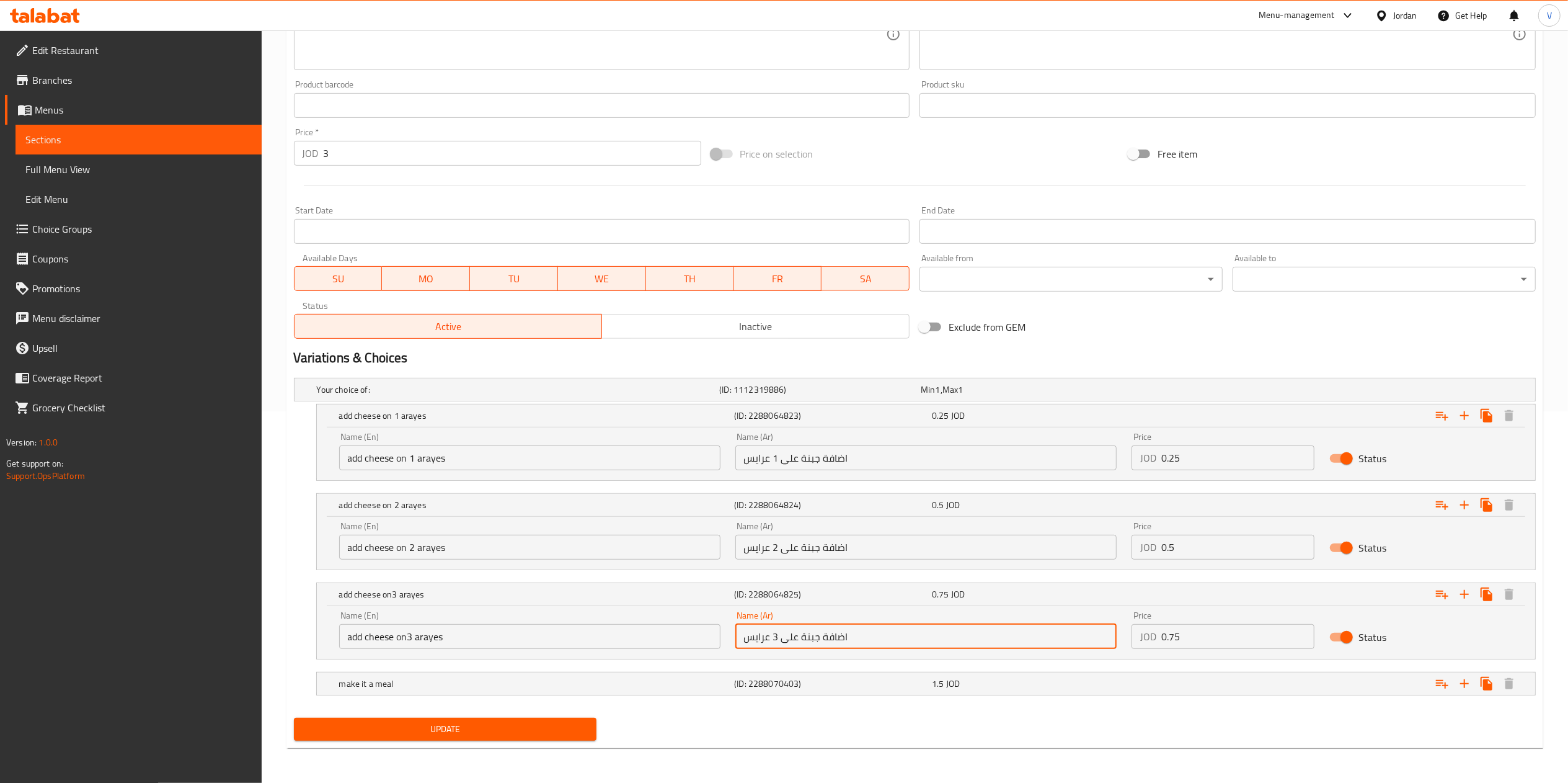
click at [848, 632] on input "اضافة جبنة على 3 عرايس" at bounding box center [926, 636] width 381 height 25
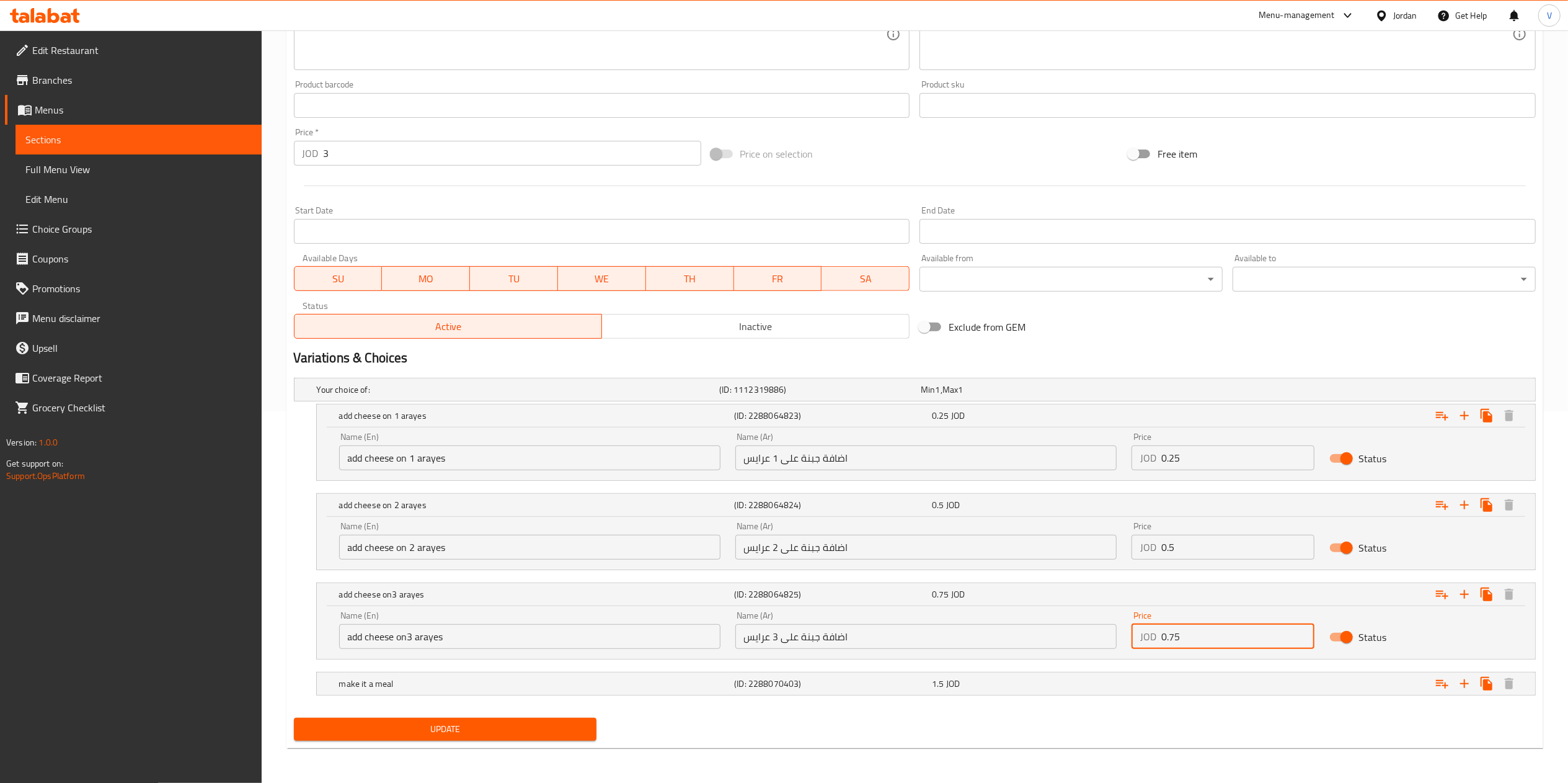
drag, startPoint x: 1151, startPoint y: 635, endPoint x: 1186, endPoint y: 650, distance: 38.1
click at [1087, 642] on div "Name (En) add cheese on3 arayes Name (En) Name (Ar) اضافة جبنة على 3 عرايس Name…" at bounding box center [926, 630] width 1188 height 52
drag, startPoint x: 1200, startPoint y: 650, endPoint x: 1214, endPoint y: 630, distance: 24.4
click at [1214, 630] on input "0.75" at bounding box center [1238, 636] width 154 height 25
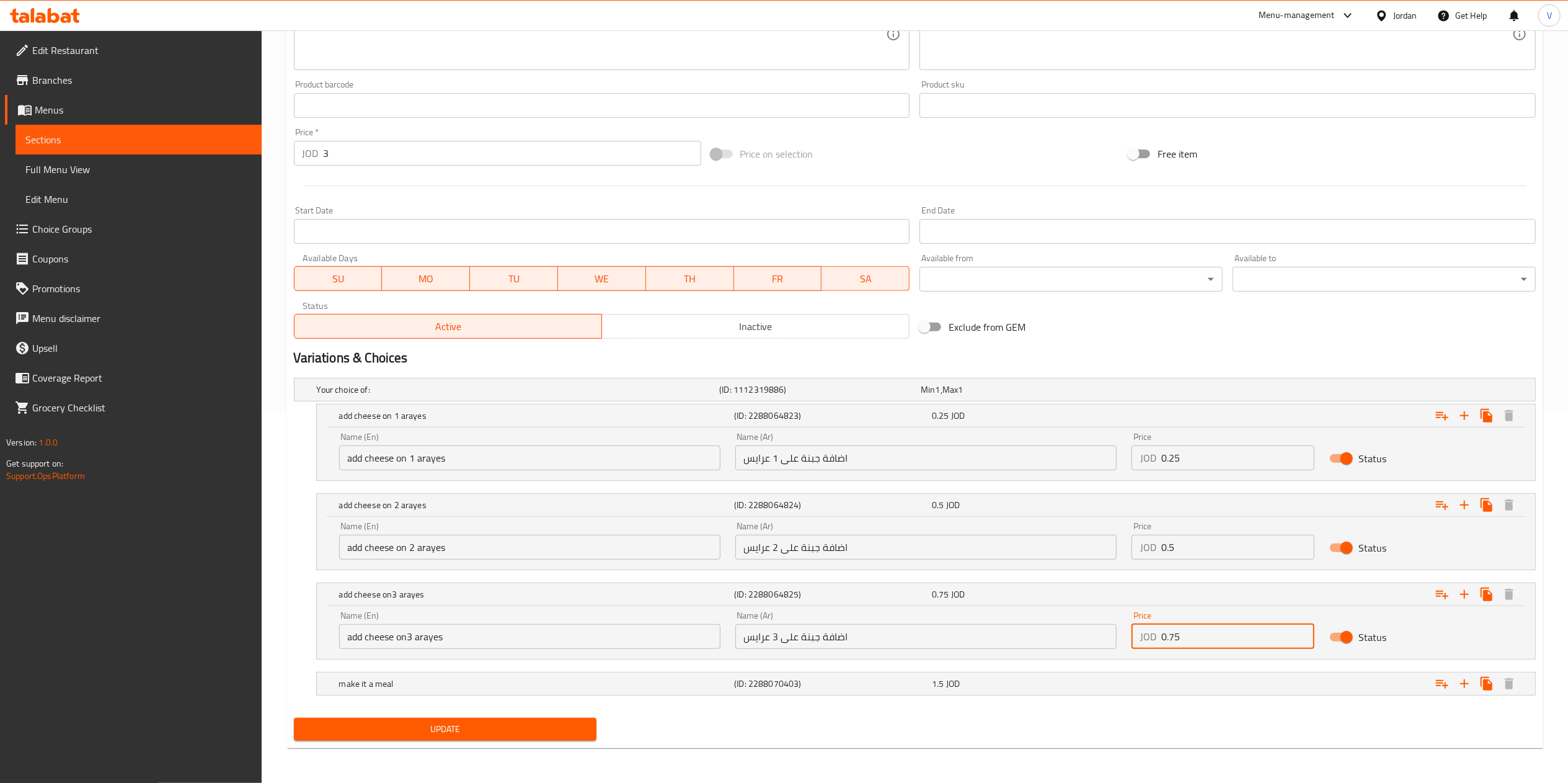
click at [1214, 630] on input "0.75" at bounding box center [1238, 636] width 154 height 25
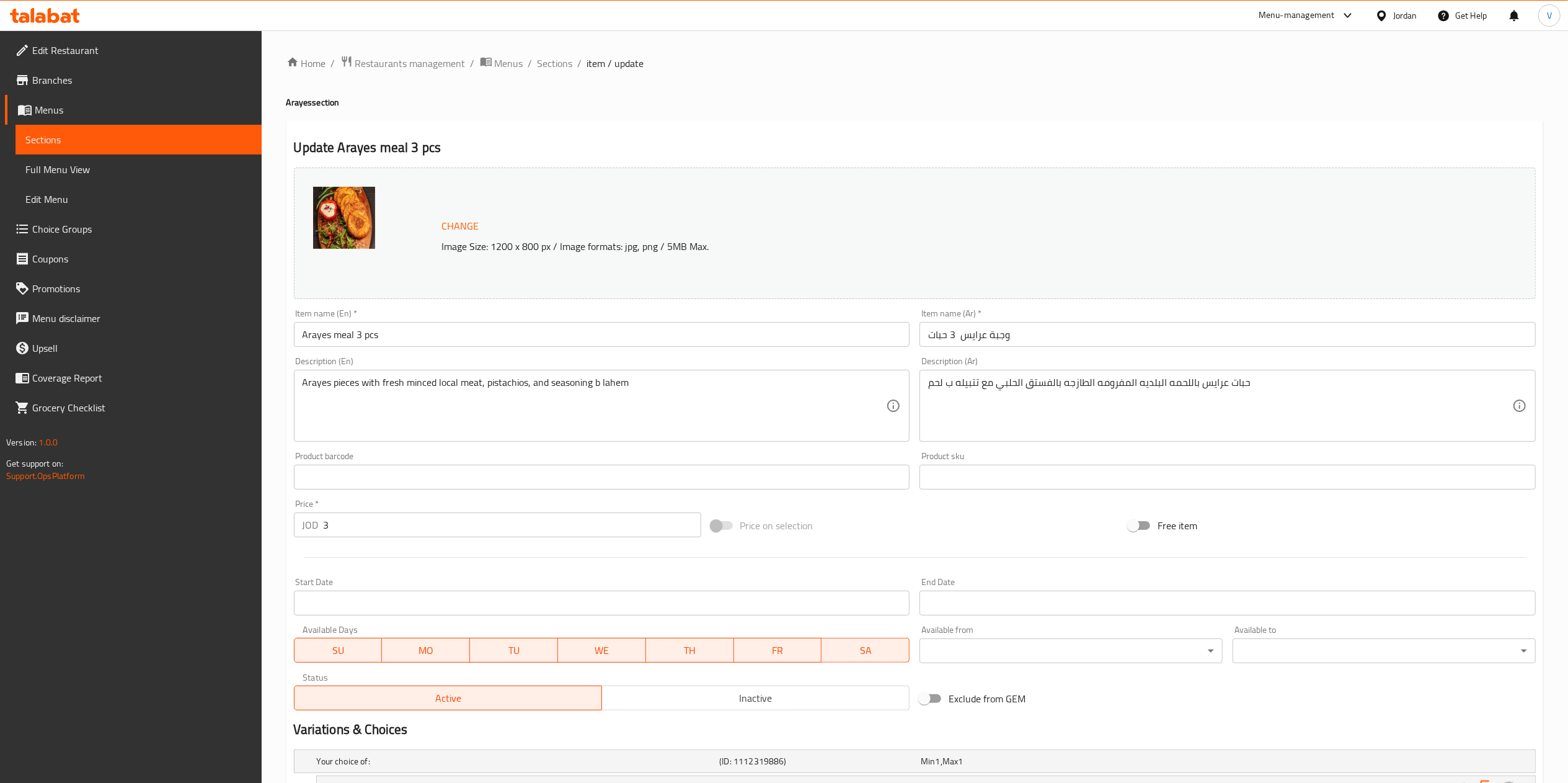
click at [109, 226] on span "Choice Groups" at bounding box center [142, 228] width 220 height 15
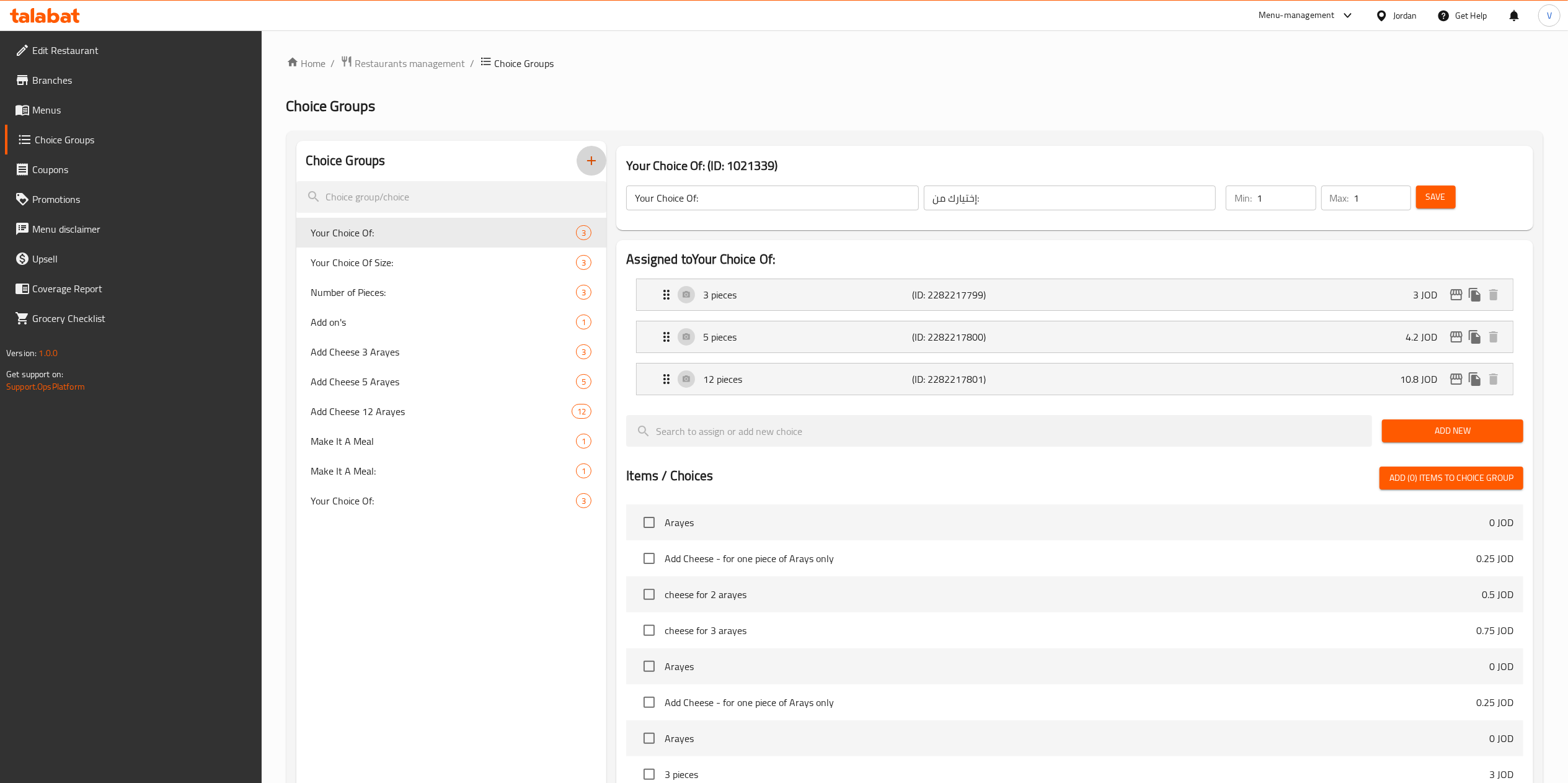
click at [604, 159] on button "button" at bounding box center [591, 160] width 30 height 30
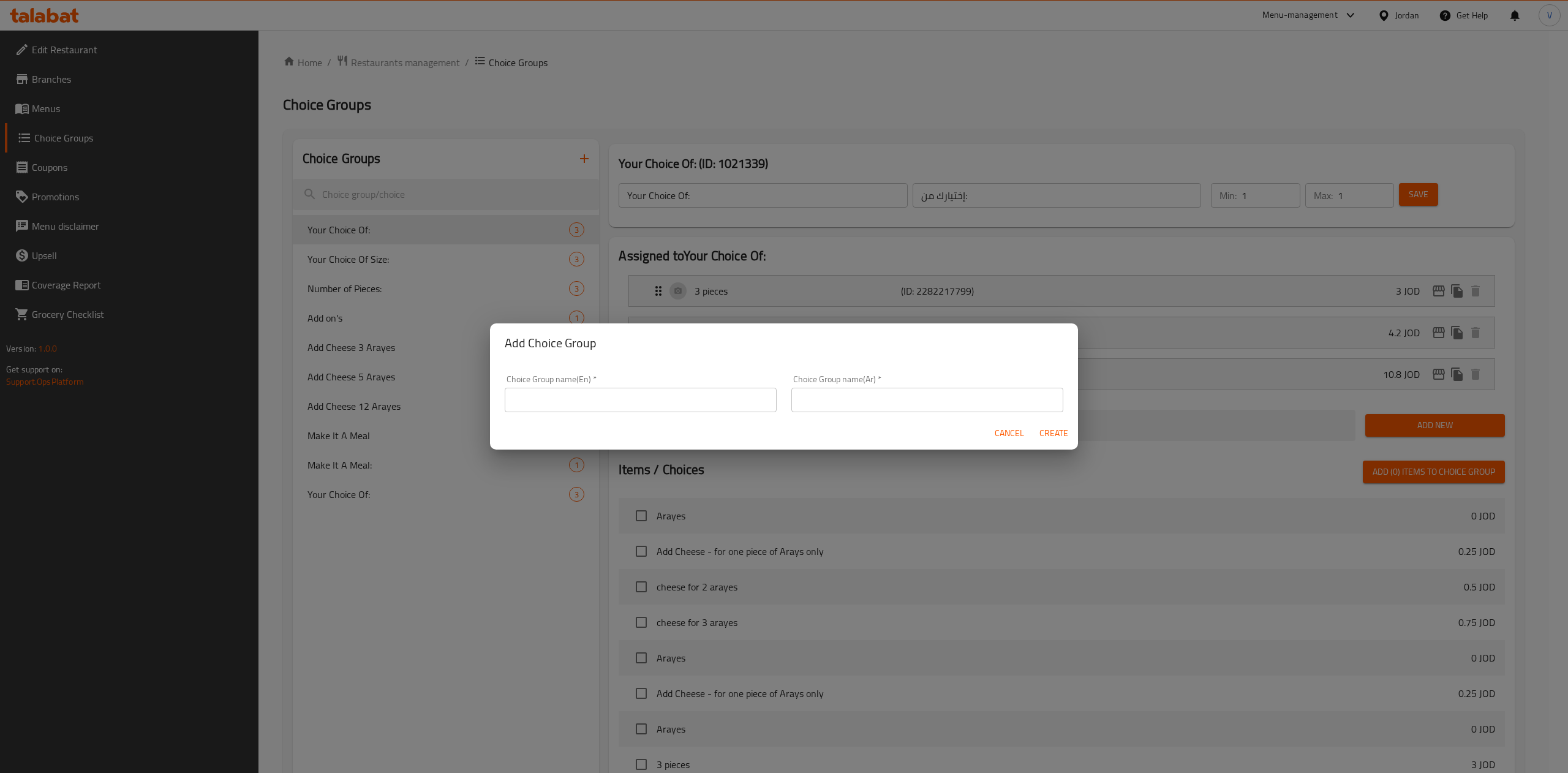
click at [589, 399] on input "text" at bounding box center [640, 399] width 272 height 24
type input "Add Ons"
click at [826, 408] on input "text" at bounding box center [927, 399] width 272 height 24
type input "الاضافات"
click at [1049, 433] on span "Create" at bounding box center [1053, 433] width 30 height 15
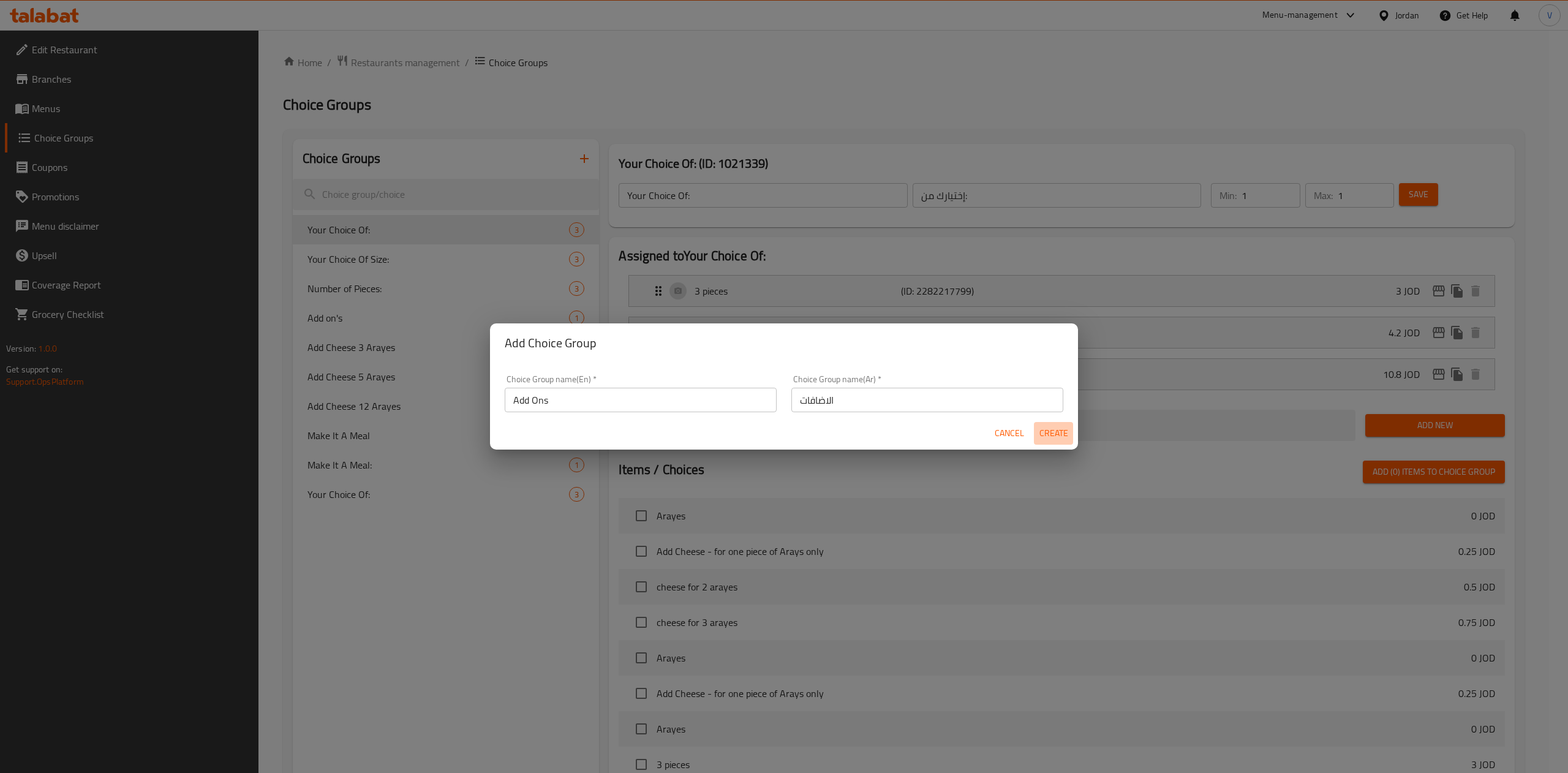
type input "Add Ons"
type input "الاضافات"
type input "0"
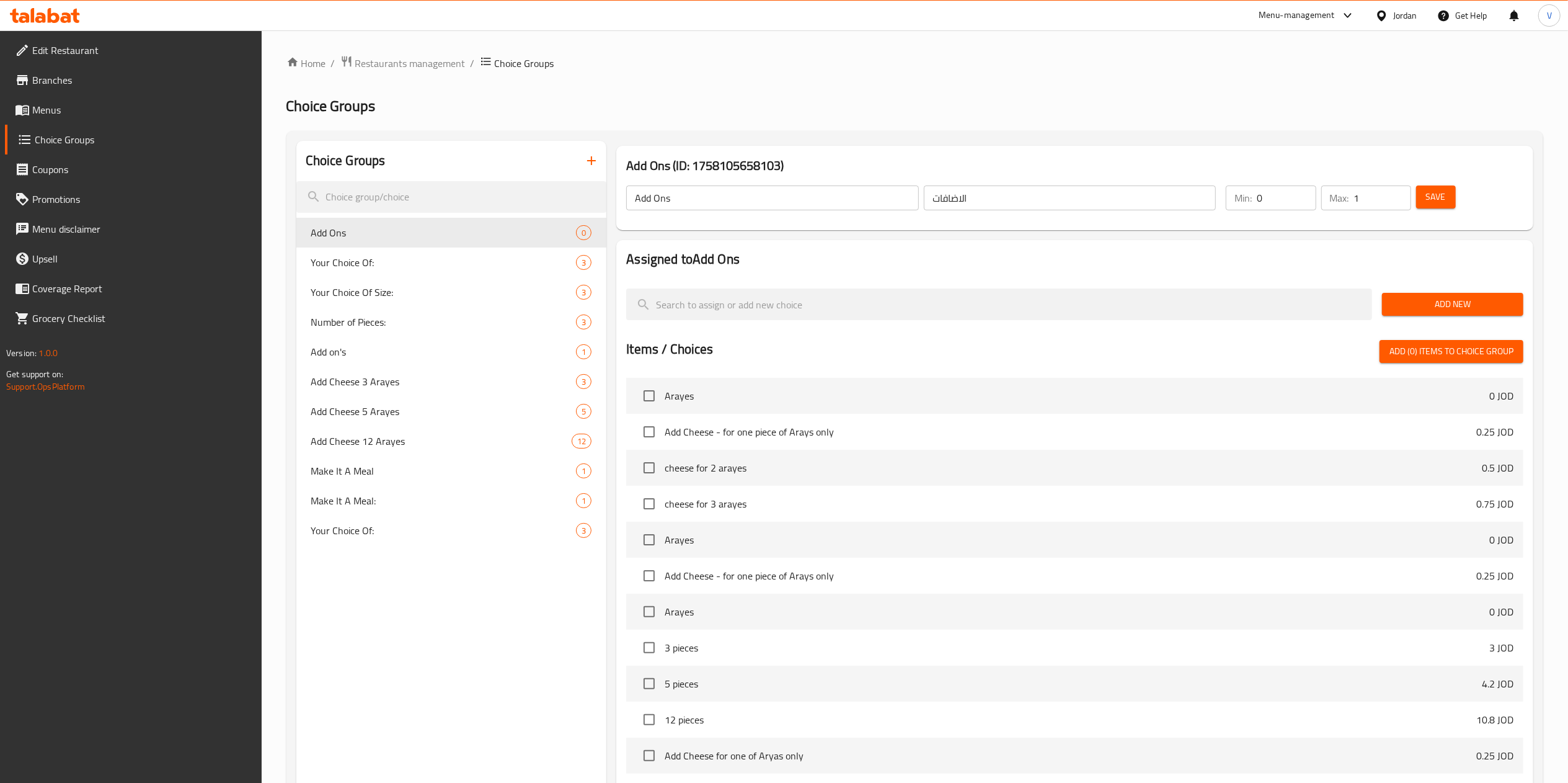
click at [1397, 192] on input "1" at bounding box center [1383, 197] width 57 height 25
click at [1397, 192] on input "2" at bounding box center [1383, 197] width 57 height 25
click at [1397, 192] on input "3" at bounding box center [1383, 197] width 57 height 25
type input "4"
click at [1397, 192] on input "4" at bounding box center [1383, 197] width 57 height 25
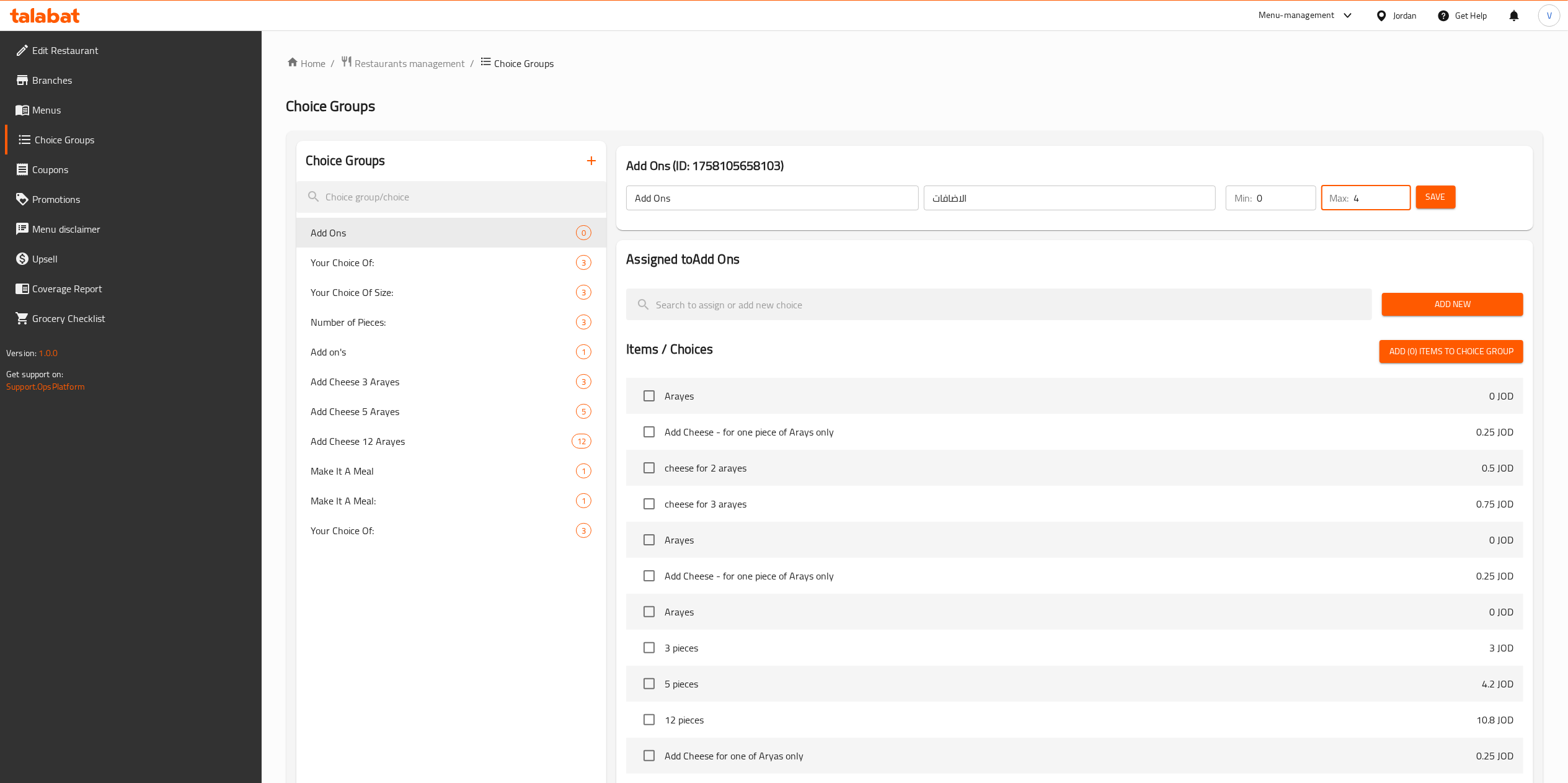
click at [1425, 309] on span "Add New" at bounding box center [1452, 304] width 121 height 15
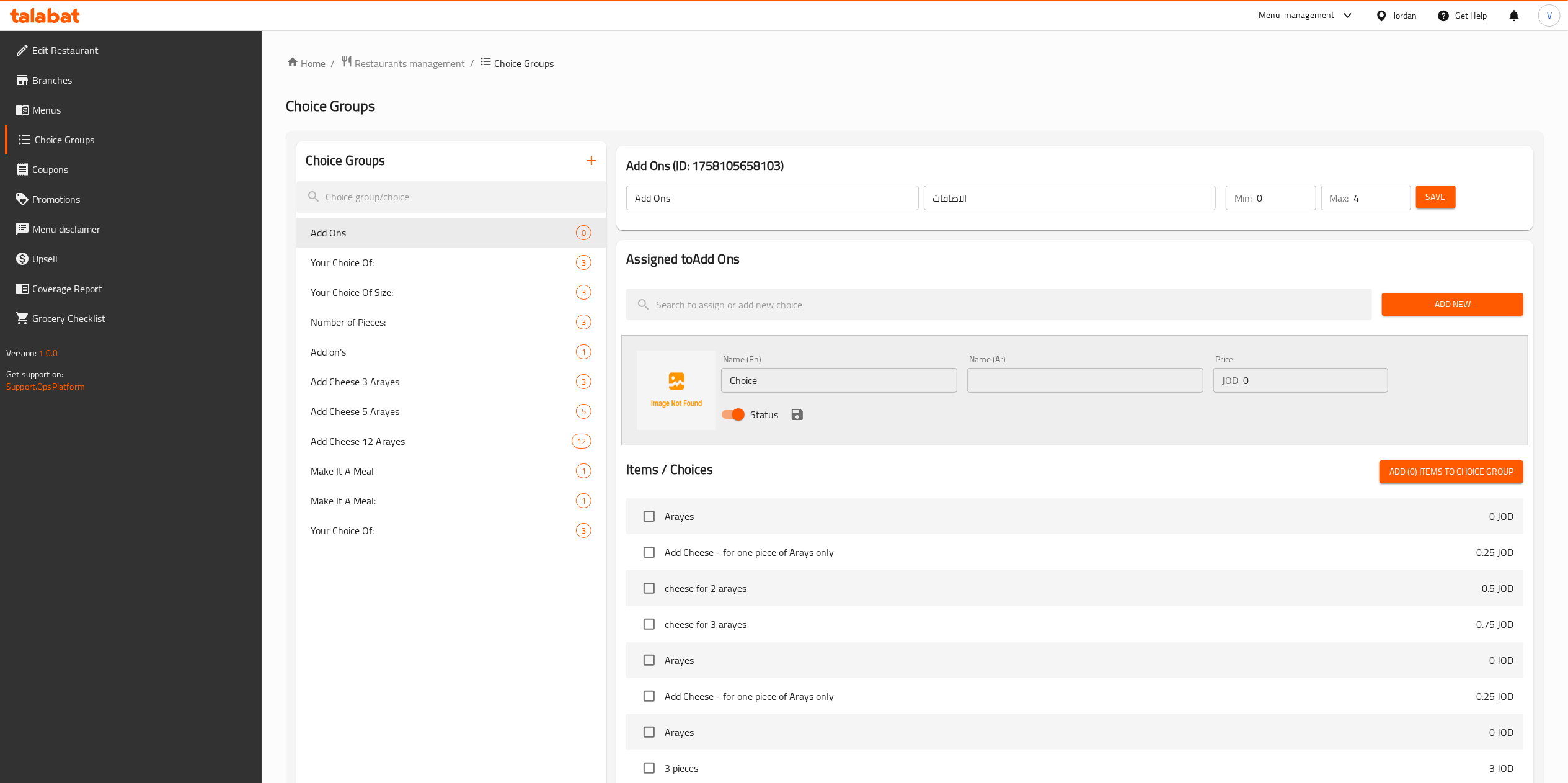
click at [749, 381] on input "Choice" at bounding box center [839, 380] width 236 height 25
paste input "add cheese on 1 arayes"
drag, startPoint x: 736, startPoint y: 382, endPoint x: 703, endPoint y: 380, distance: 33.1
click at [703, 380] on div "Name (En) add cheese on 1 arayes Name (En) Name (Ar) Name (Ar) Price JOD 0 Pric…" at bounding box center [1075, 390] width 907 height 110
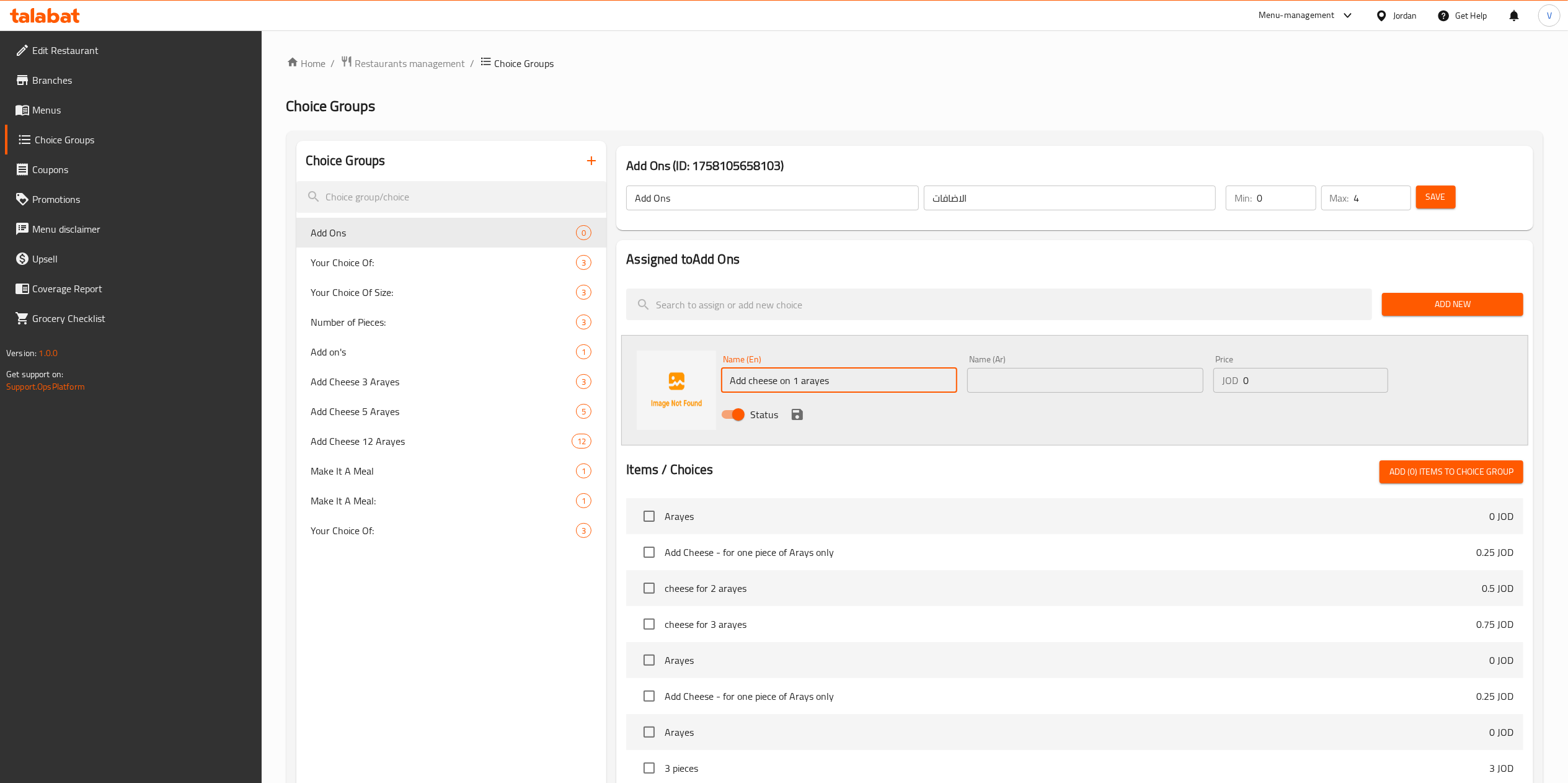
type input "Add cheese on 1 arayes"
click at [1025, 389] on input "text" at bounding box center [1085, 380] width 236 height 25
paste input "اضافة جبنة على 1 عرايس"
type input "اضافة جبنة على 1 عرايس"
click at [1298, 369] on input "0" at bounding box center [1315, 380] width 145 height 25
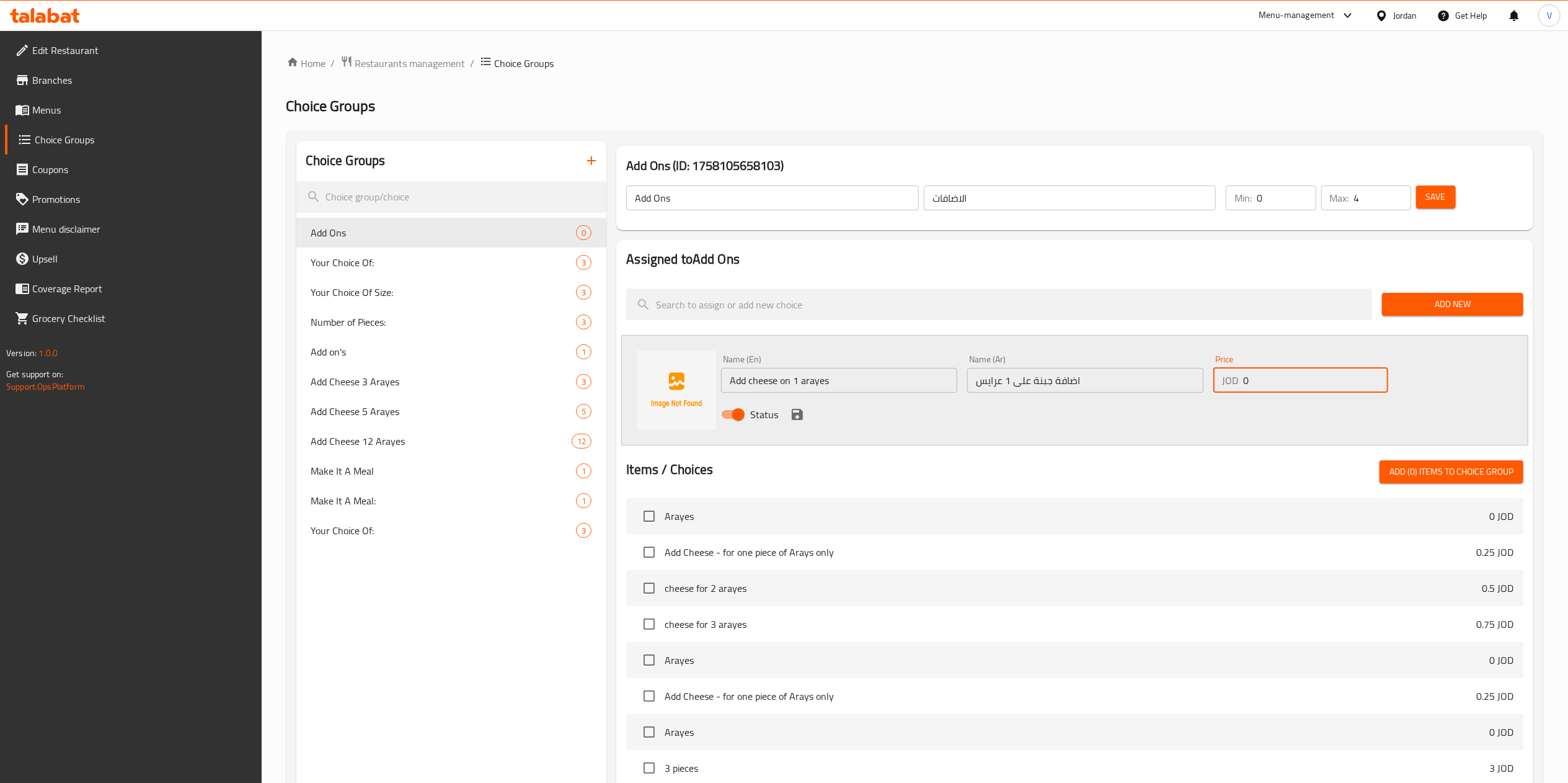
click at [1298, 369] on input "0" at bounding box center [1315, 380] width 145 height 25
paste input ".25"
type input "0.25"
click at [799, 410] on icon "save" at bounding box center [797, 414] width 15 height 15
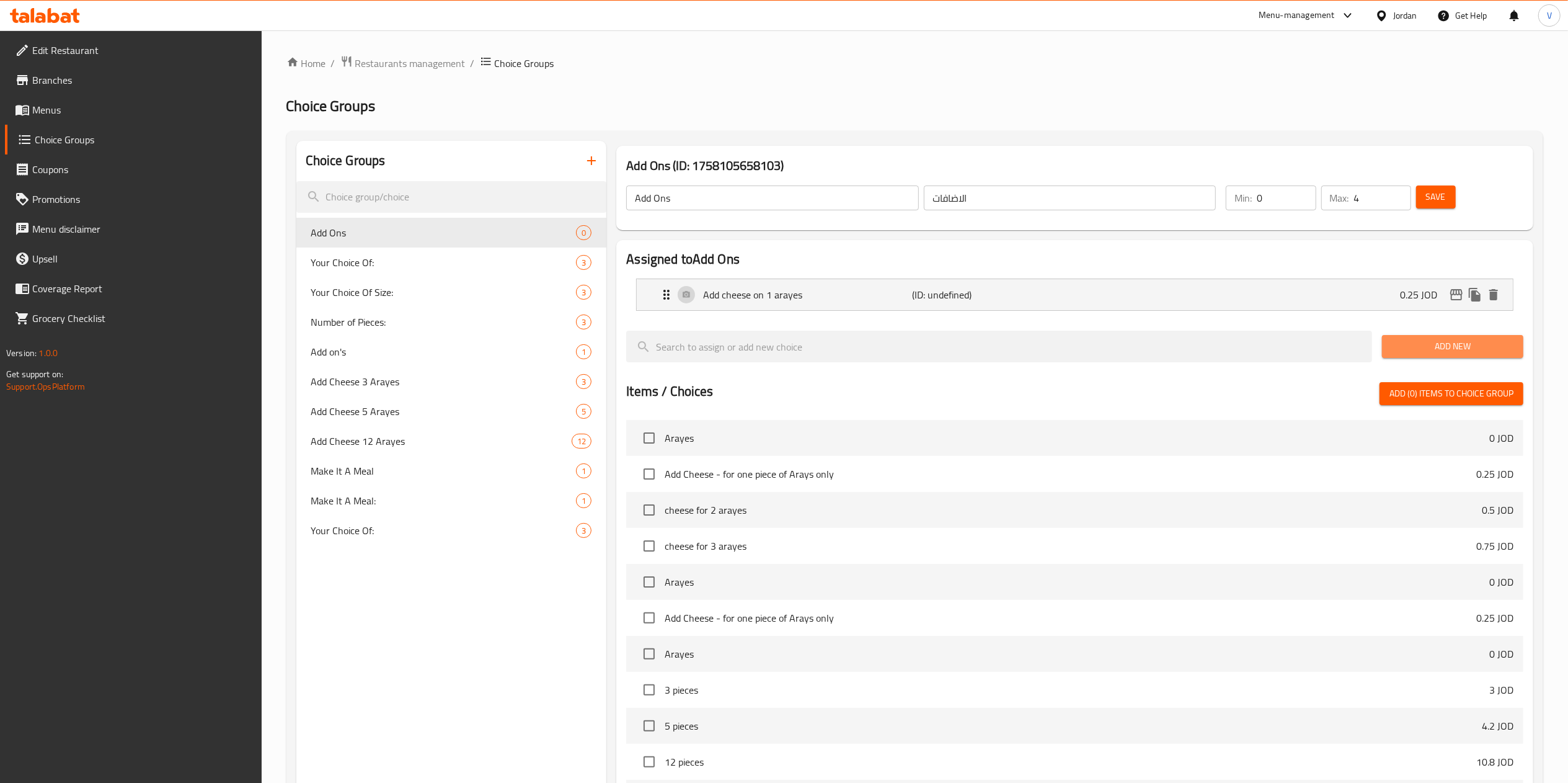
click at [1444, 342] on span "Add New" at bounding box center [1452, 346] width 121 height 15
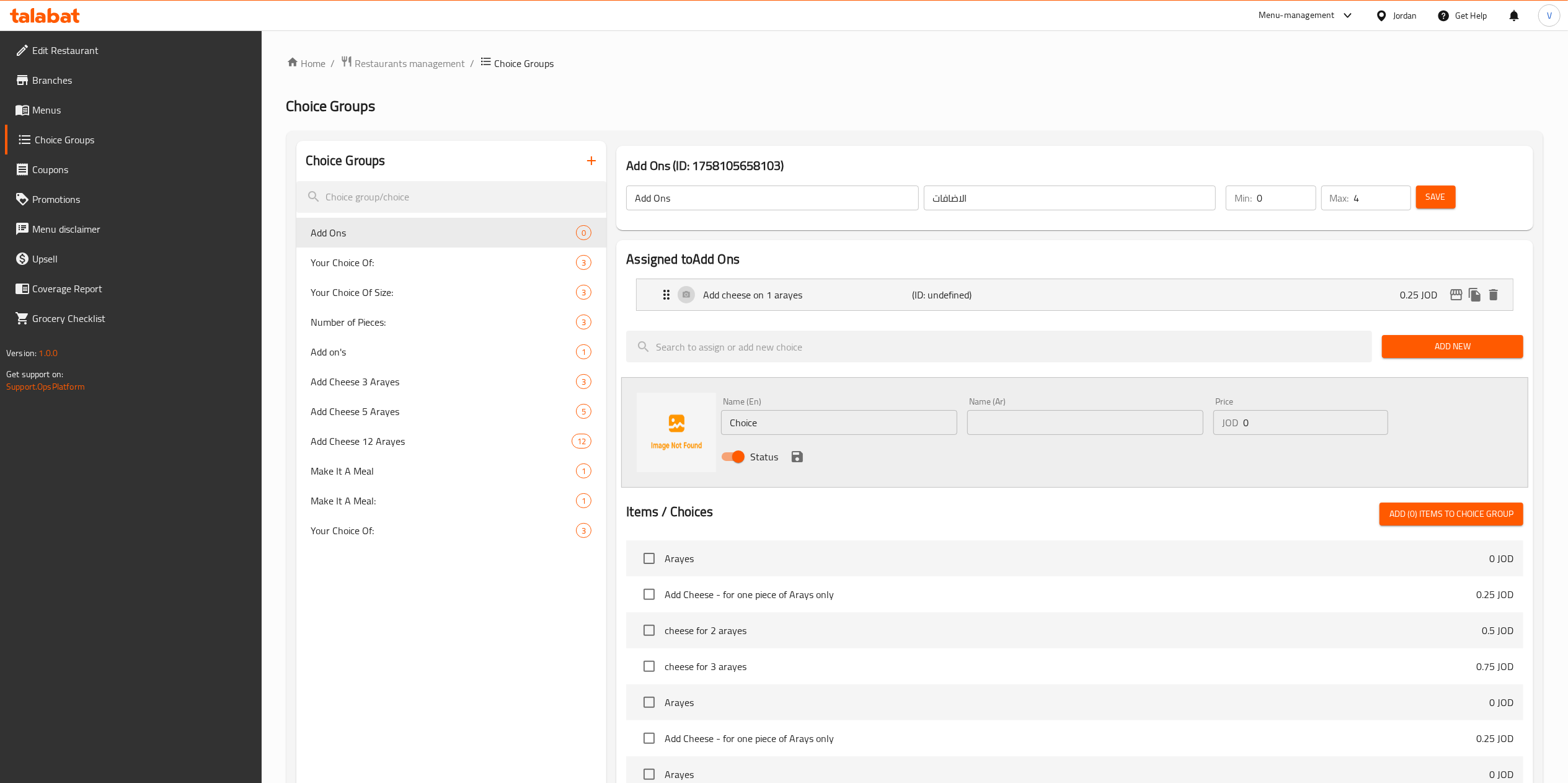
click at [783, 409] on div "Name (En) Choice Name (En)" at bounding box center [839, 416] width 236 height 38
drag, startPoint x: 783, startPoint y: 409, endPoint x: 775, endPoint y: 418, distance: 12.0
click at [782, 409] on div "Name (En) Choice Name (En)" at bounding box center [839, 416] width 236 height 38
click at [775, 418] on input "Choice" at bounding box center [839, 422] width 236 height 25
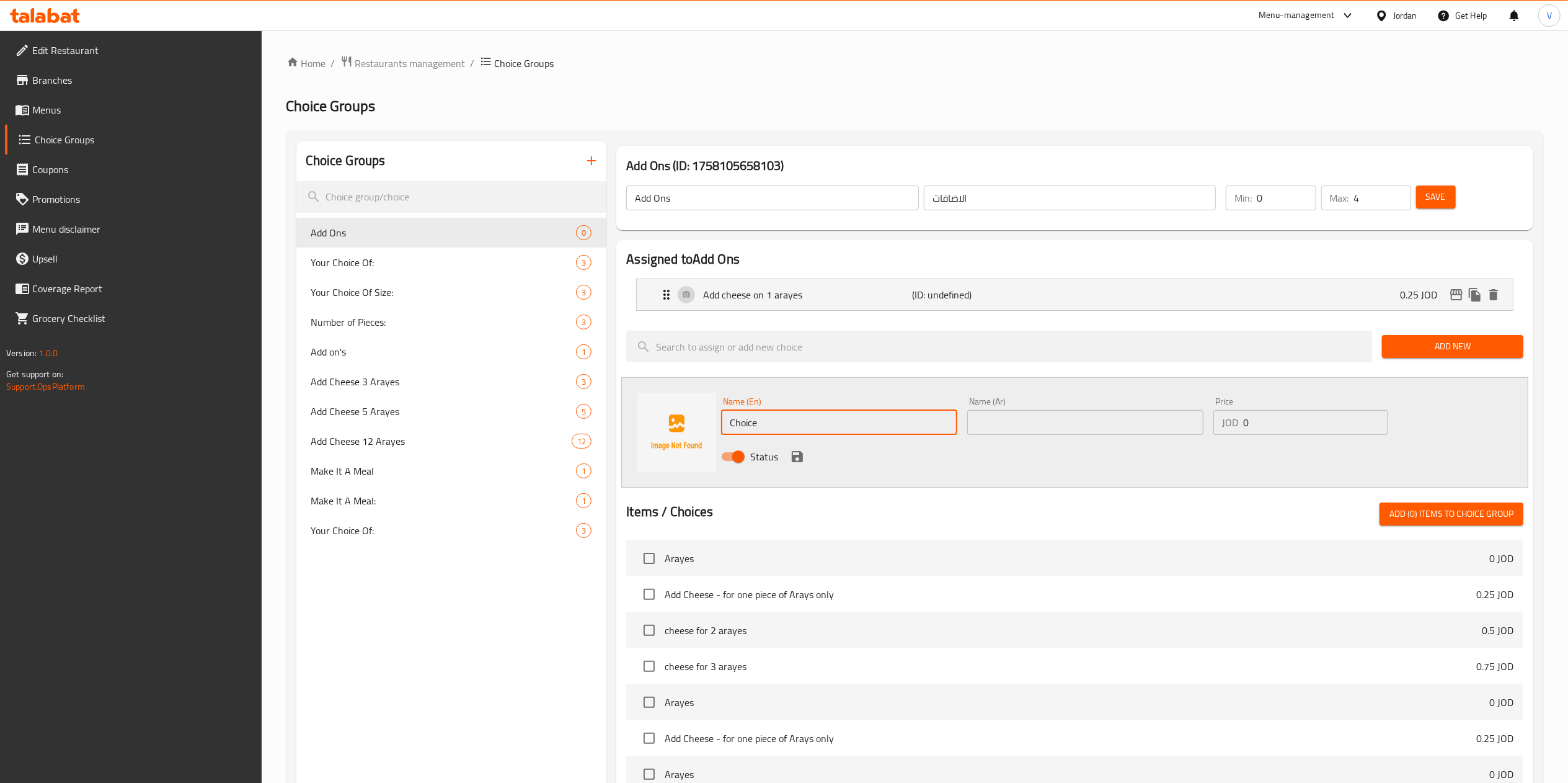
click at [775, 418] on input "Choice" at bounding box center [839, 422] width 236 height 25
paste input "add cheese on 2 arayes"
type input "add cheese on 2 arayes"
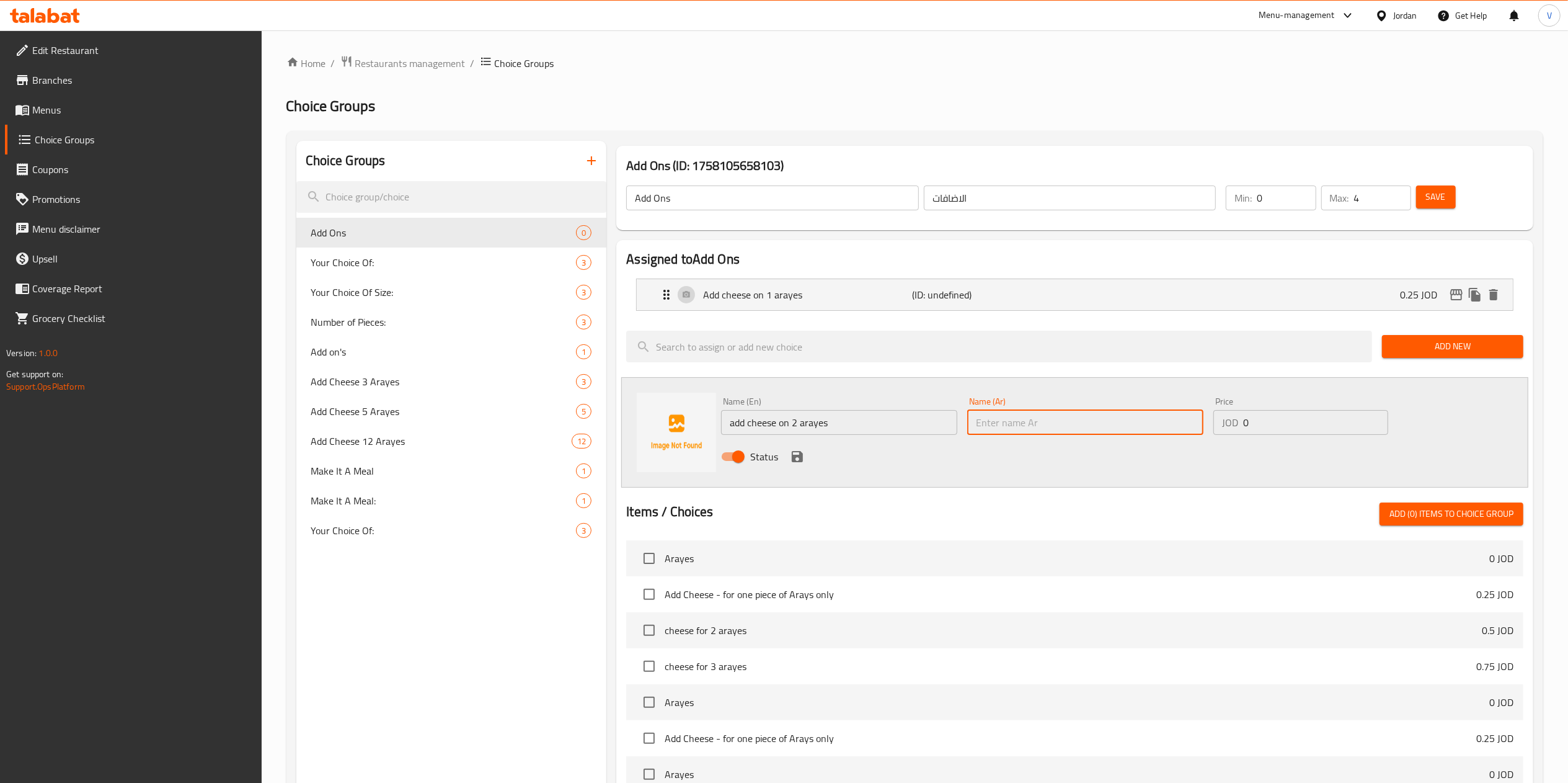
click at [1072, 416] on input "text" at bounding box center [1085, 422] width 236 height 25
paste input "اضافة جبنة على 2 عرايس"
type input "اضافة جبنة على 2 عرايس"
drag, startPoint x: 733, startPoint y: 423, endPoint x: 684, endPoint y: 402, distance: 53.3
click at [688, 419] on div "Name (En) add cheese on 2 arayes Name (En) Name (Ar) اضافة جبنة على 2 عرايس Nam…" at bounding box center [1075, 432] width 907 height 110
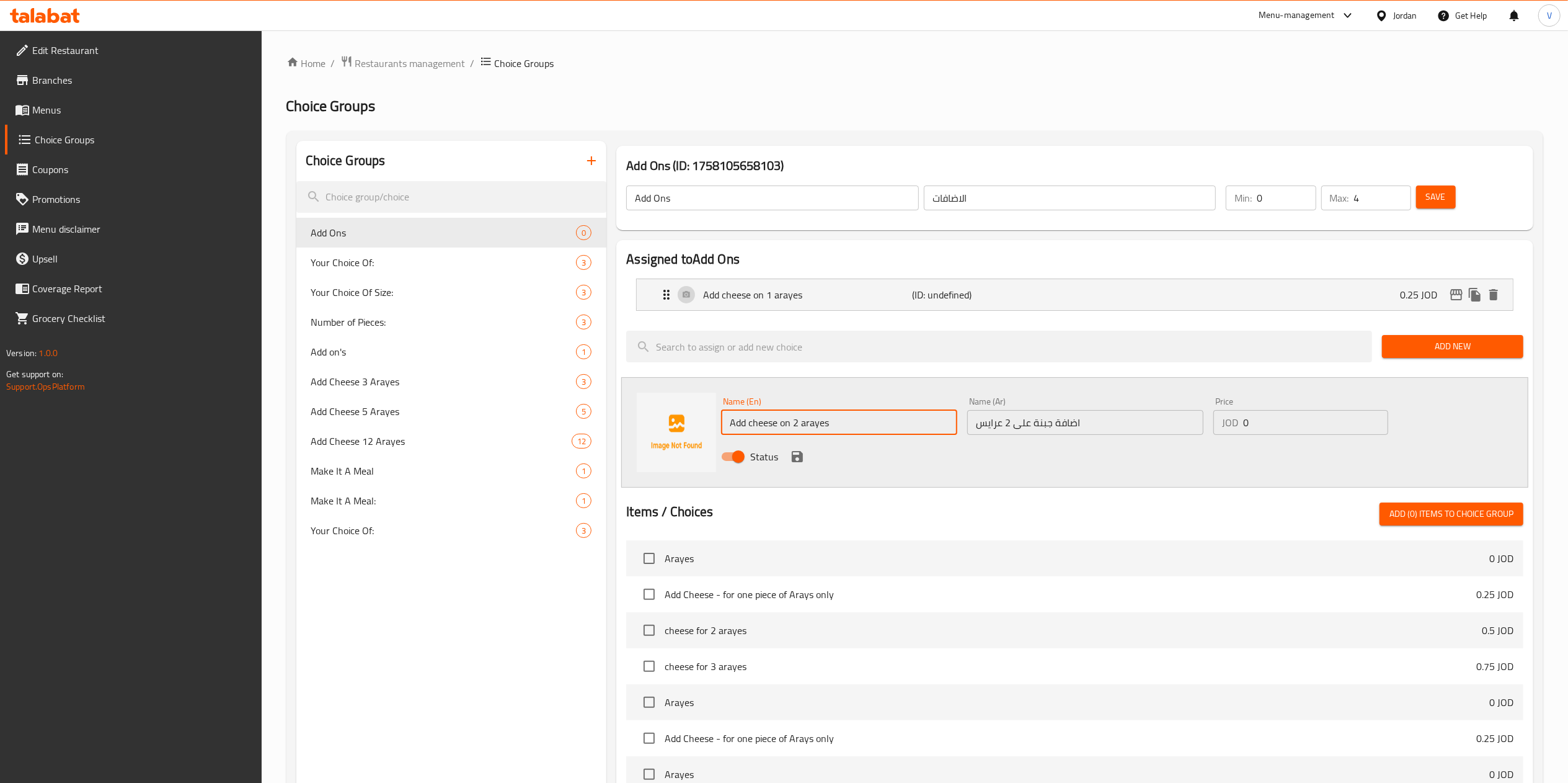
type input "Add cheese on 2 arayes"
click at [1268, 419] on input "0" at bounding box center [1315, 422] width 145 height 25
paste input ".5"
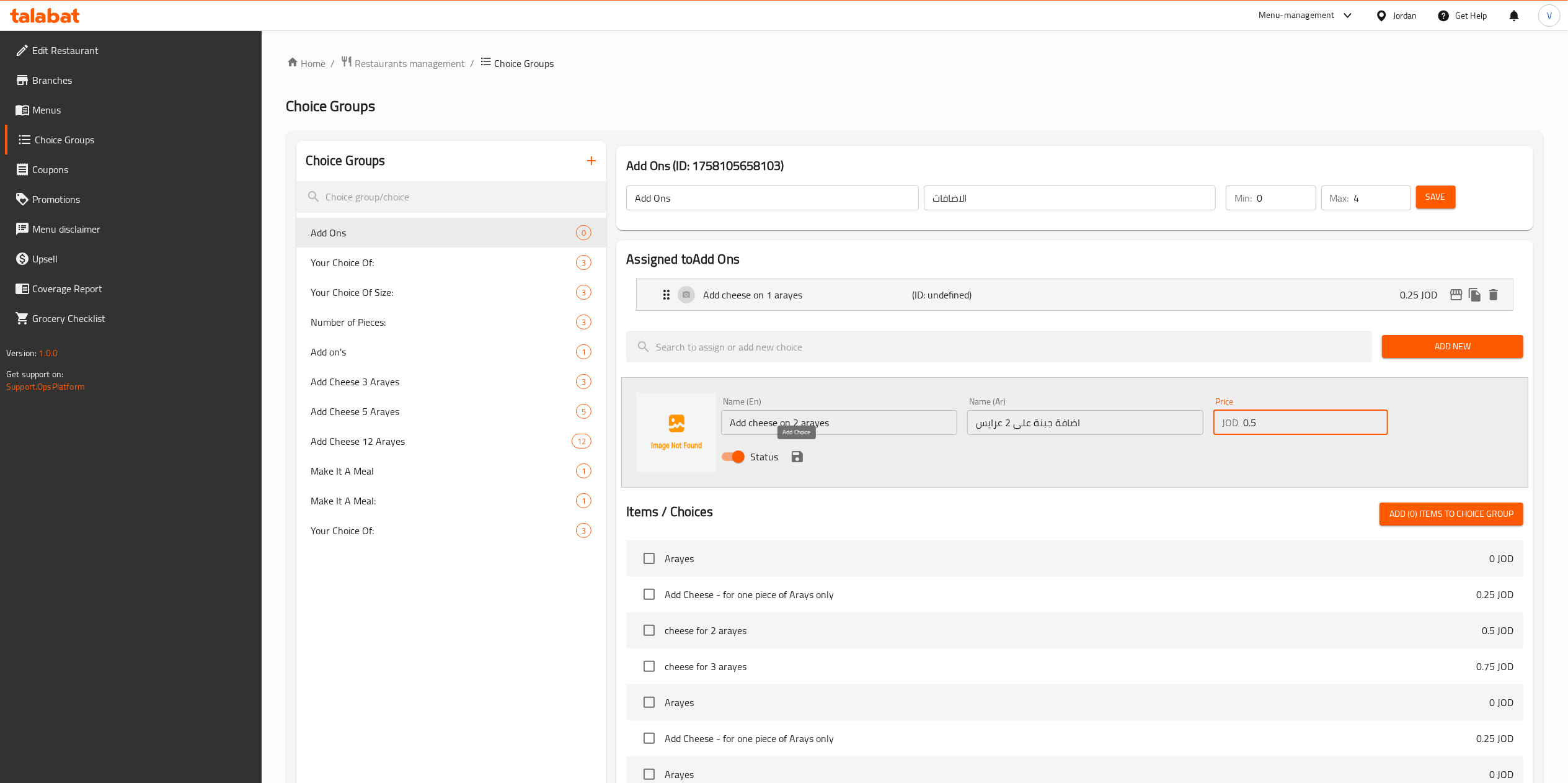
type input "0.5"
click at [804, 454] on icon "save" at bounding box center [797, 456] width 15 height 15
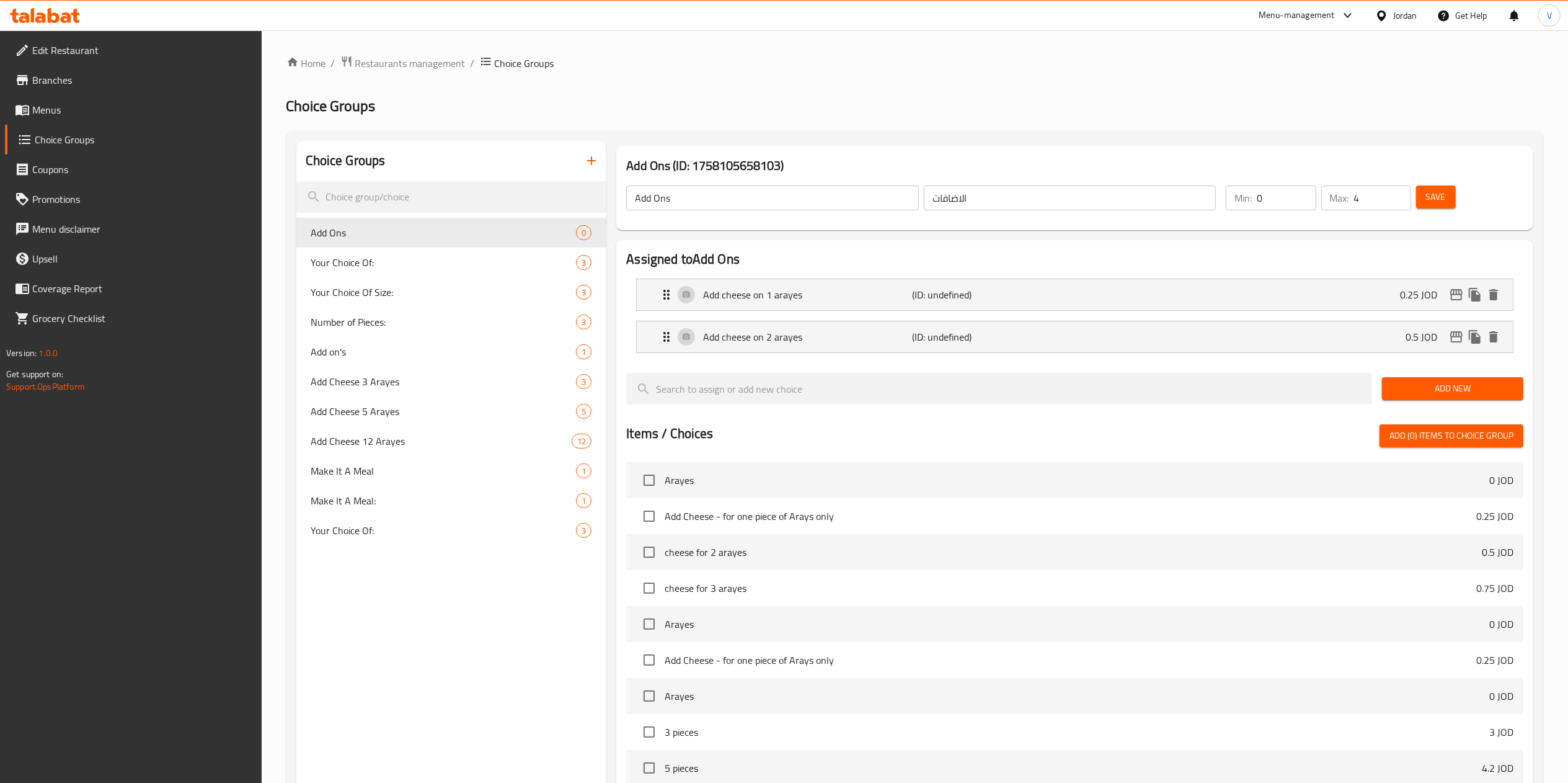
click at [1474, 398] on button "Add New" at bounding box center [1452, 389] width 141 height 23
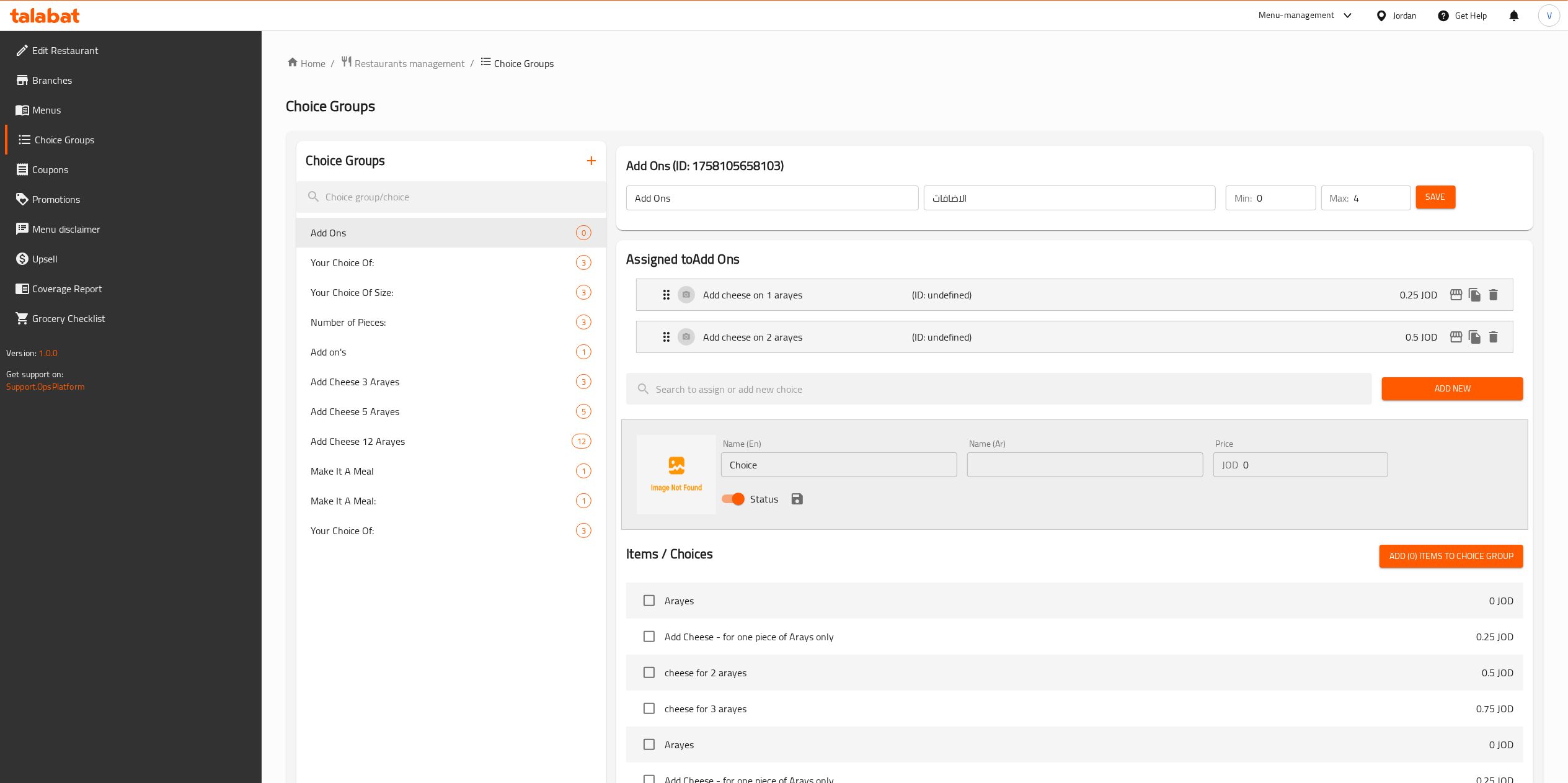
click at [810, 466] on input "Choice" at bounding box center [839, 464] width 236 height 25
paste input "add cheese on3 arayes"
click at [732, 468] on input "add cheese on3 arayes" at bounding box center [839, 464] width 236 height 25
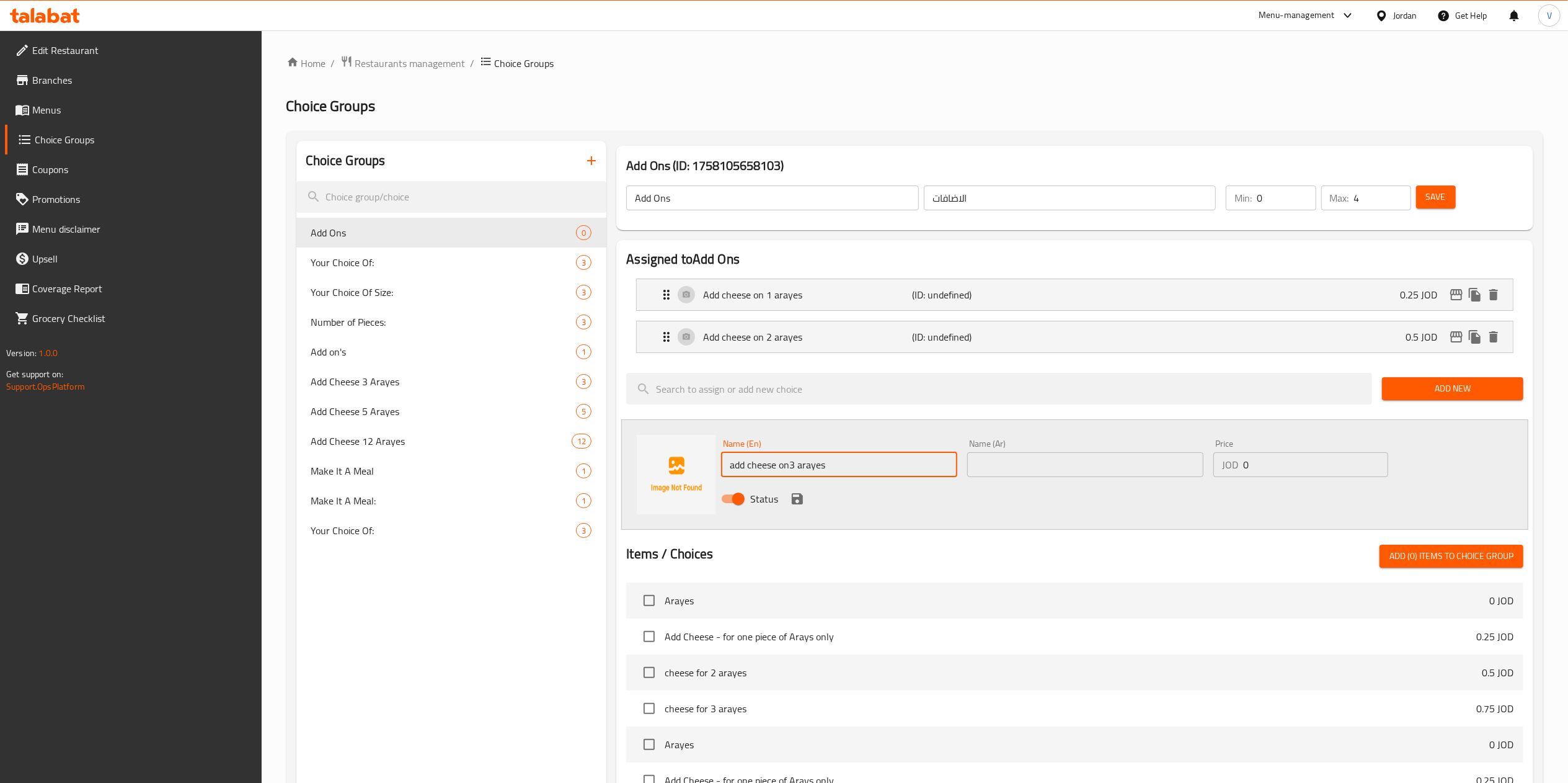
click at [730, 466] on input "add cheese on3 arayes" at bounding box center [839, 464] width 236 height 25
click at [738, 464] on input "add cheese on3 arayes" at bounding box center [839, 464] width 236 height 25
drag, startPoint x: 733, startPoint y: 464, endPoint x: 698, endPoint y: 464, distance: 35.0
click at [698, 464] on div "Name (En) add cheese on3 arayes Name (En) Name (Ar) Name (Ar) Price JOD 0 Price…" at bounding box center [1075, 474] width 907 height 110
type input "Add cheese on3 arayes"
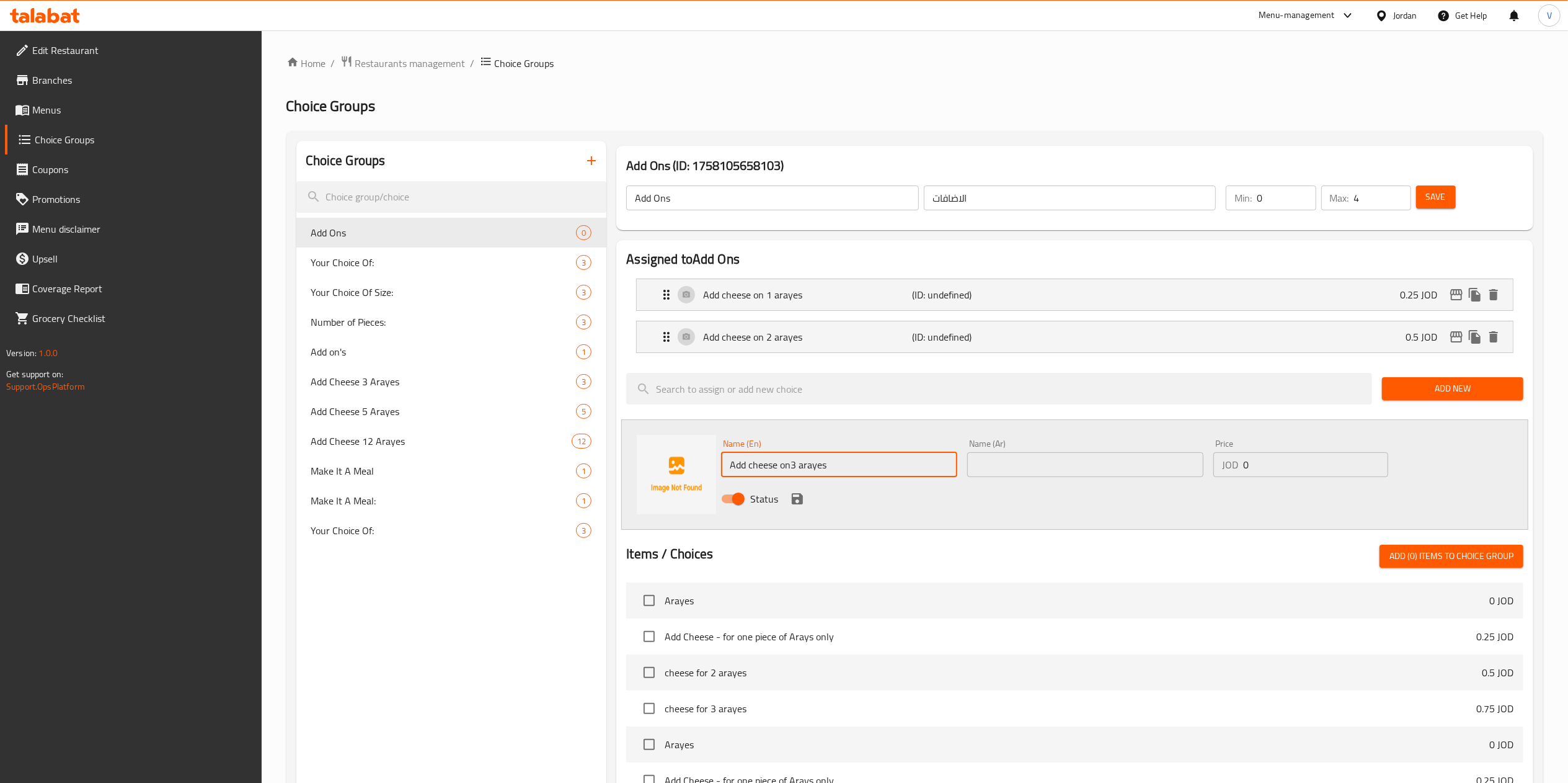
click at [1063, 464] on input "text" at bounding box center [1085, 464] width 236 height 25
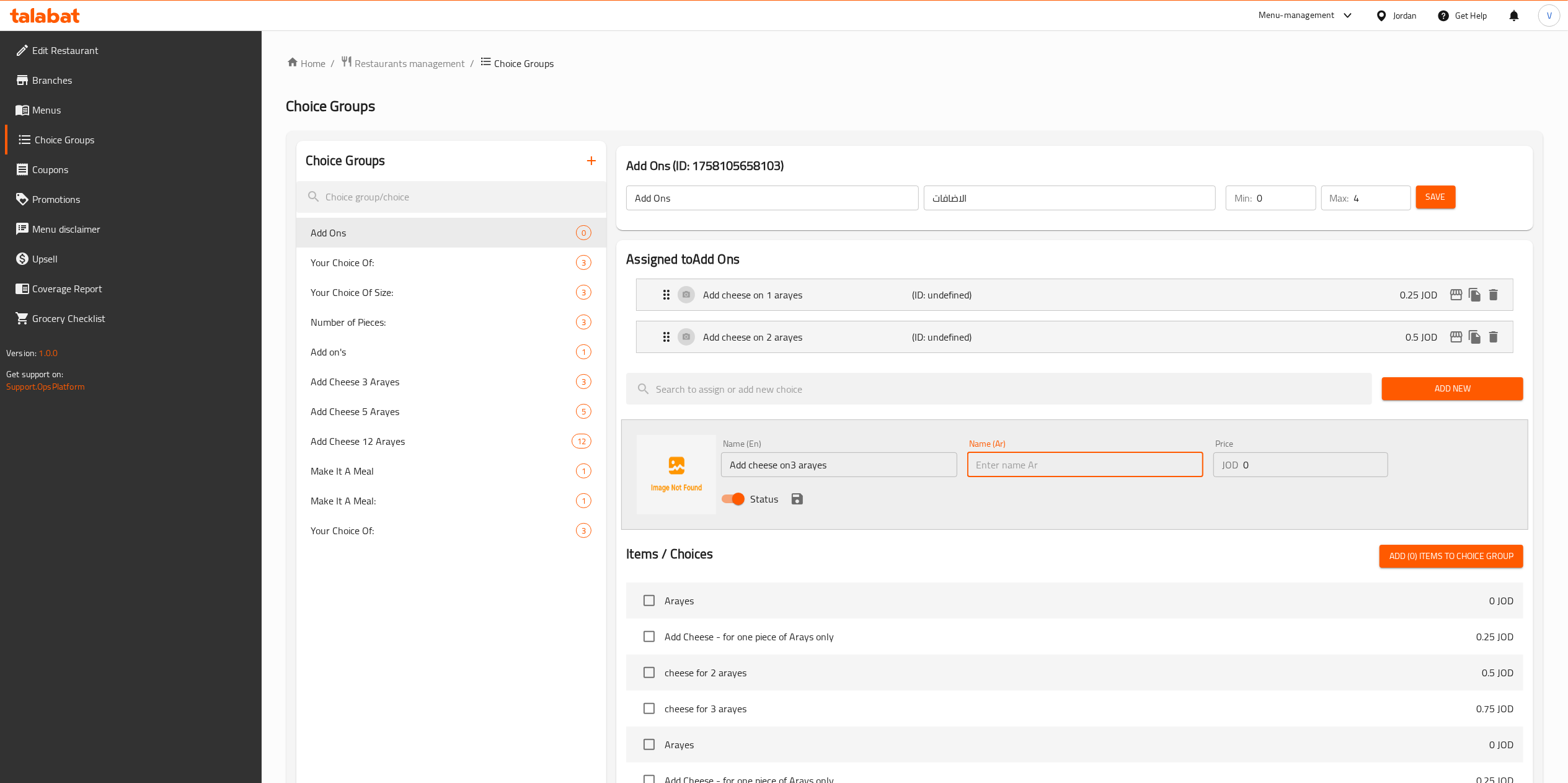
paste input "اضافة جبنة على 3 عرايس"
type input "اضافة جبنة على 3 عرايس"
click at [1273, 465] on input "0" at bounding box center [1315, 464] width 145 height 25
click at [1273, 464] on input "0" at bounding box center [1315, 464] width 145 height 25
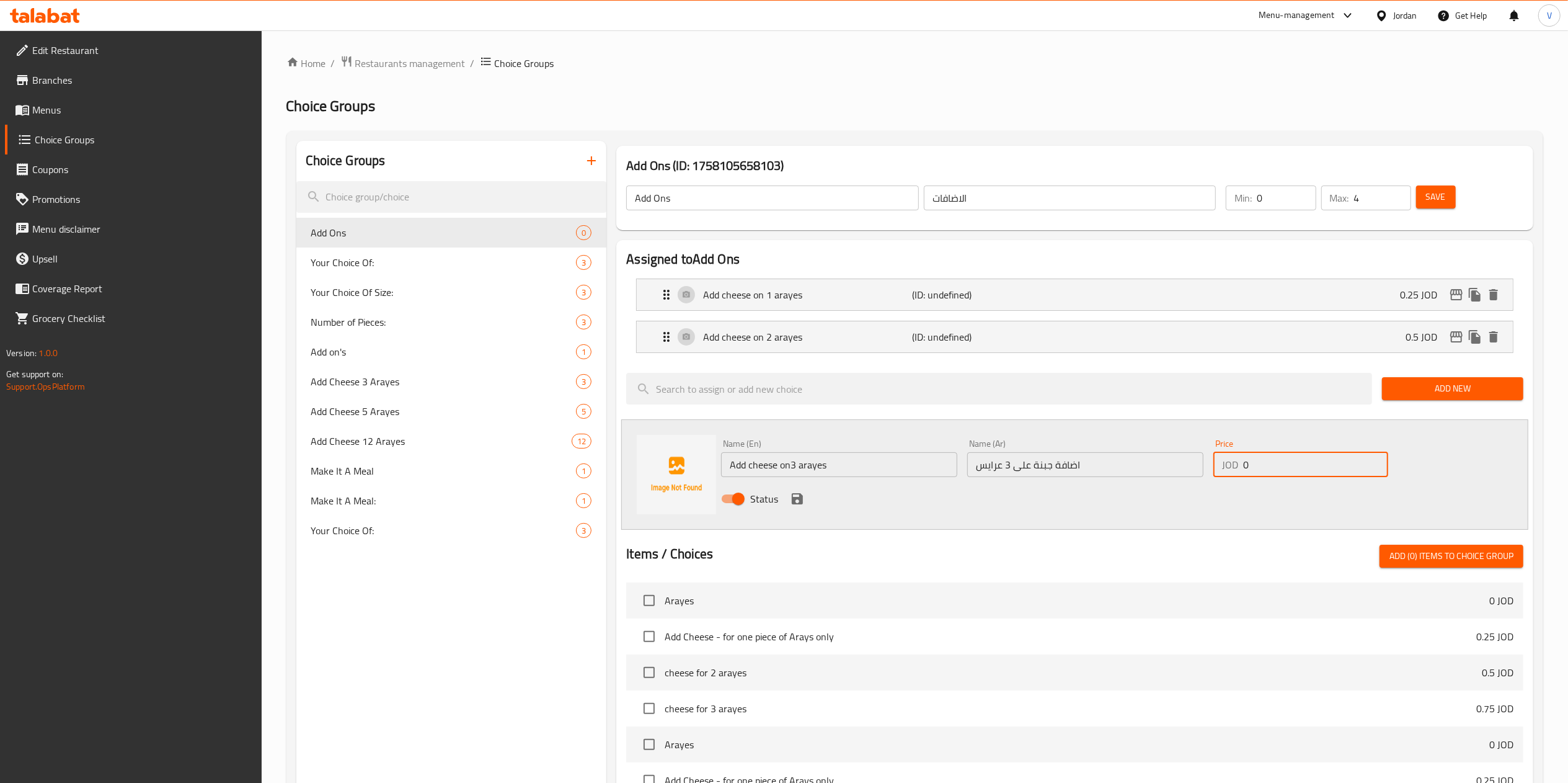
click at [1273, 464] on input "0" at bounding box center [1315, 464] width 145 height 25
paste input ".75"
type input "0.75"
